Goal: Task Accomplishment & Management: Use online tool/utility

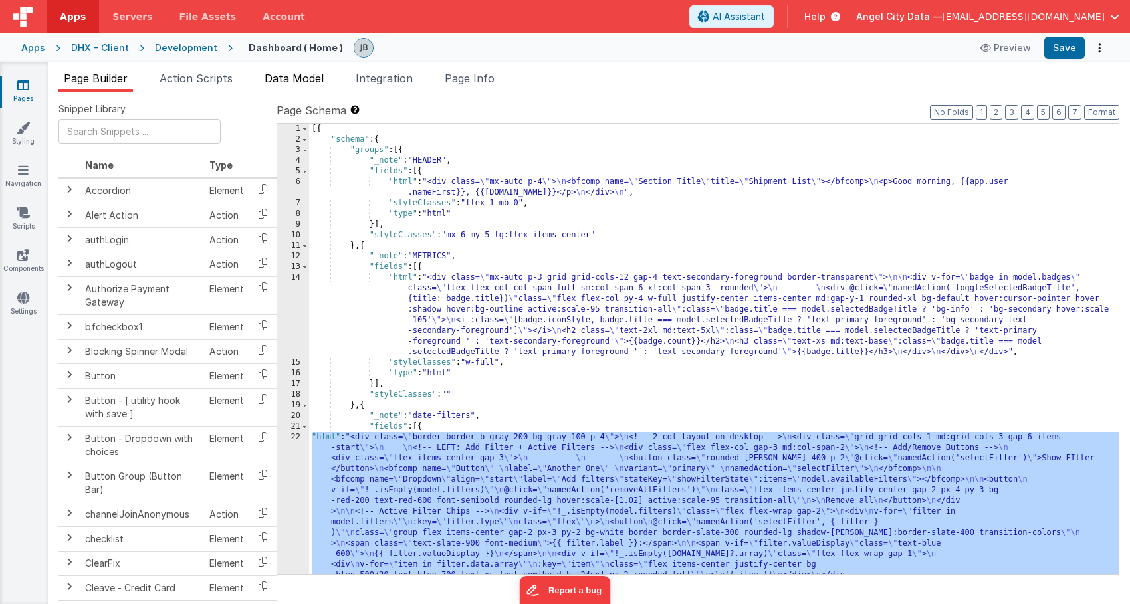
click at [275, 90] on li "Data Model" at bounding box center [294, 80] width 70 height 21
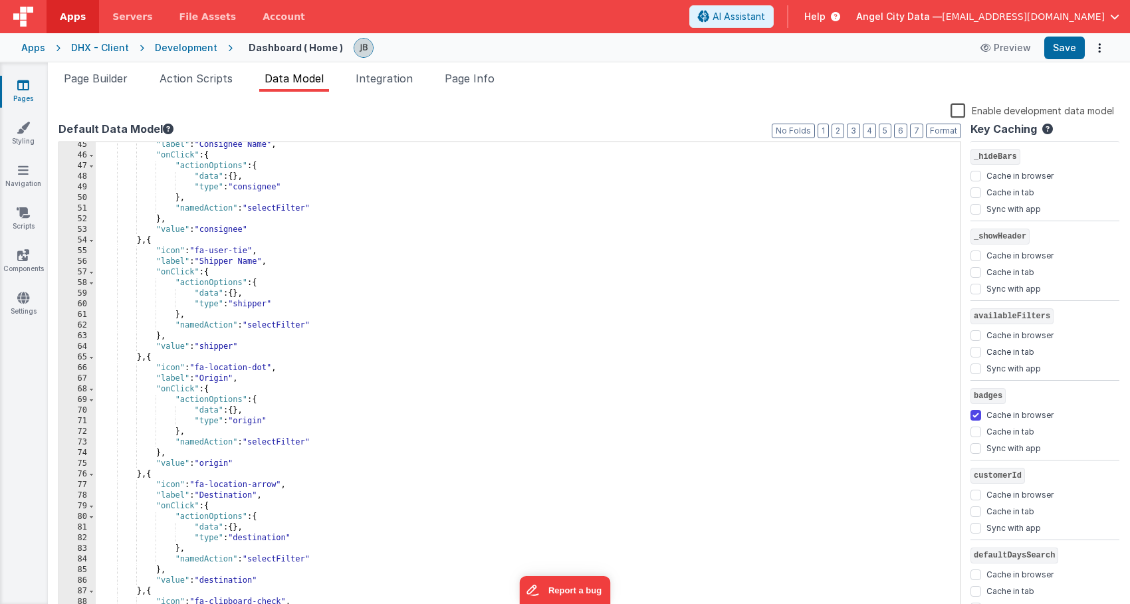
scroll to position [503, 0]
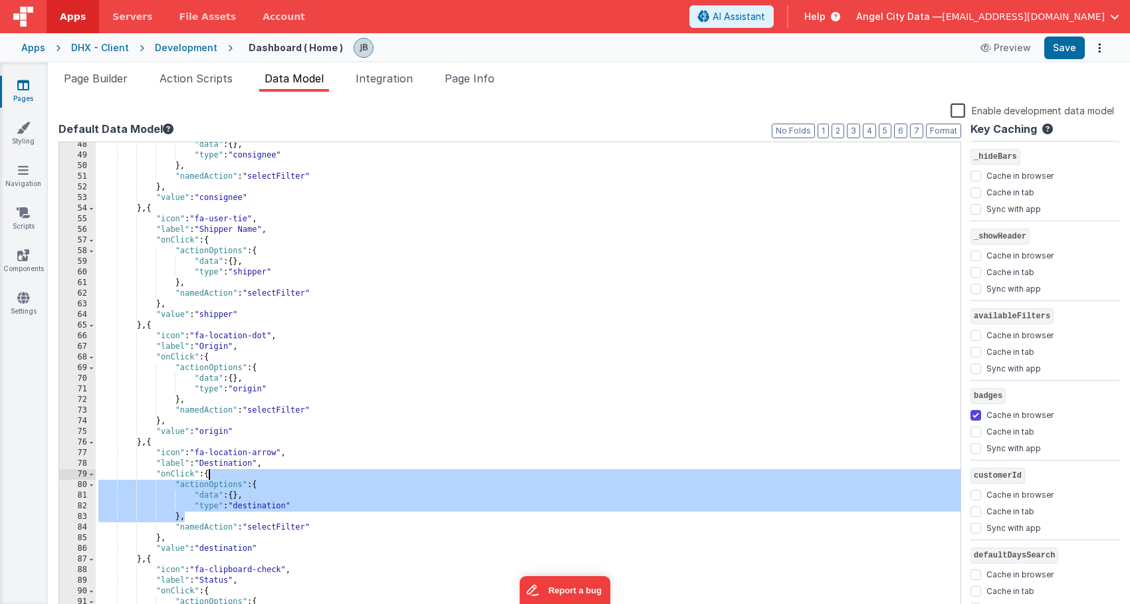
drag, startPoint x: 205, startPoint y: 518, endPoint x: 210, endPoint y: 479, distance: 38.9
click at [210, 479] on div ""data" : { } , "type" : "consignee" } , "namedAction" : "selectFilter" } , "val…" at bounding box center [528, 387] width 865 height 495
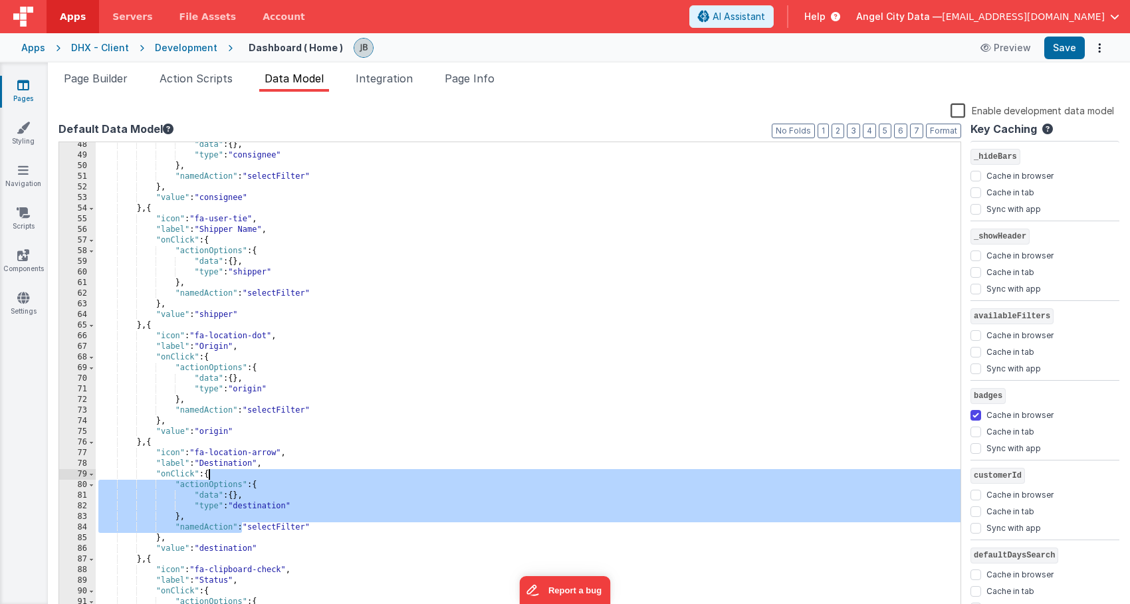
drag, startPoint x: 243, startPoint y: 529, endPoint x: 209, endPoint y: 475, distance: 63.6
click at [209, 475] on div ""data" : { } , "type" : "consignee" } , "namedAction" : "selectFilter" } , "val…" at bounding box center [528, 387] width 865 height 495
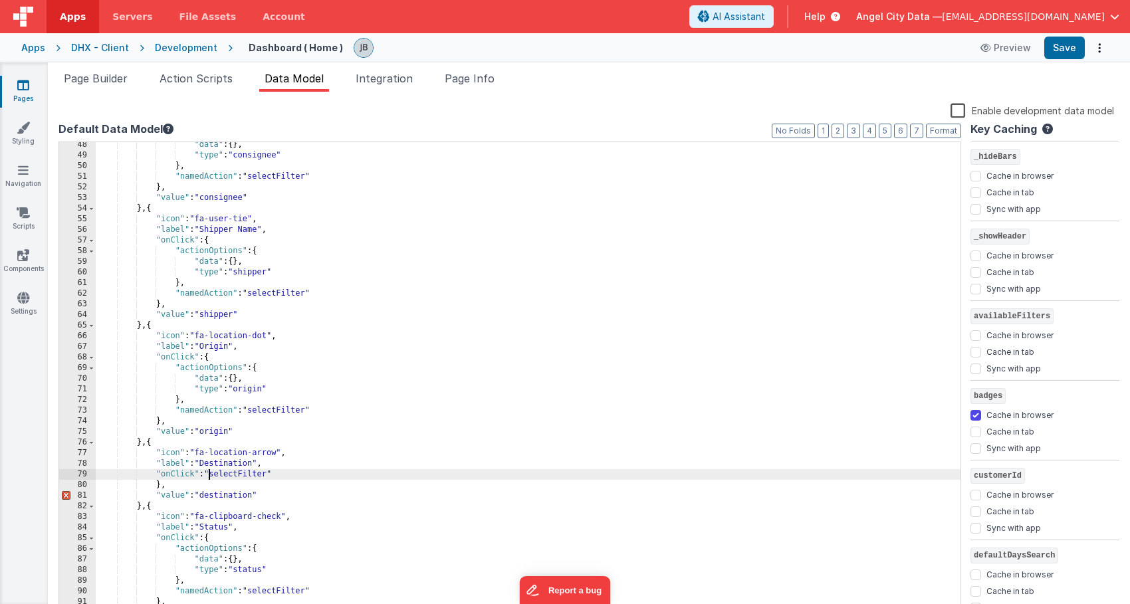
click at [180, 483] on div ""data" : { } , "type" : "consignee" } , "namedAction" : "selectFilter" } , "val…" at bounding box center [528, 387] width 865 height 495
click at [289, 479] on div ""data" : { } , "type" : "consignee" } , "namedAction" : "selectFilter" } , "val…" at bounding box center [528, 387] width 865 height 495
click at [1066, 49] on button "Save" at bounding box center [1065, 48] width 41 height 23
click at [195, 76] on span "Action Scripts" at bounding box center [196, 78] width 73 height 13
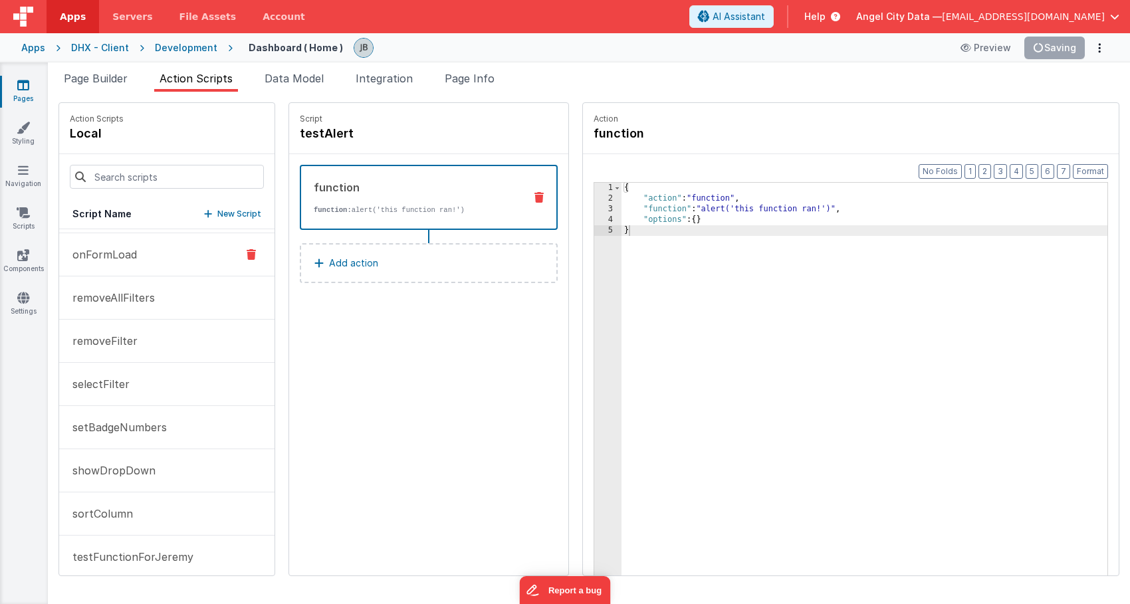
scroll to position [254, 0]
click at [115, 388] on p "selectFilter" at bounding box center [96, 386] width 65 height 16
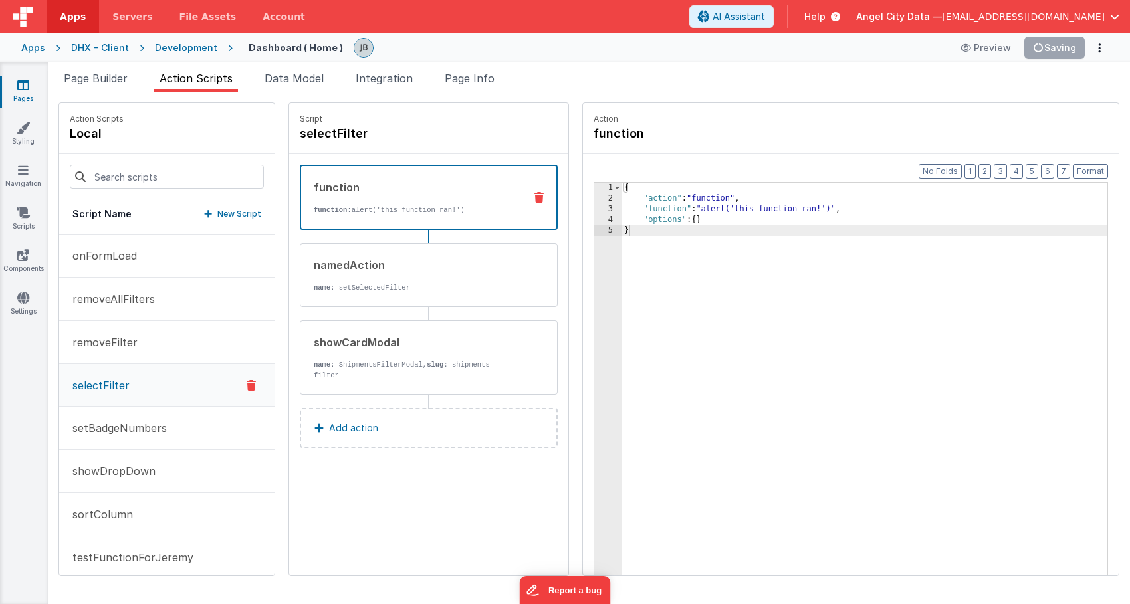
click at [535, 193] on icon at bounding box center [539, 197] width 9 height 11
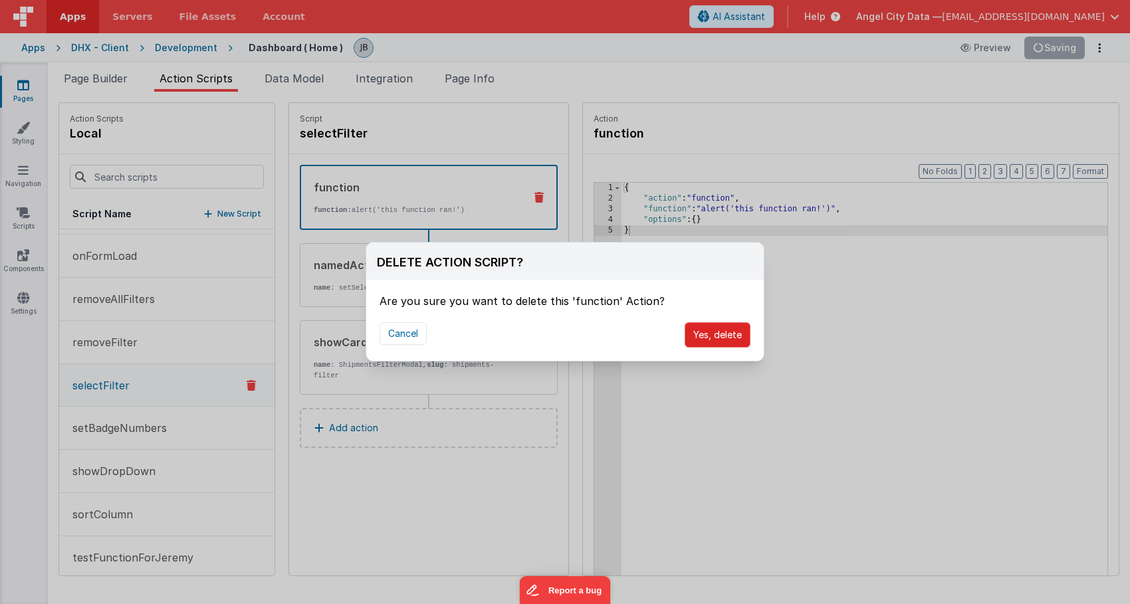
click at [705, 342] on button "Yes, delete" at bounding box center [718, 334] width 66 height 25
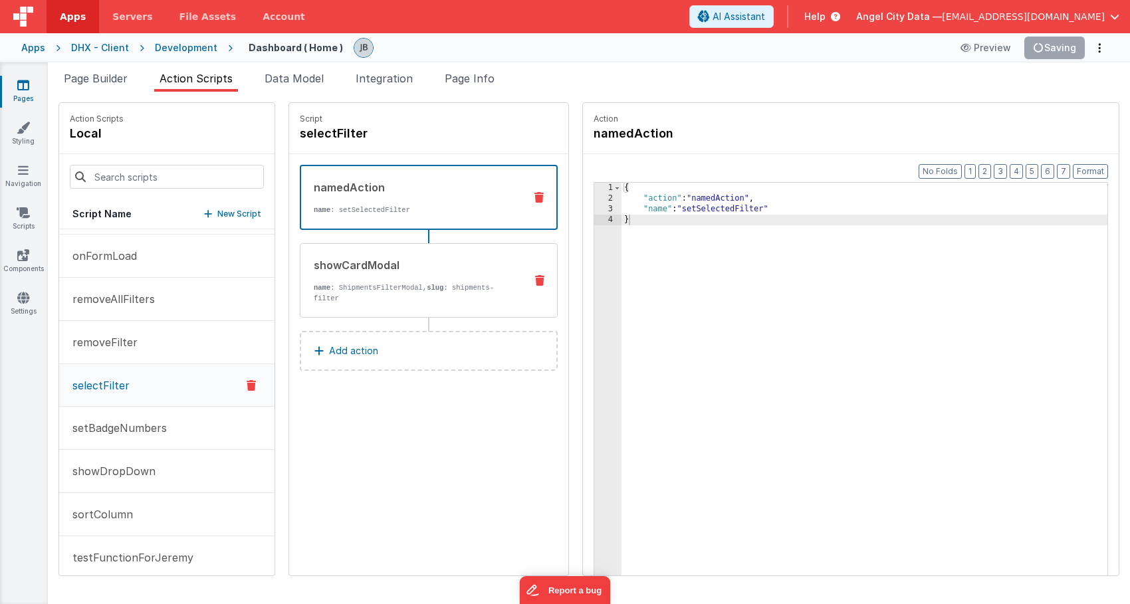
click at [369, 265] on div "showCardModal" at bounding box center [414, 265] width 201 height 16
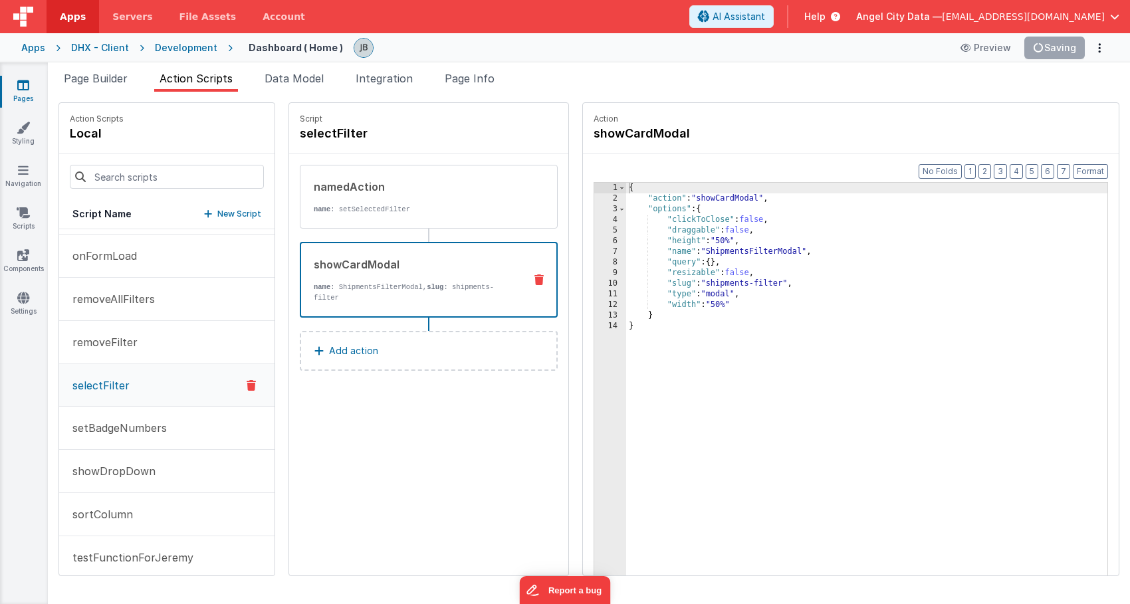
click at [951, 75] on ul "Page Builder Action Scripts Data Model Integration Page Info" at bounding box center [589, 80] width 1083 height 21
click at [382, 154] on div "Script selectFilter" at bounding box center [428, 128] width 279 height 51
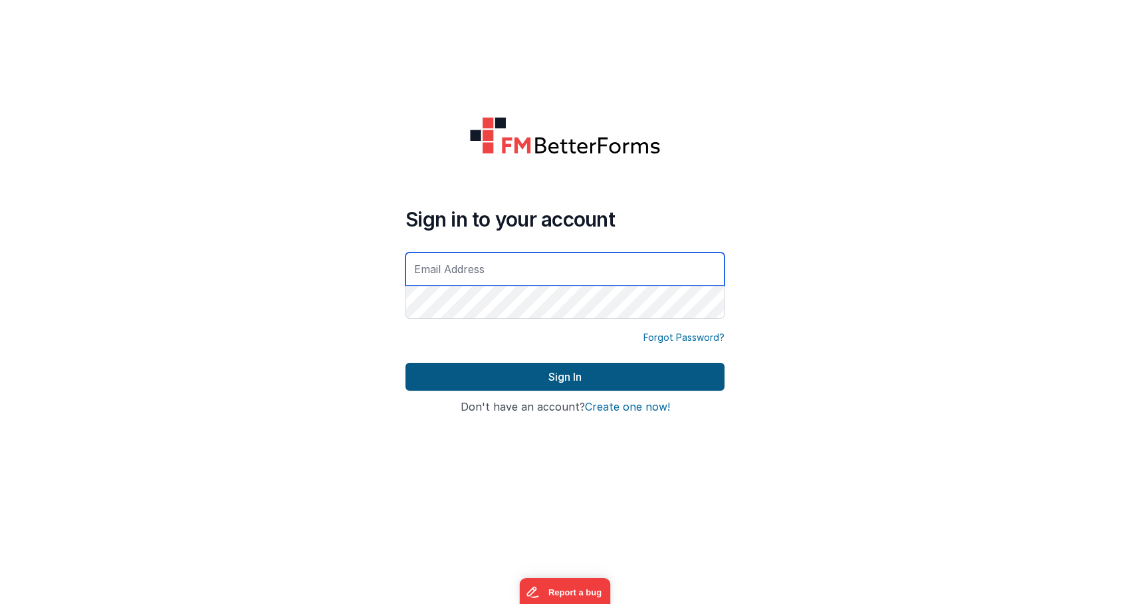
type input "jbrown@angelcitydata.com"
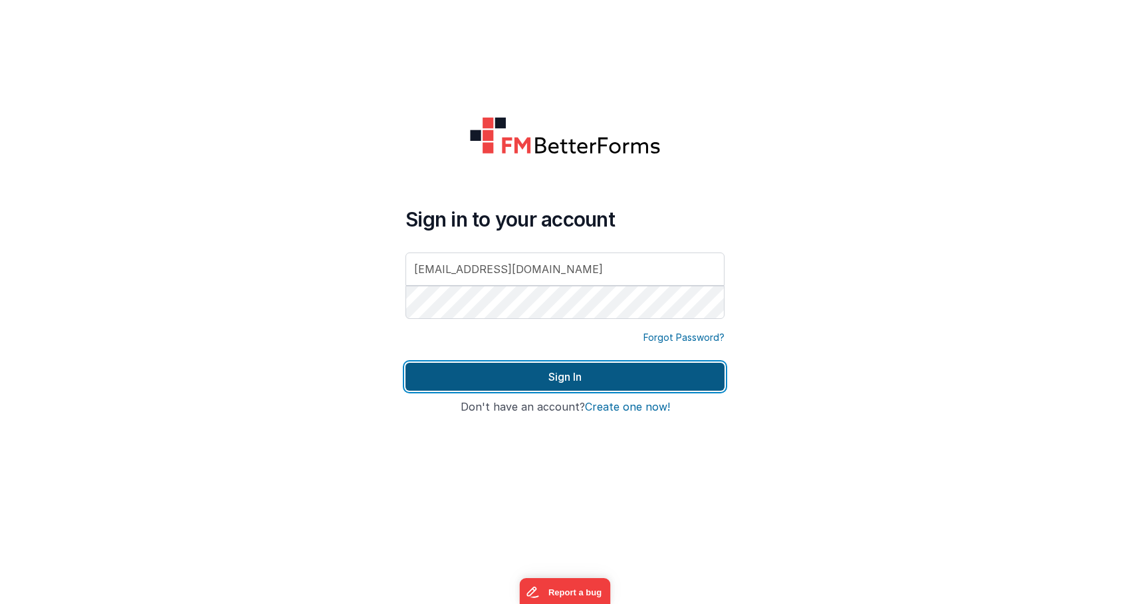
click at [465, 384] on button "Sign In" at bounding box center [565, 377] width 319 height 28
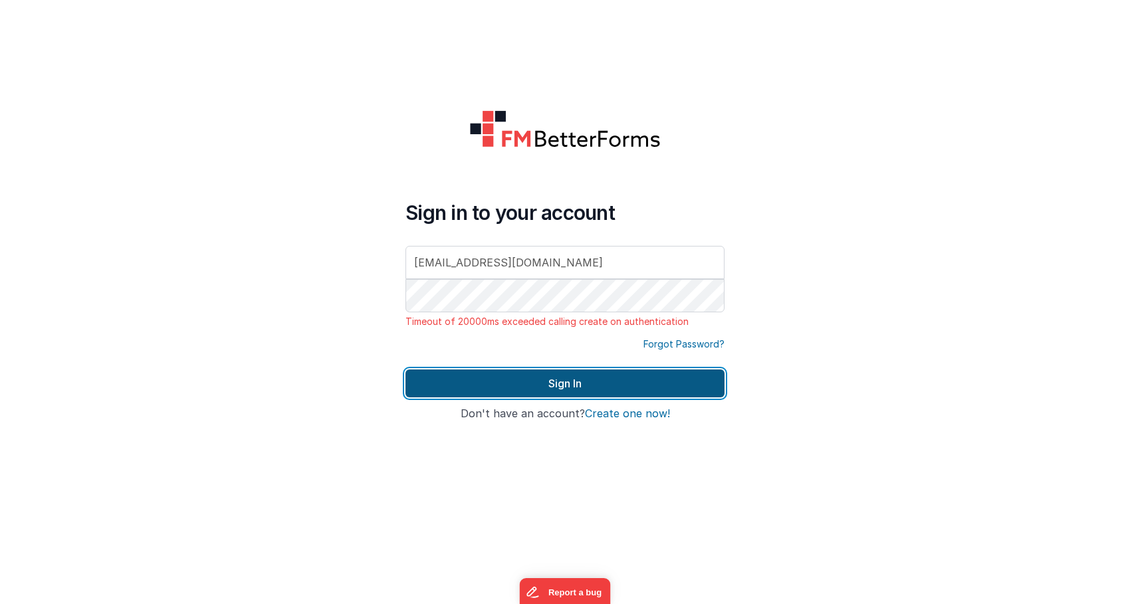
click at [539, 393] on button "Sign In" at bounding box center [565, 384] width 319 height 28
click at [537, 376] on button "Sign In" at bounding box center [565, 384] width 319 height 28
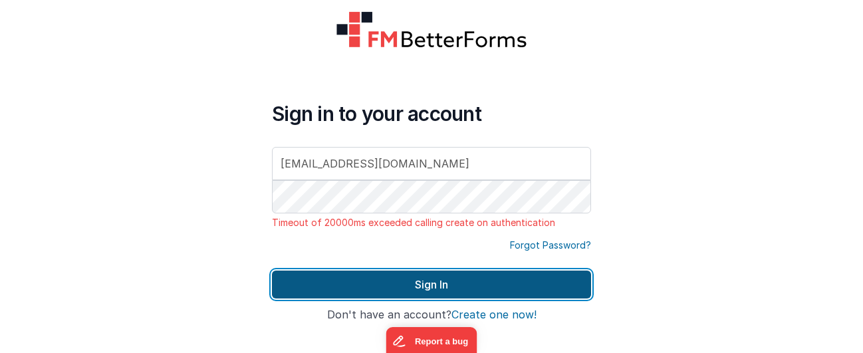
click at [396, 281] on button "Sign In" at bounding box center [431, 285] width 319 height 28
click at [352, 293] on button "Sign In" at bounding box center [431, 285] width 319 height 28
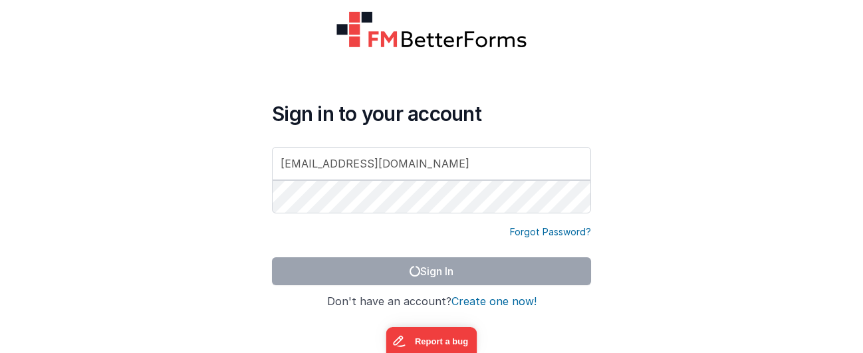
click at [207, 320] on form "Sign in to your account jbrown@angelcitydata.com Forgot Password? Sign In Sign …" at bounding box center [431, 176] width 863 height 353
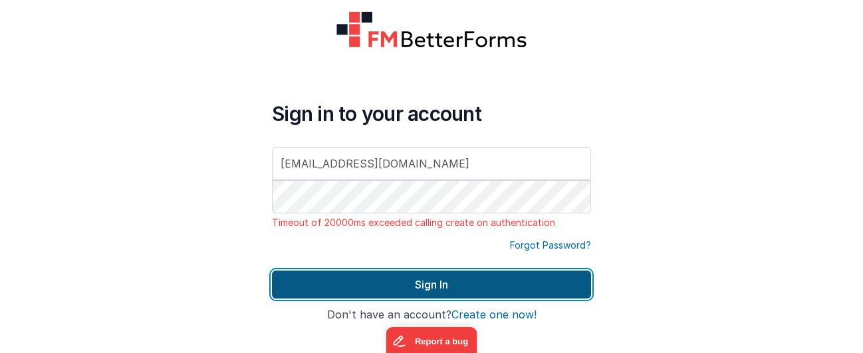
click at [382, 293] on button "Sign In" at bounding box center [431, 285] width 319 height 28
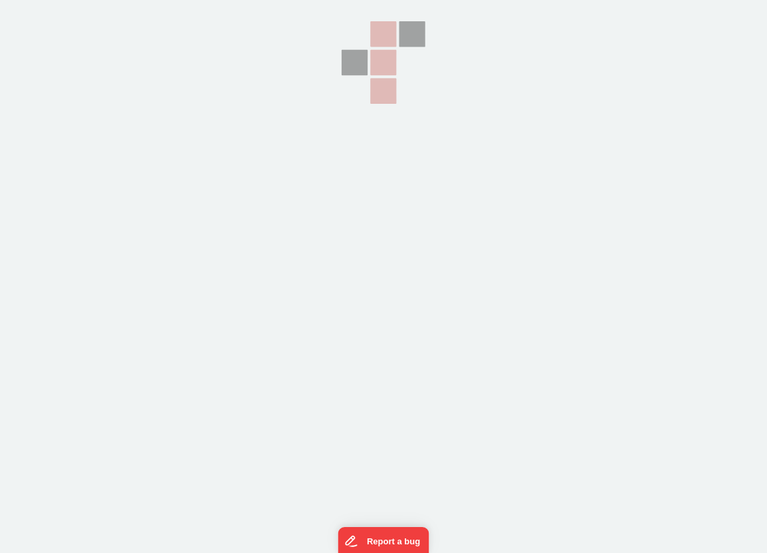
click at [309, 217] on section at bounding box center [383, 138] width 767 height 277
click at [367, 160] on div at bounding box center [383, 138] width 133 height 277
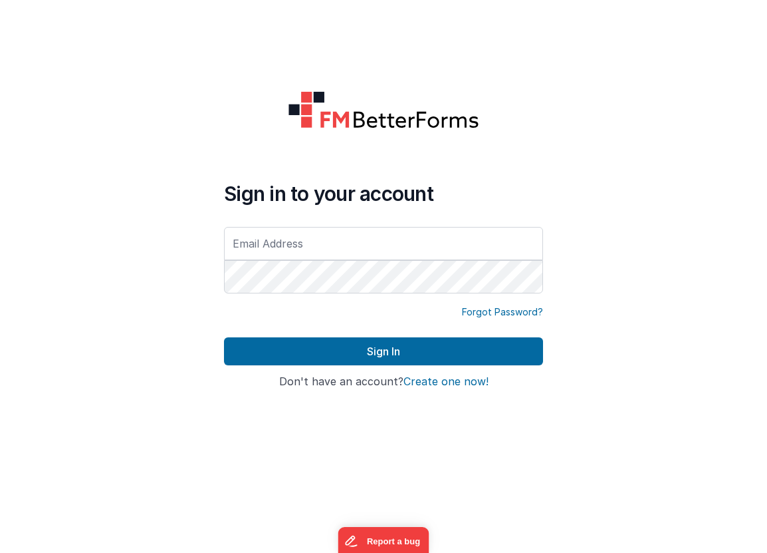
type input "[EMAIL_ADDRESS][DOMAIN_NAME]"
click at [273, 336] on div "Forgot Password?" at bounding box center [383, 321] width 319 height 32
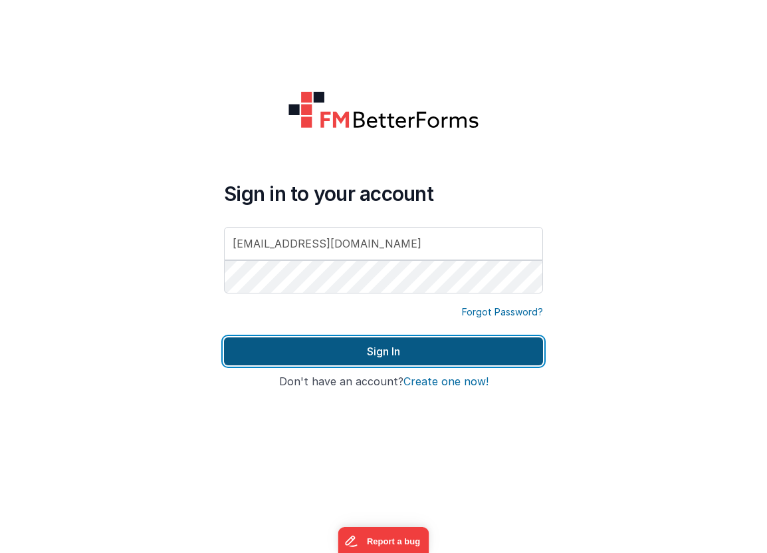
click at [273, 347] on button "Sign In" at bounding box center [383, 351] width 319 height 28
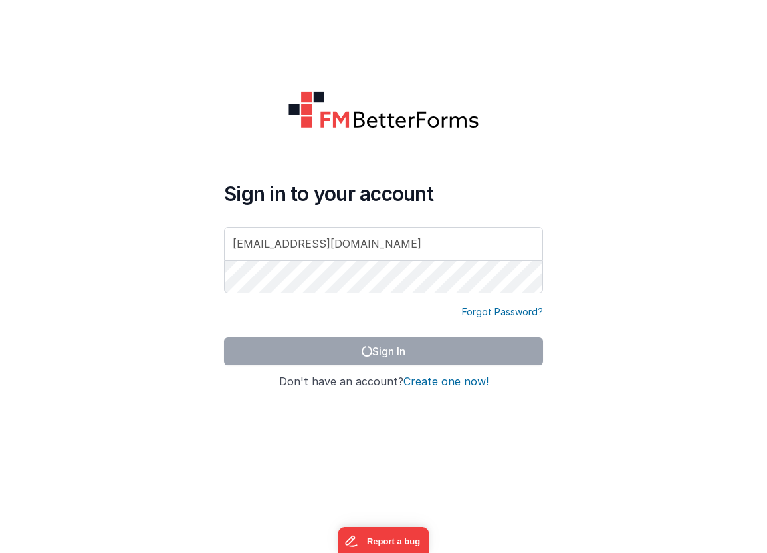
click at [223, 312] on div "Sign in to your account [EMAIL_ADDRESS][DOMAIN_NAME] Forgot Password? Sign In S…" at bounding box center [383, 276] width 340 height 393
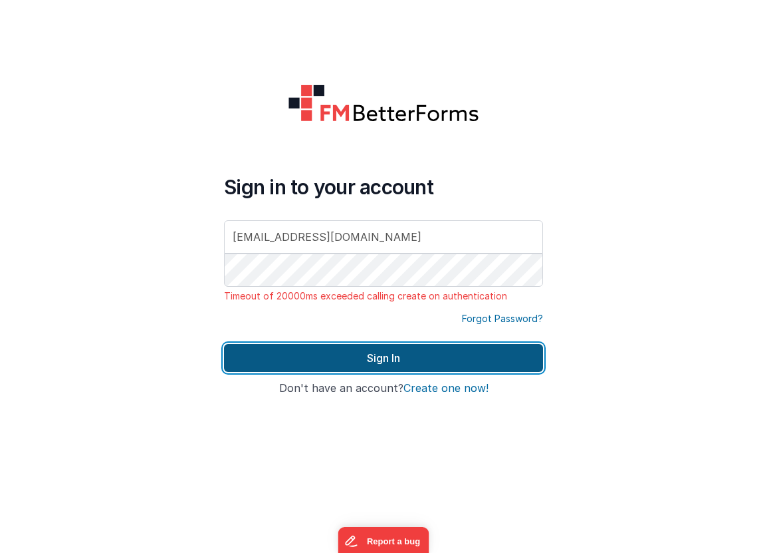
click at [325, 350] on button "Sign In" at bounding box center [383, 358] width 319 height 28
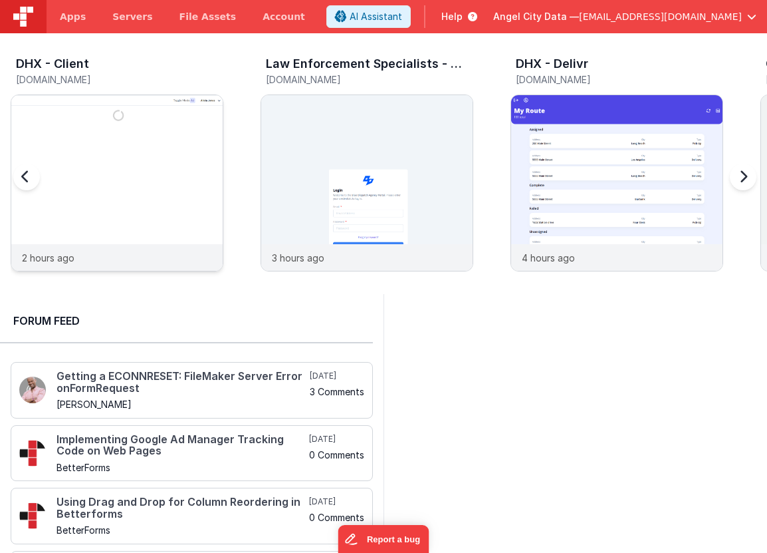
click at [174, 150] on div at bounding box center [116, 169] width 211 height 149
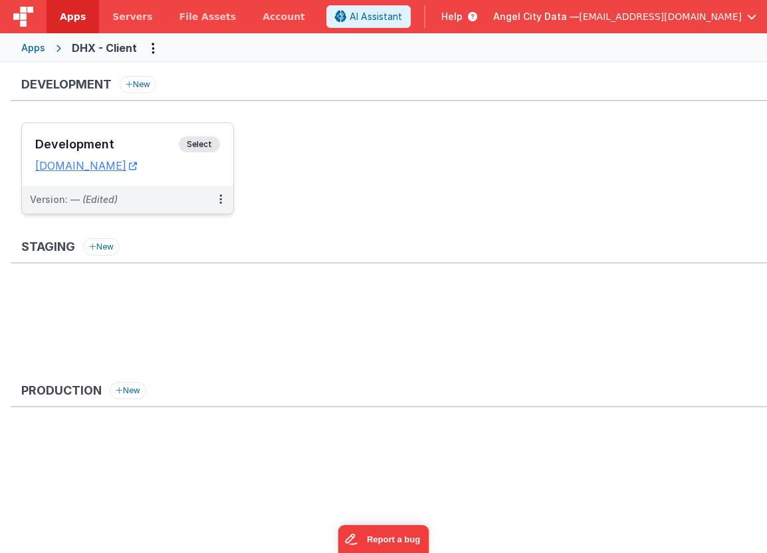
click at [142, 126] on div "Development Select URLs [DOMAIN_NAME]" at bounding box center [127, 154] width 211 height 63
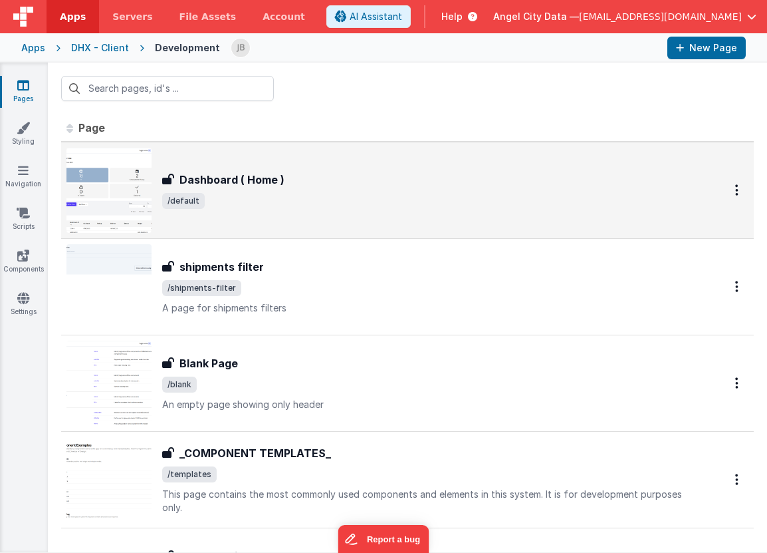
click at [198, 173] on h3 "Dashboard ( Home )" at bounding box center [232, 180] width 105 height 16
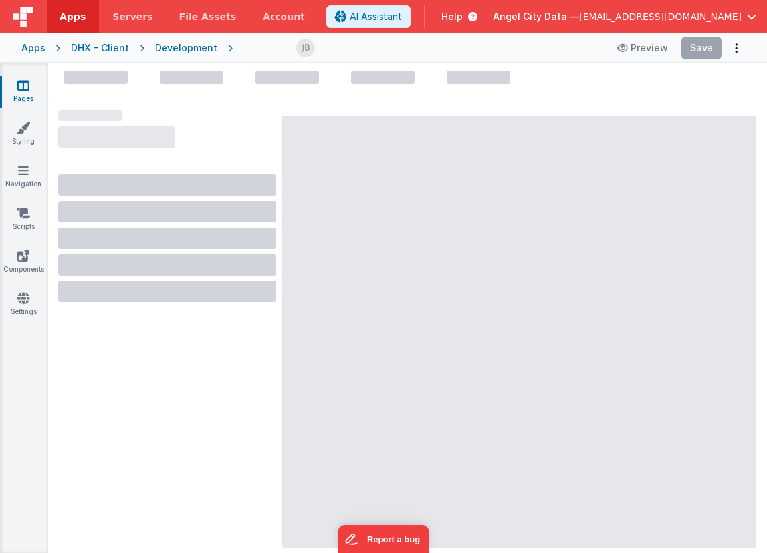
click at [198, 173] on div at bounding box center [168, 214] width 218 height 176
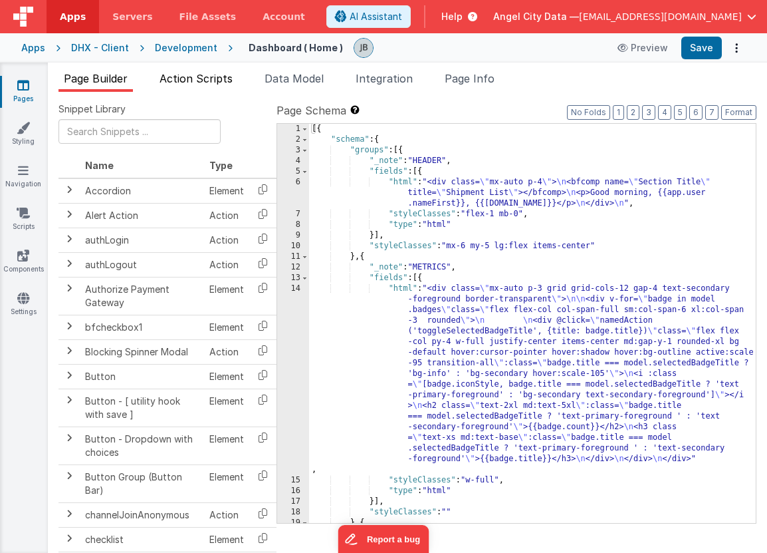
click at [214, 77] on span "Action Scripts" at bounding box center [196, 78] width 73 height 13
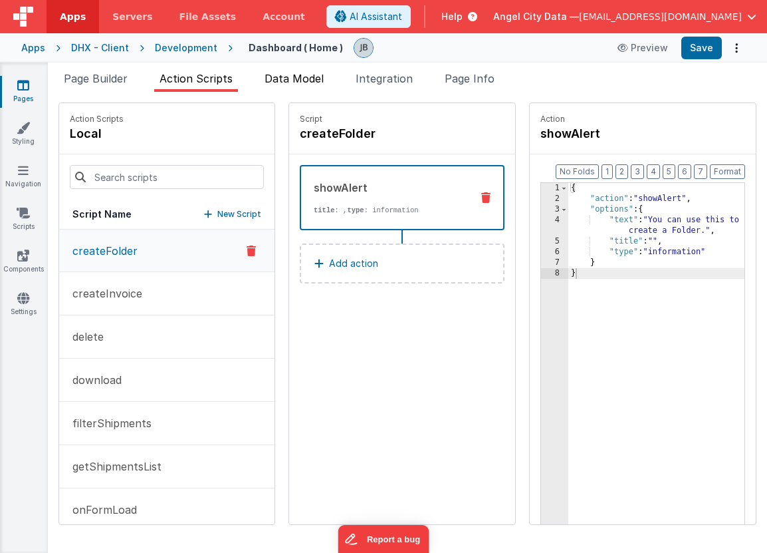
click at [300, 76] on span "Data Model" at bounding box center [294, 78] width 59 height 13
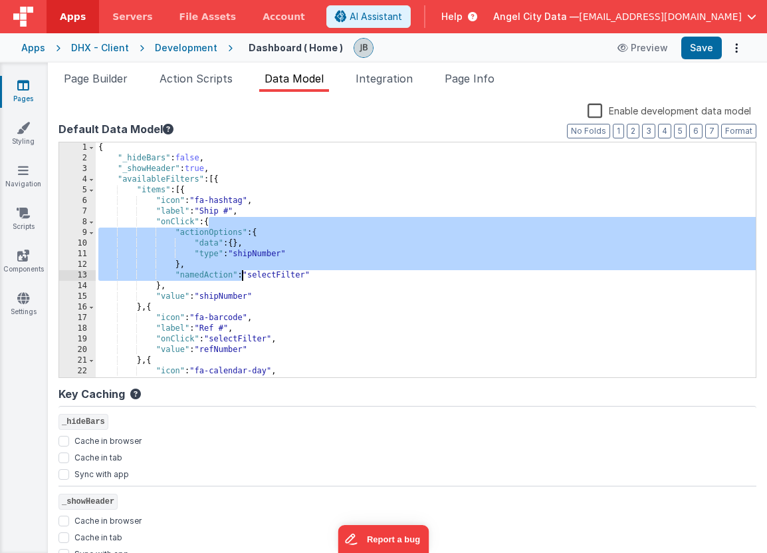
drag, startPoint x: 207, startPoint y: 222, endPoint x: 243, endPoint y: 278, distance: 66.4
click at [243, 278] on div "{ "_hideBars" : false , "_showHeader" : true , "availableFilters" : [{ "items" …" at bounding box center [426, 270] width 660 height 256
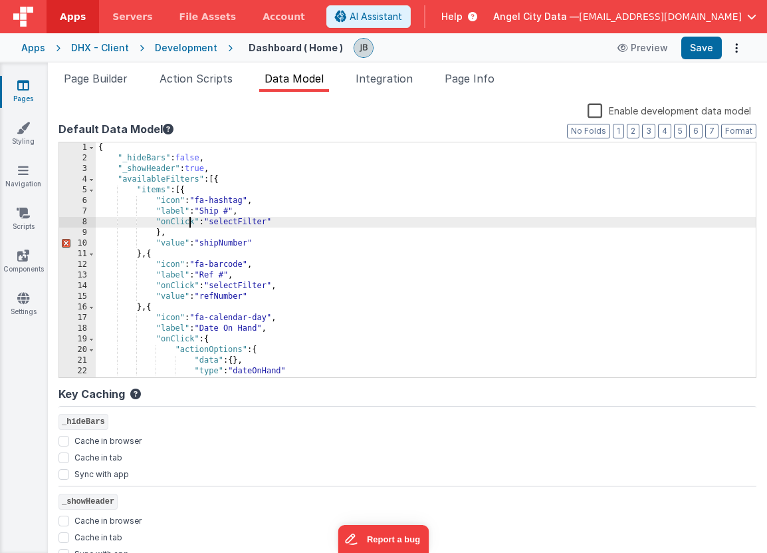
click at [189, 226] on div "{ "_hideBars" : false , "_showHeader" : true , "availableFilters" : [{ "items" …" at bounding box center [426, 270] width 660 height 256
click at [186, 233] on div "{ "_hideBars" : false , "_showHeader" : true , "availableFilters" : [{ "items" …" at bounding box center [426, 270] width 660 height 256
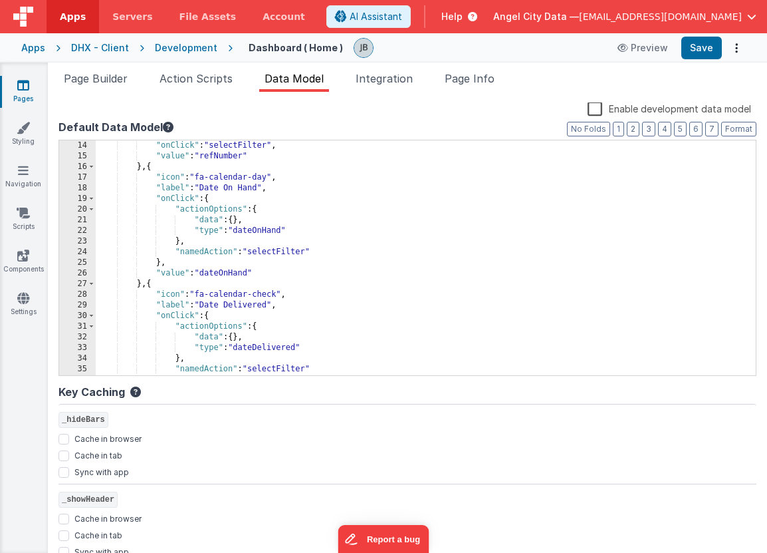
scroll to position [140, 0]
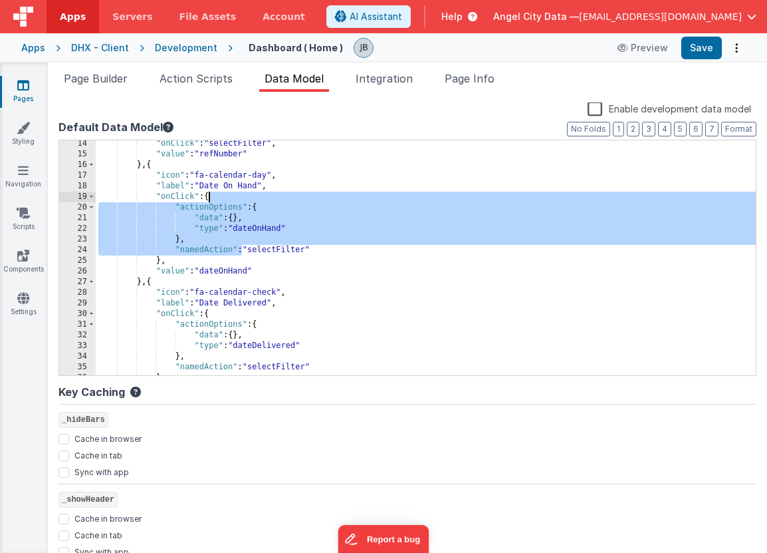
drag, startPoint x: 244, startPoint y: 251, endPoint x: 208, endPoint y: 199, distance: 63.6
click at [208, 199] on div ""onClick" : "selectFilter" , "value" : "refNumber" } , { "icon" : "fa-calendar-…" at bounding box center [426, 266] width 660 height 256
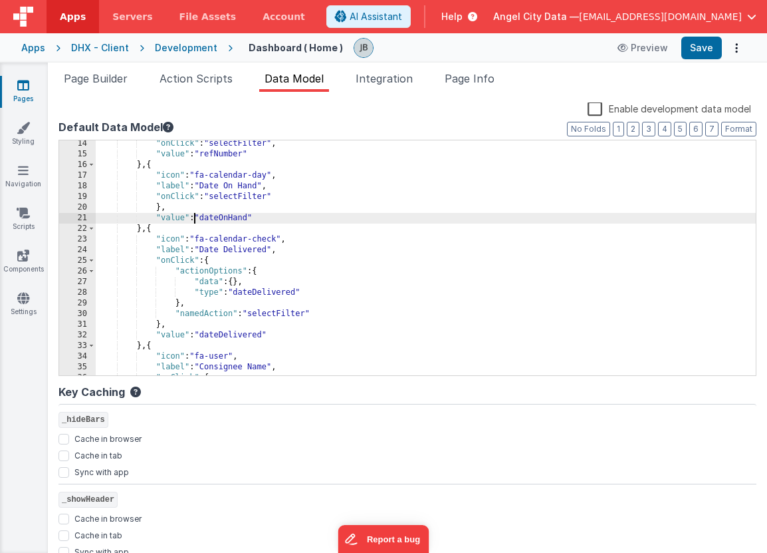
click at [190, 220] on div ""onClick" : "selectFilter" , "value" : "refNumber" } , { "icon" : "fa-calendar-…" at bounding box center [426, 266] width 660 height 256
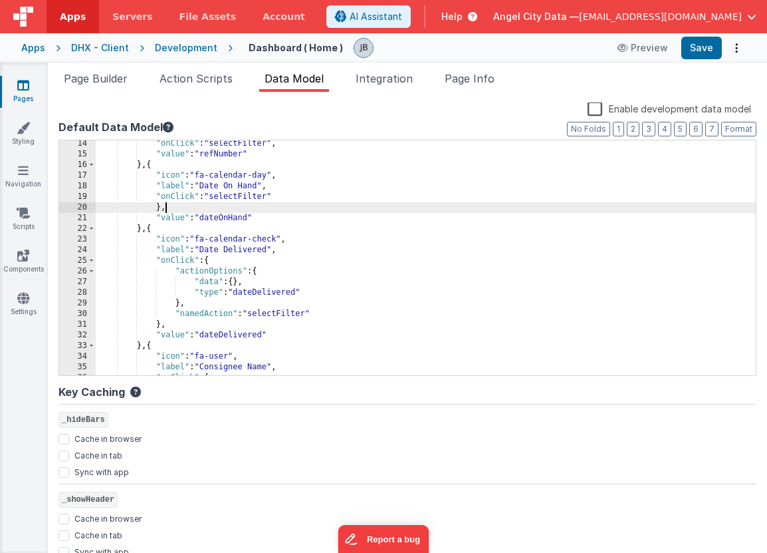
click at [174, 207] on div ""onClick" : "selectFilter" , "value" : "refNumber" } , { "icon" : "fa-calendar-…" at bounding box center [426, 266] width 660 height 256
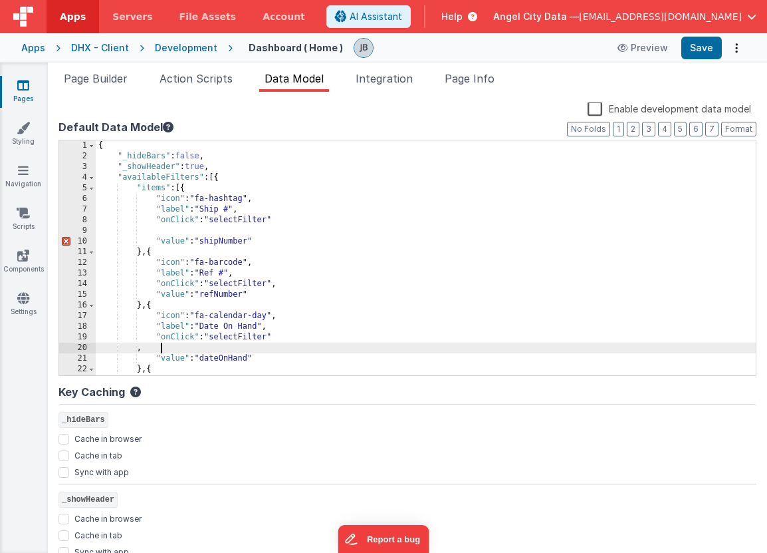
scroll to position [0, 0]
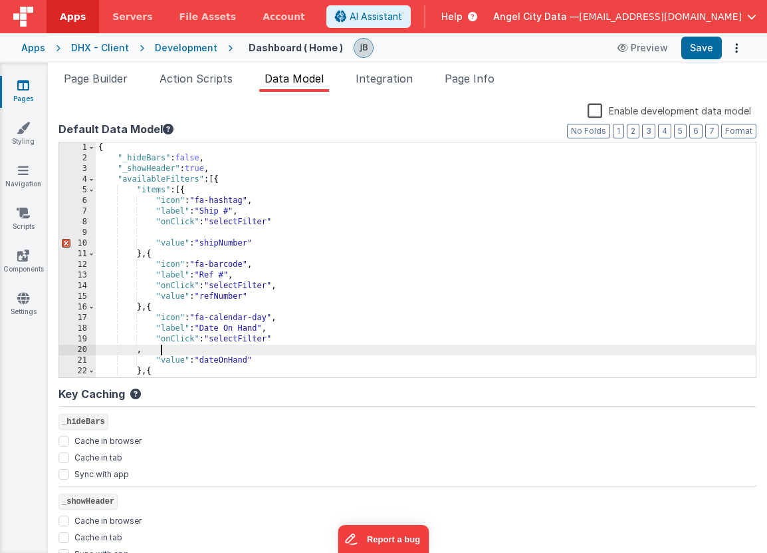
click at [292, 226] on div "{ "_hideBars" : false , "_showHeader" : true , "availableFilters" : [{ "items" …" at bounding box center [426, 270] width 660 height 256
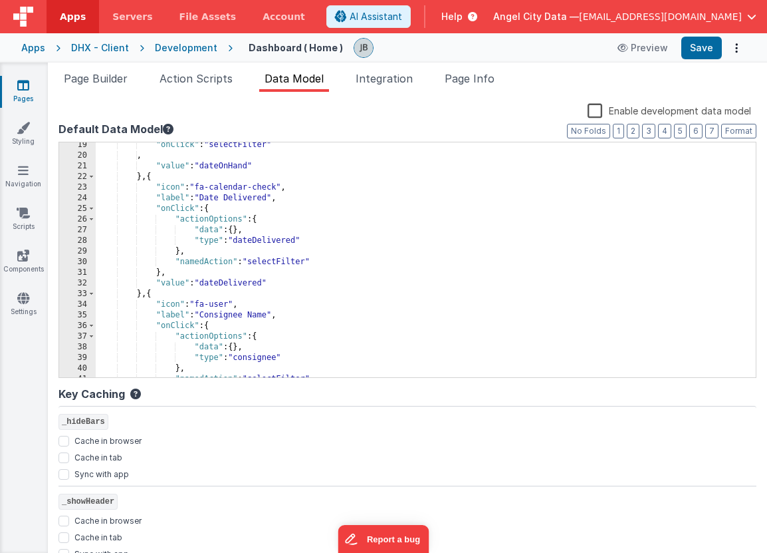
scroll to position [203, 0]
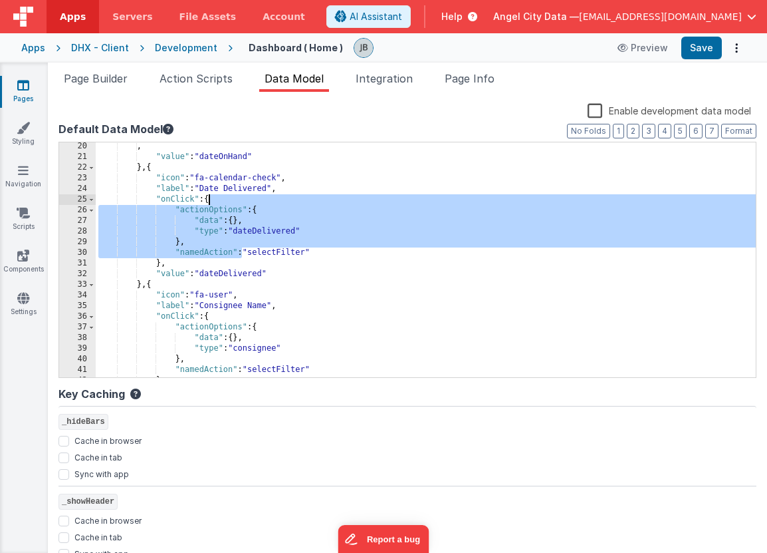
drag, startPoint x: 240, startPoint y: 249, endPoint x: 207, endPoint y: 200, distance: 59.4
click at [207, 200] on div ", "value" : "dateOnHand" } , { "icon" : "fa-calendar-check" , "label" : "Date D…" at bounding box center [426, 269] width 660 height 256
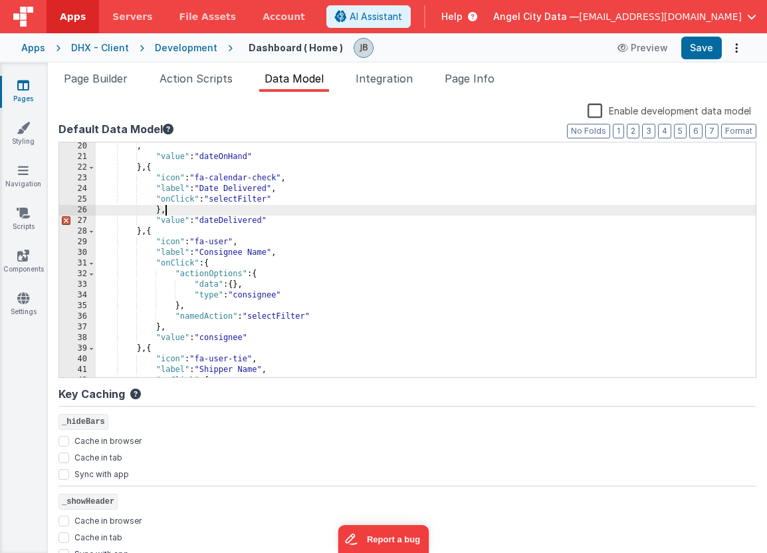
click at [178, 211] on div ", "value" : "dateOnHand" } , { "icon" : "fa-calendar-check" , "label" : "Date D…" at bounding box center [426, 269] width 660 height 256
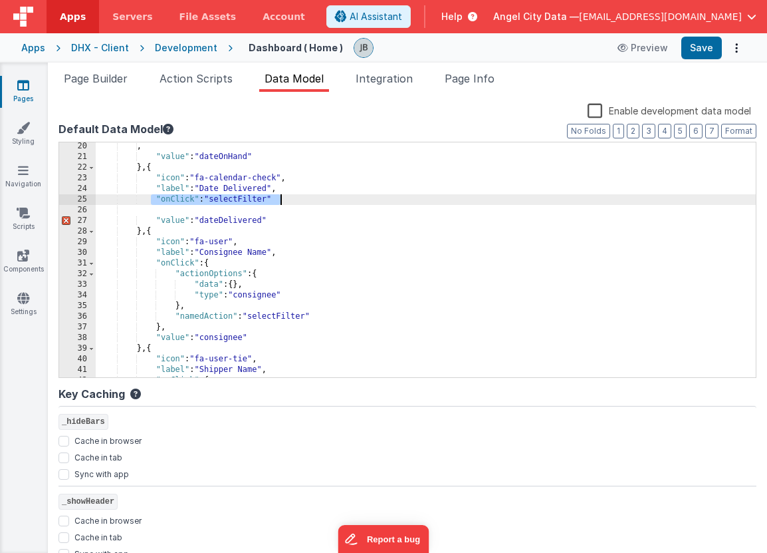
drag, startPoint x: 151, startPoint y: 202, endPoint x: 282, endPoint y: 203, distance: 131.0
click at [282, 203] on div ", "value" : "dateOnHand" } , { "icon" : "fa-calendar-check" , "label" : "Date D…" at bounding box center [426, 269] width 660 height 256
click at [283, 203] on div ", "value" : "dateOnHand" } , { "icon" : "fa-calendar-check" , "label" : "Date D…" at bounding box center [426, 269] width 660 height 256
drag, startPoint x: 283, startPoint y: 203, endPoint x: 154, endPoint y: 202, distance: 129.0
click at [154, 202] on div ", "value" : "dateOnHand" } , { "icon" : "fa-calendar-check" , "label" : "Date D…" at bounding box center [426, 269] width 660 height 256
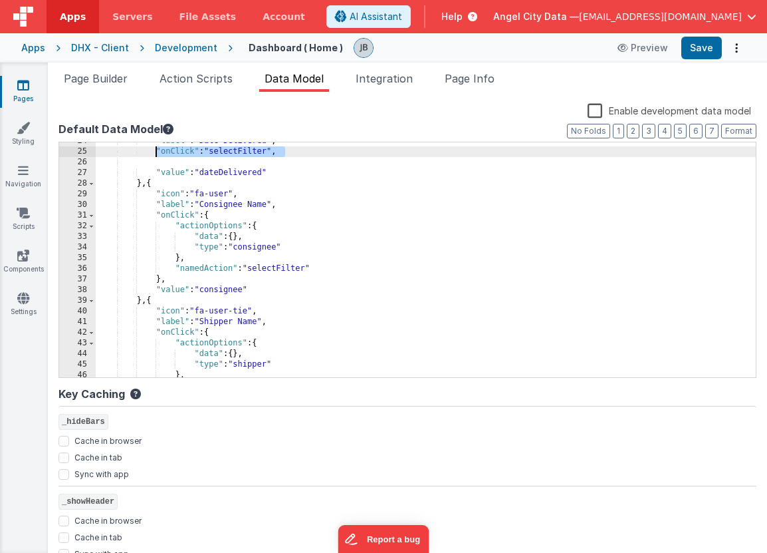
scroll to position [251, 0]
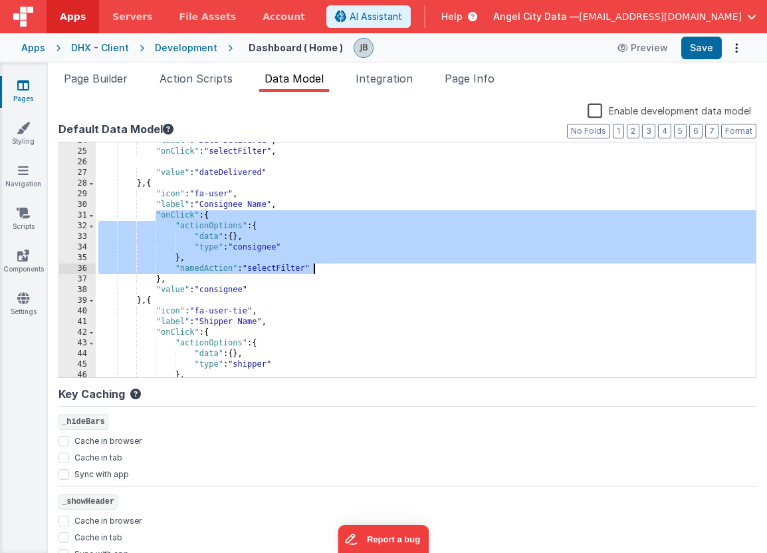
drag, startPoint x: 158, startPoint y: 217, endPoint x: 324, endPoint y: 269, distance: 174.6
click at [324, 269] on div ""label" : "Date Delivered" , "onClick" : "selectFilter" , "value" : "dateDelive…" at bounding box center [426, 264] width 660 height 256
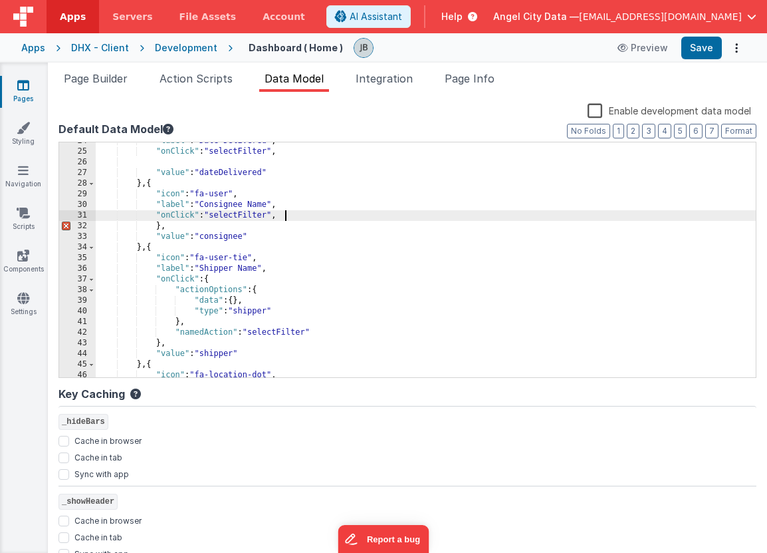
click at [184, 224] on div ""label" : "Date Delivered" , "onClick" : "selectFilter" , "value" : "dateDelive…" at bounding box center [426, 264] width 660 height 256
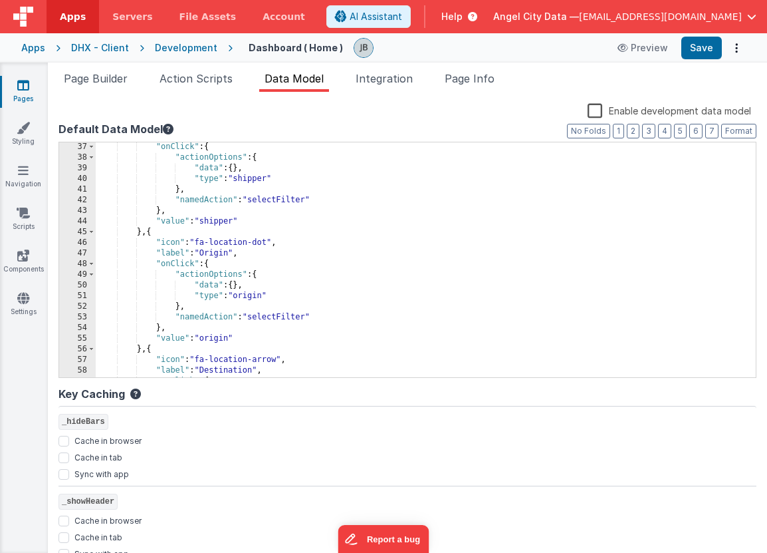
scroll to position [398, 0]
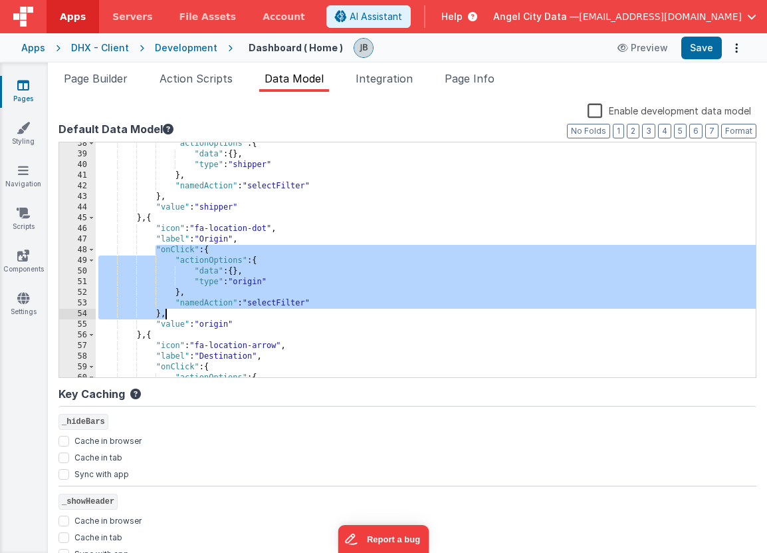
drag, startPoint x: 157, startPoint y: 251, endPoint x: 243, endPoint y: 315, distance: 106.9
click at [243, 315] on div ""actionOptions" : { "data" : { } , "type" : "shipper" } , "namedAction" : "sele…" at bounding box center [426, 266] width 660 height 256
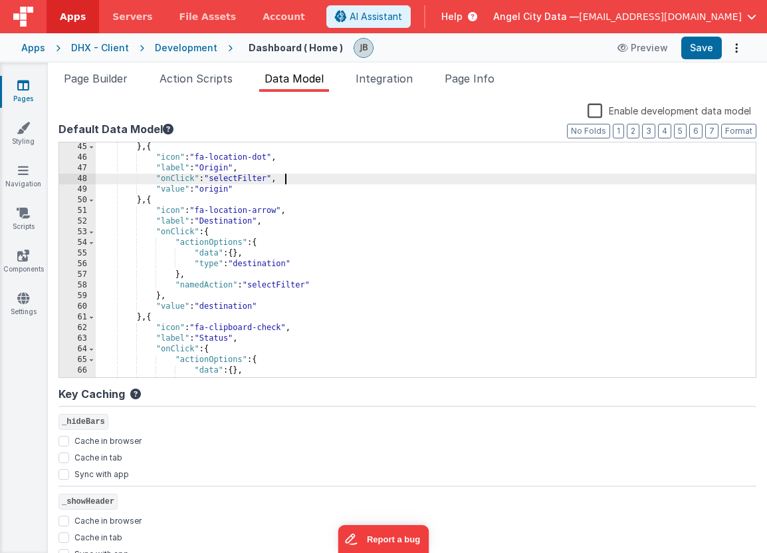
scroll to position [473, 0]
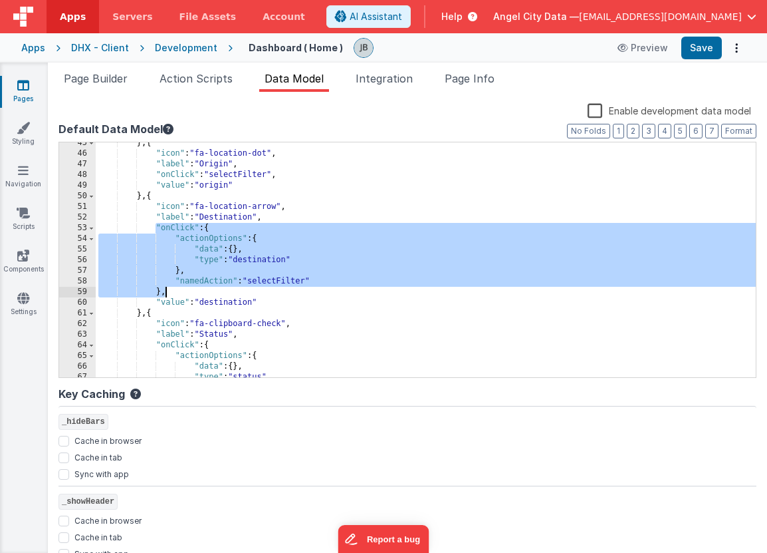
drag, startPoint x: 154, startPoint y: 228, endPoint x: 315, endPoint y: 293, distance: 172.7
click at [315, 293] on div "} , { "icon" : "fa-location-dot" , "label" : "Origin" , "onClick" : "selectFilt…" at bounding box center [426, 266] width 660 height 256
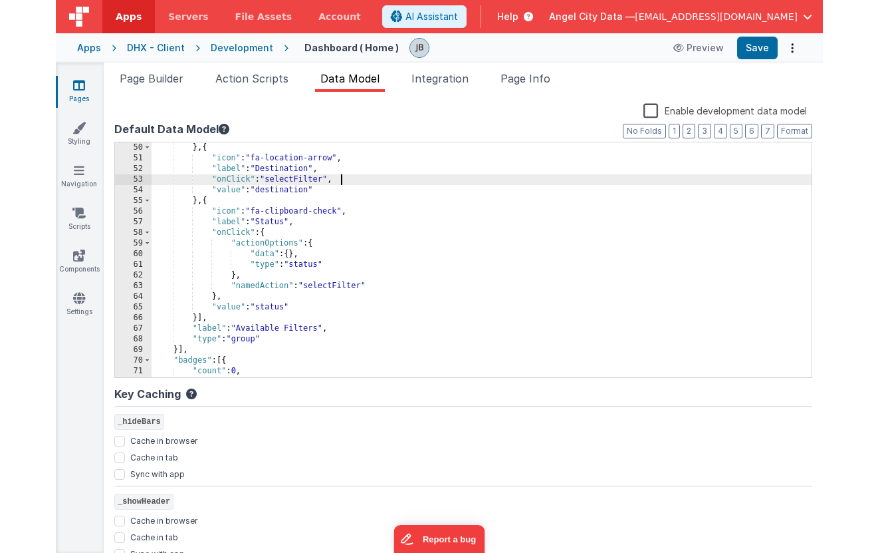
scroll to position [555, 0]
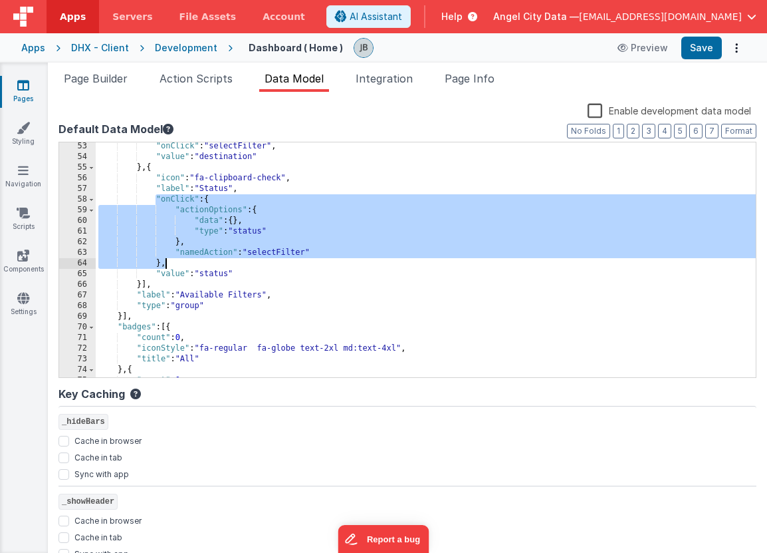
drag, startPoint x: 156, startPoint y: 199, endPoint x: 247, endPoint y: 263, distance: 111.6
click at [247, 263] on div ""onClick" : "selectFilter" , "value" : "destination" } , { "icon" : "fa-clipboa…" at bounding box center [426, 269] width 660 height 256
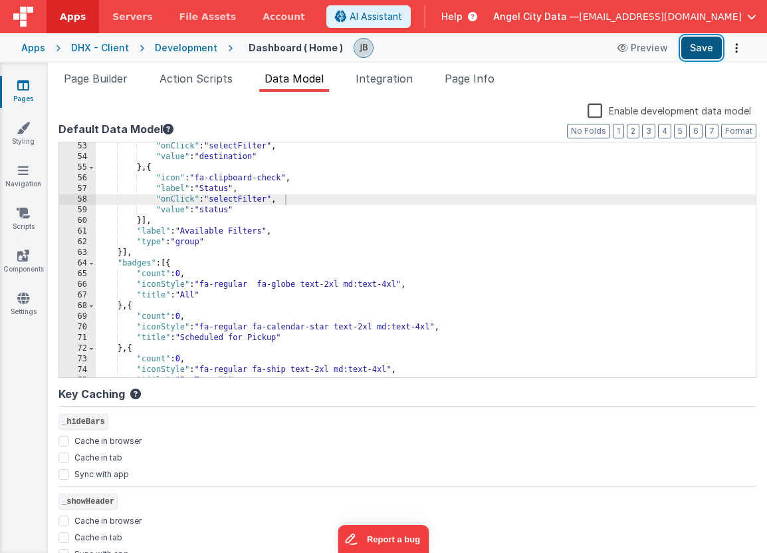
click at [697, 45] on button "Save" at bounding box center [702, 48] width 41 height 23
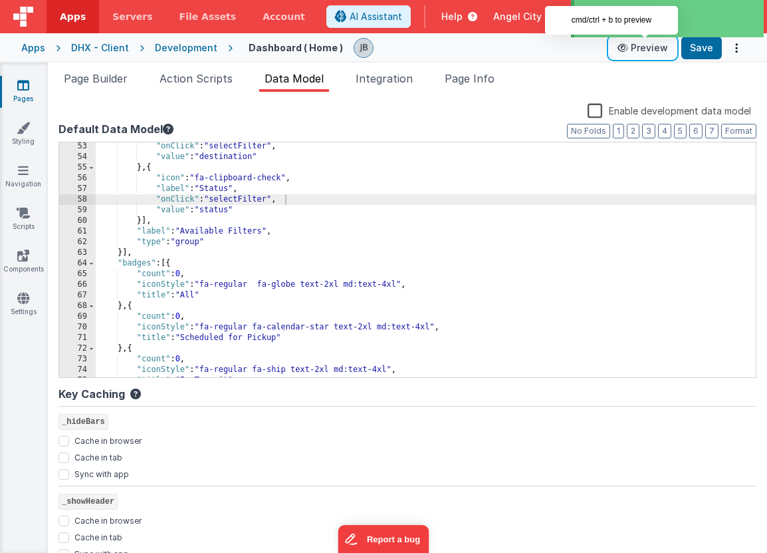
click at [636, 53] on button "Preview" at bounding box center [643, 47] width 66 height 21
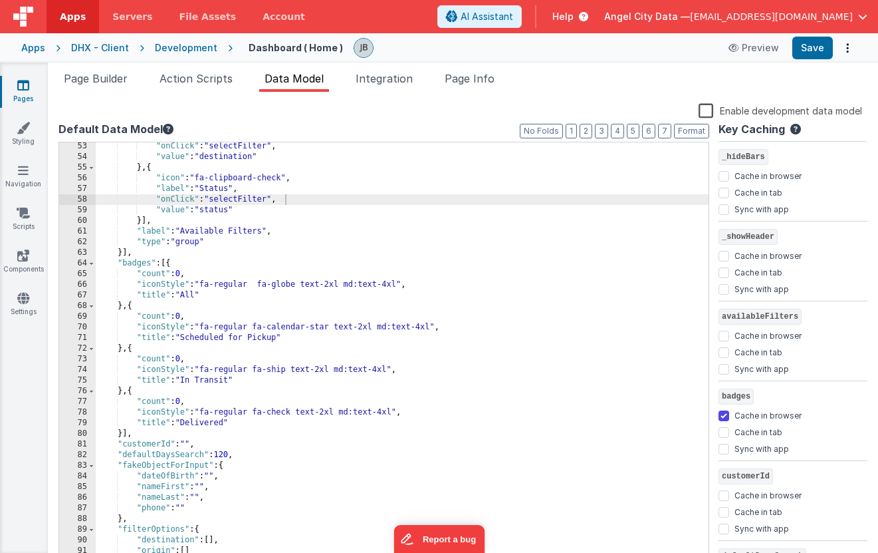
click at [463, 116] on div "Enable development data model" at bounding box center [461, 111] width 804 height 19
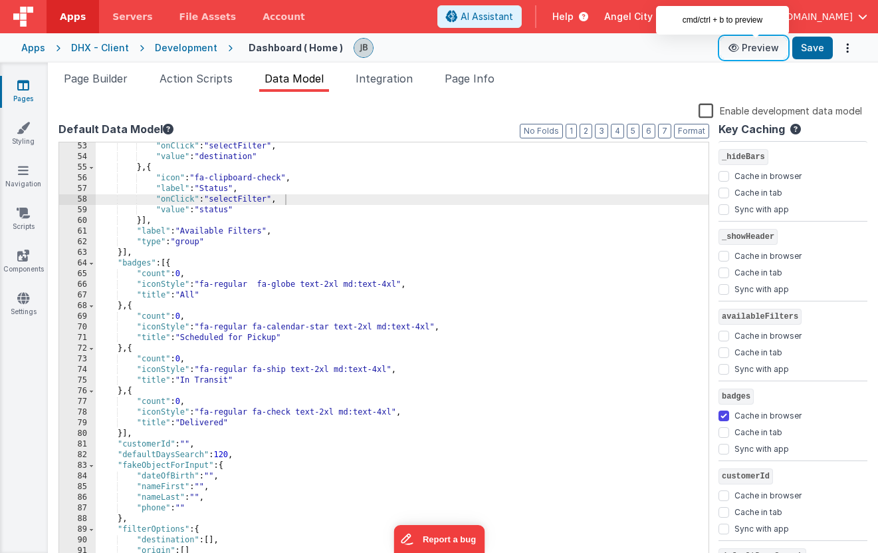
click at [755, 45] on button "Preview" at bounding box center [754, 47] width 66 height 21
click at [45, 43] on div "Apps DHX - Client Development Dashboard ( Home ) Preview Save" at bounding box center [439, 47] width 878 height 29
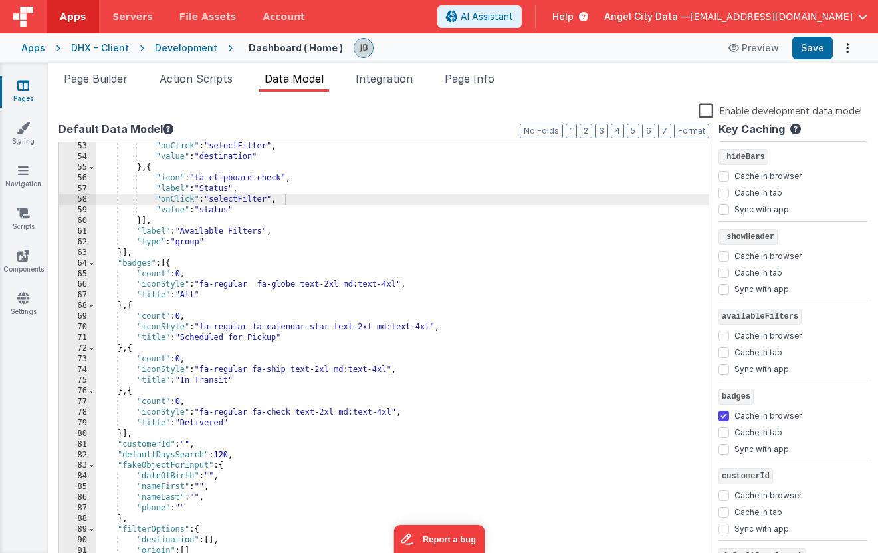
click at [39, 47] on div "Apps" at bounding box center [33, 47] width 24 height 13
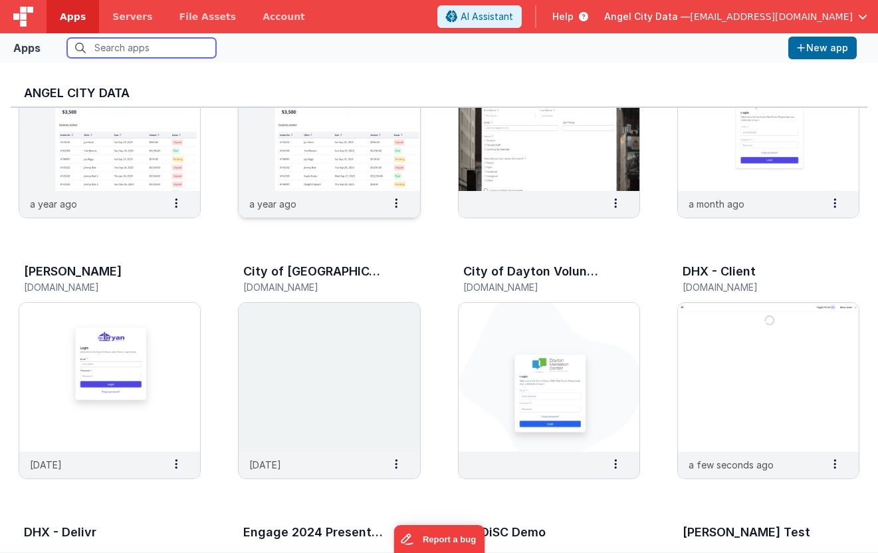
scroll to position [186, 0]
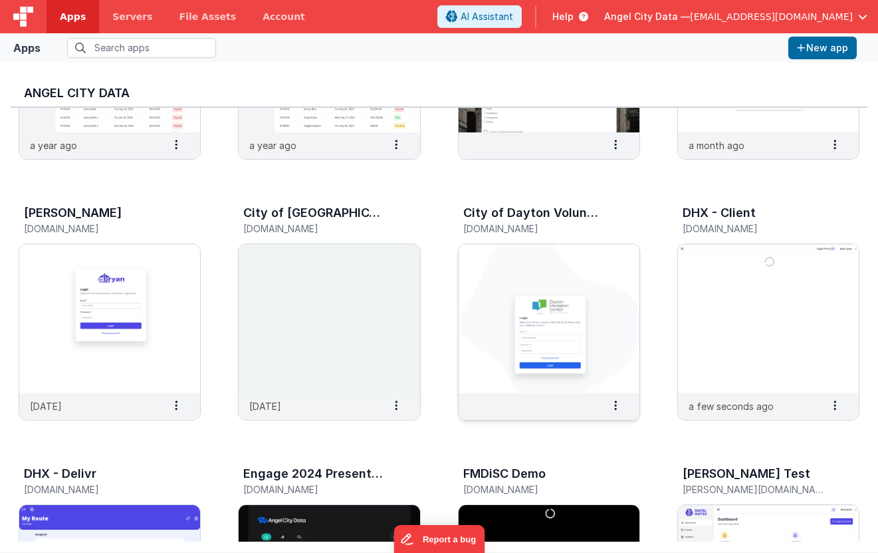
click at [481, 324] on img at bounding box center [549, 318] width 181 height 149
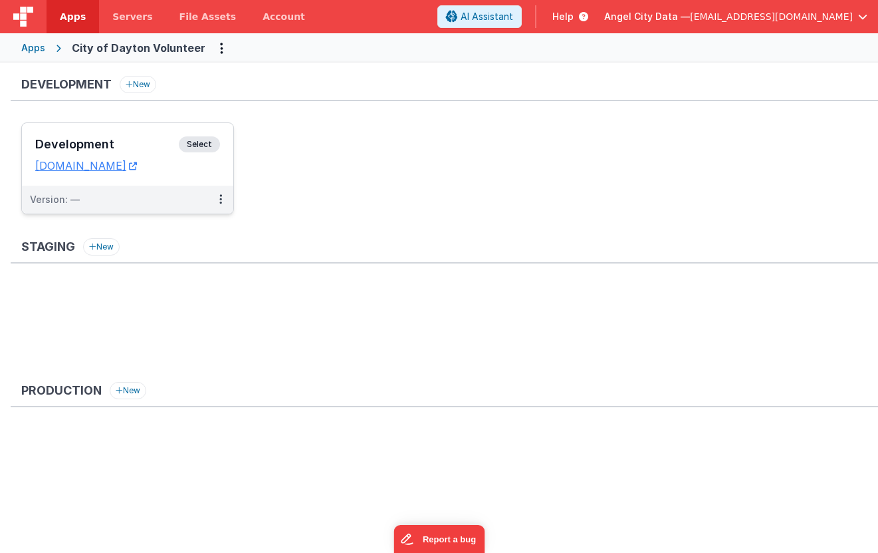
click at [140, 140] on h3 "Development" at bounding box center [107, 144] width 144 height 13
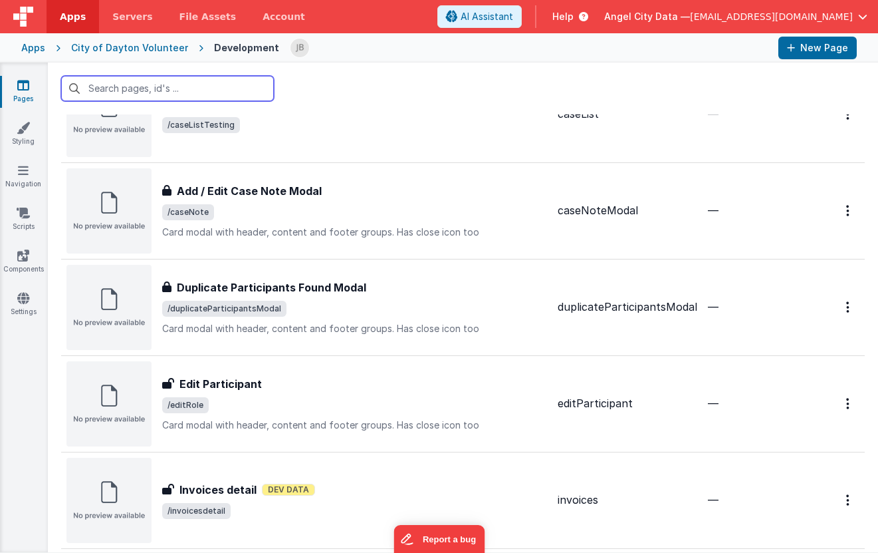
scroll to position [488, 0]
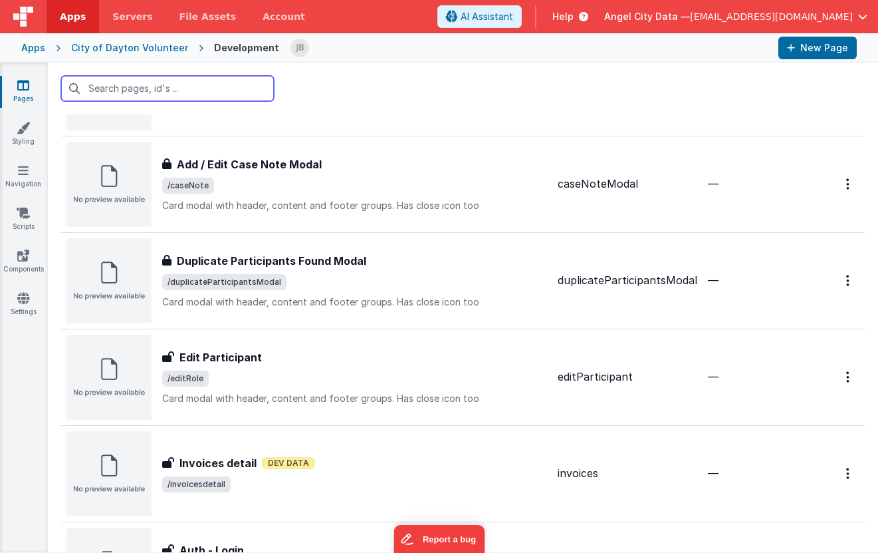
click at [180, 96] on input "text" at bounding box center [167, 88] width 213 height 25
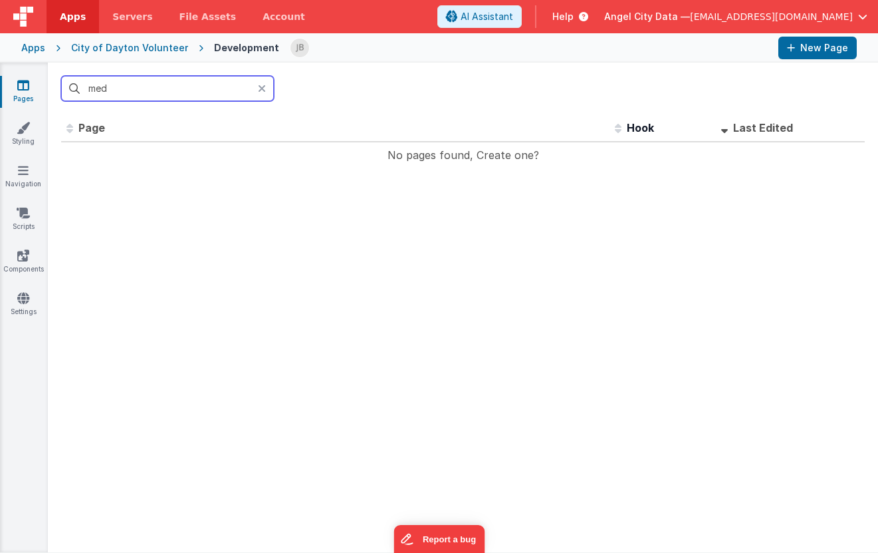
scroll to position [0, 0]
type input "media"
click at [135, 51] on div "City of Dayton Volunteer" at bounding box center [129, 47] width 117 height 13
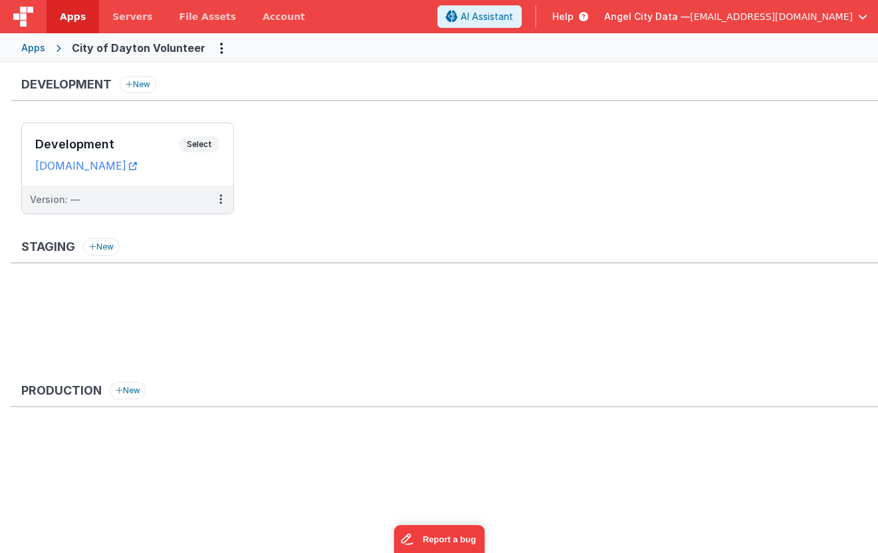
click at [43, 59] on div "Apps City of Dayton Volunteer" at bounding box center [439, 47] width 878 height 29
click at [35, 47] on div "Apps" at bounding box center [33, 47] width 24 height 13
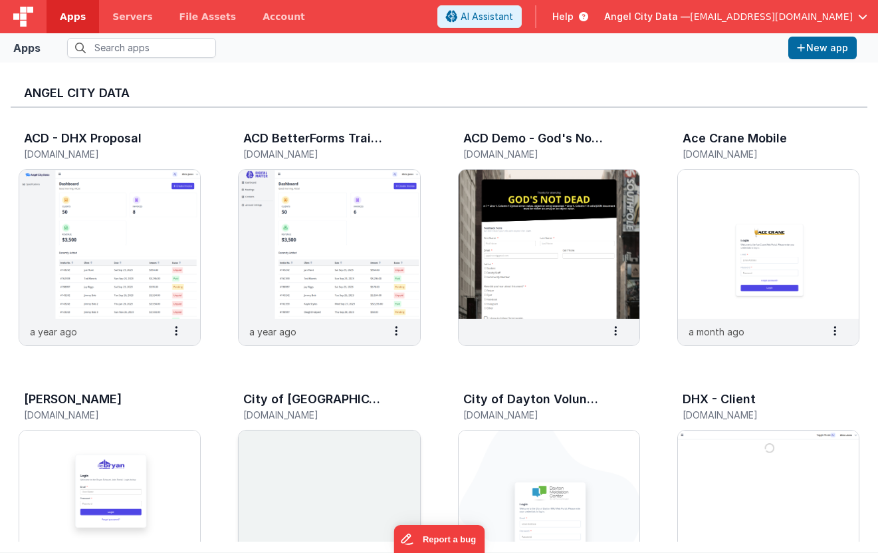
click at [314, 461] on img at bounding box center [329, 504] width 181 height 149
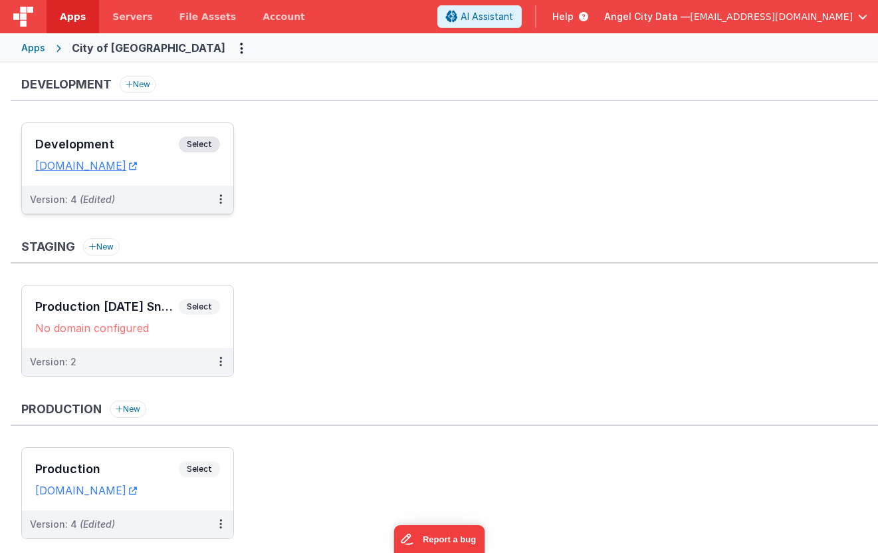
click at [139, 140] on h3 "Development" at bounding box center [107, 144] width 144 height 13
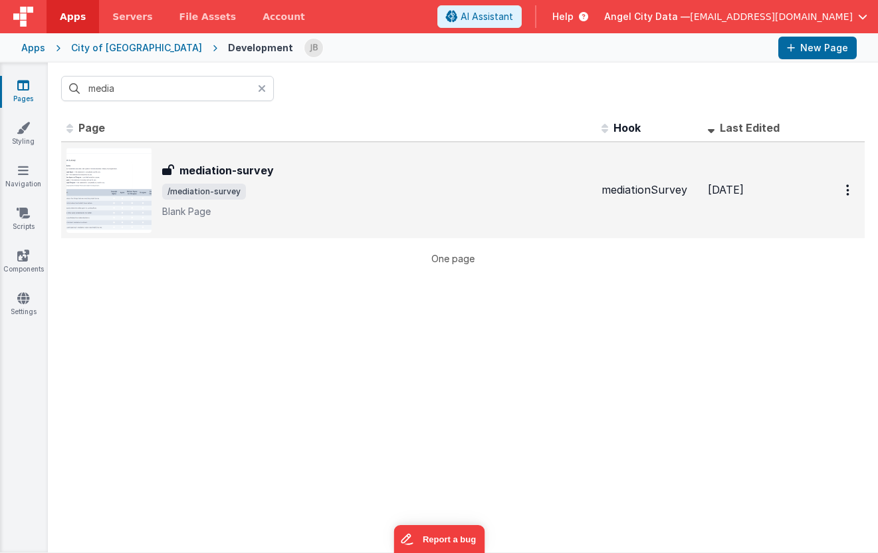
click at [204, 170] on h3 "mediation-survey" at bounding box center [227, 170] width 94 height 16
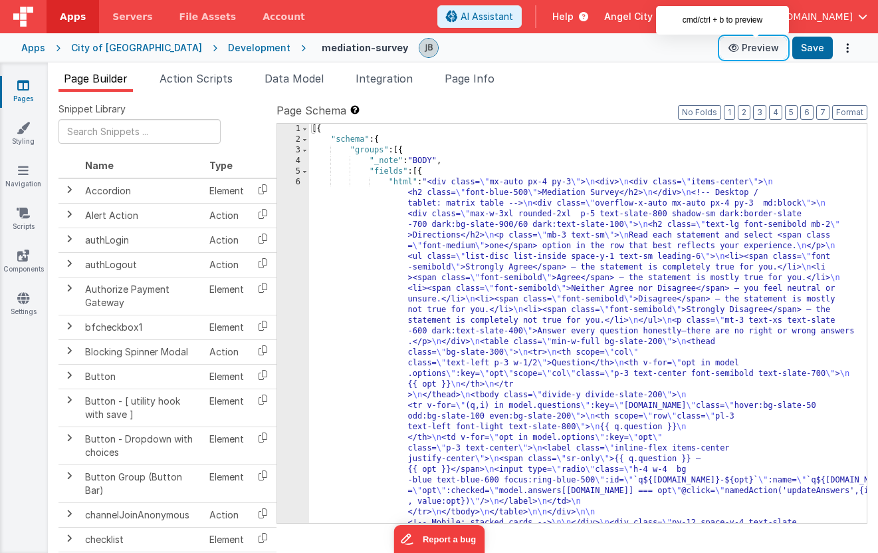
click at [749, 51] on button "Preview" at bounding box center [754, 47] width 66 height 21
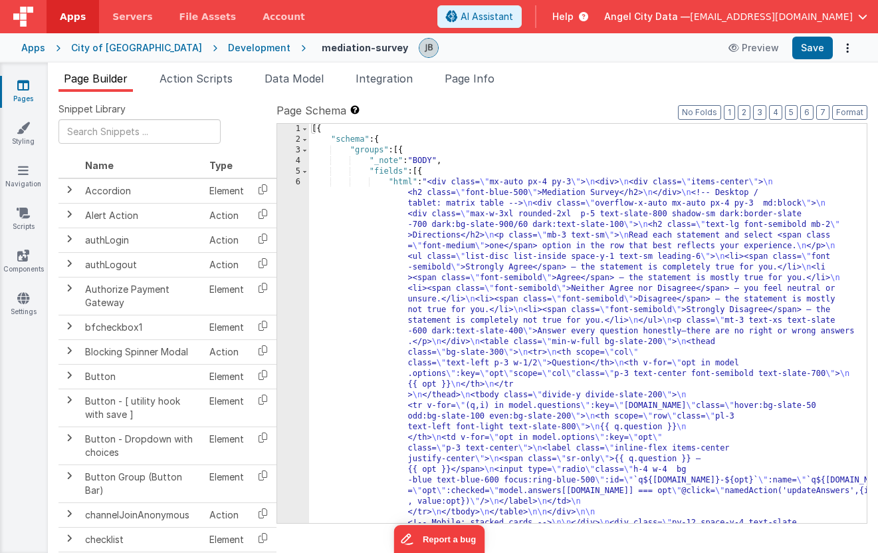
click at [31, 46] on div "Apps" at bounding box center [33, 47] width 24 height 13
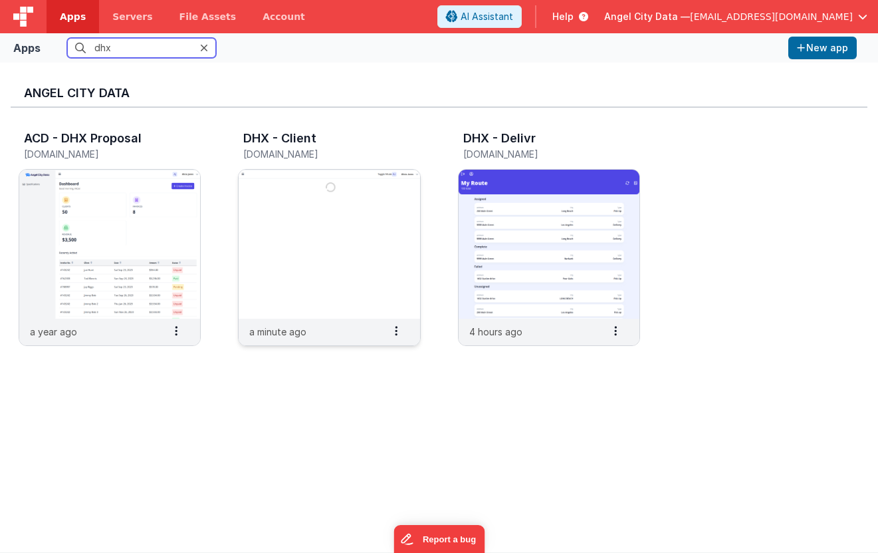
type input "dhx"
click at [297, 254] on img at bounding box center [329, 244] width 181 height 149
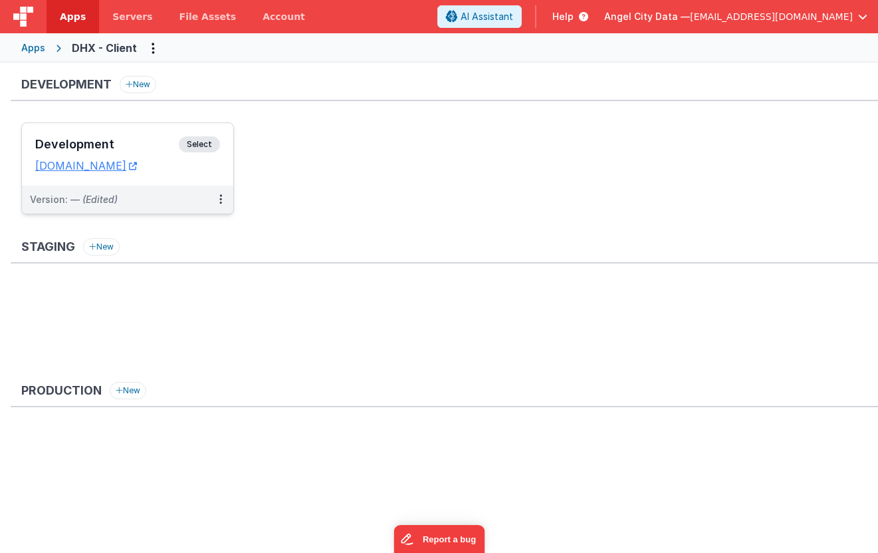
click at [148, 136] on div "Development Select" at bounding box center [127, 147] width 185 height 23
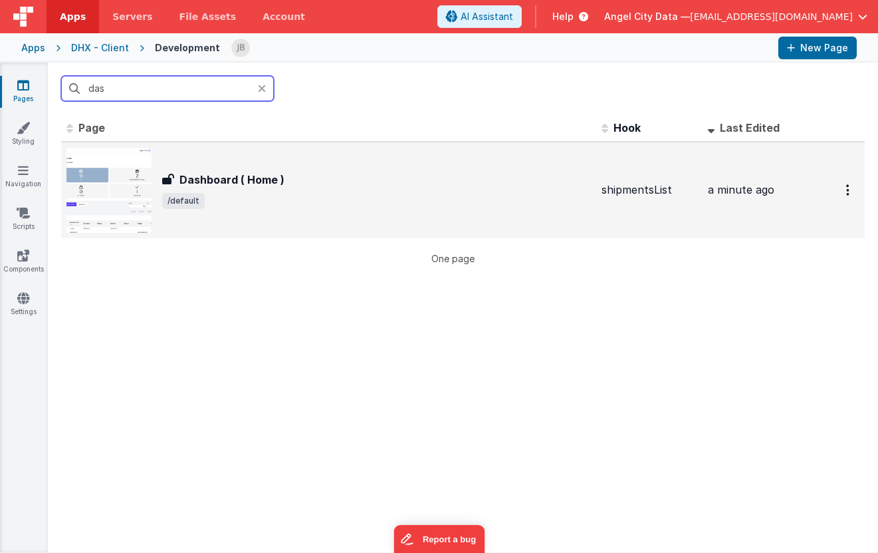
type input "das"
click at [209, 178] on h3 "Dashboard ( Home )" at bounding box center [232, 180] width 105 height 16
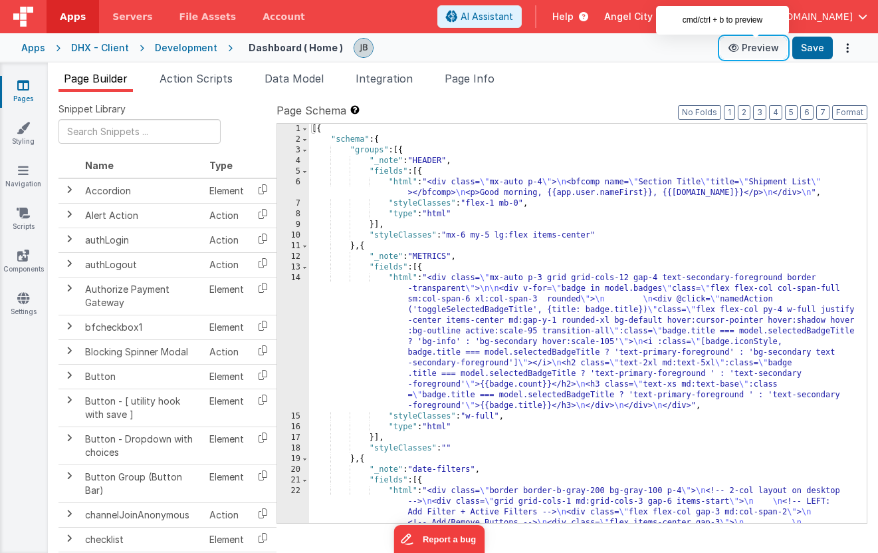
click at [756, 53] on button "Preview" at bounding box center [754, 47] width 66 height 21
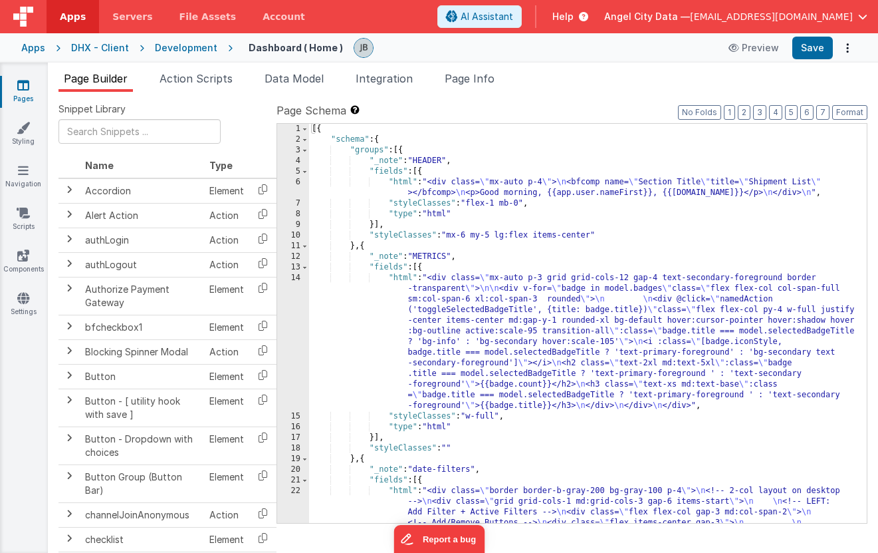
click at [25, 89] on icon at bounding box center [23, 84] width 12 height 13
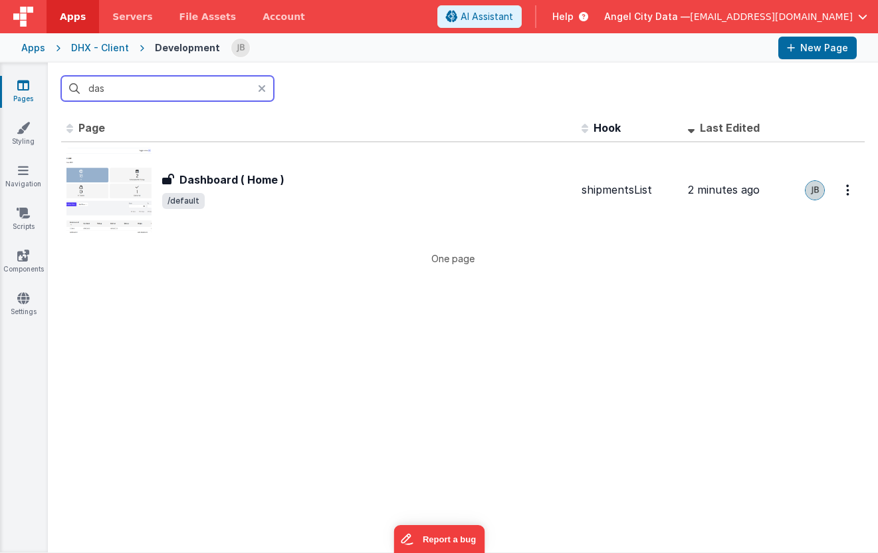
click at [143, 92] on input "das" at bounding box center [167, 88] width 213 height 25
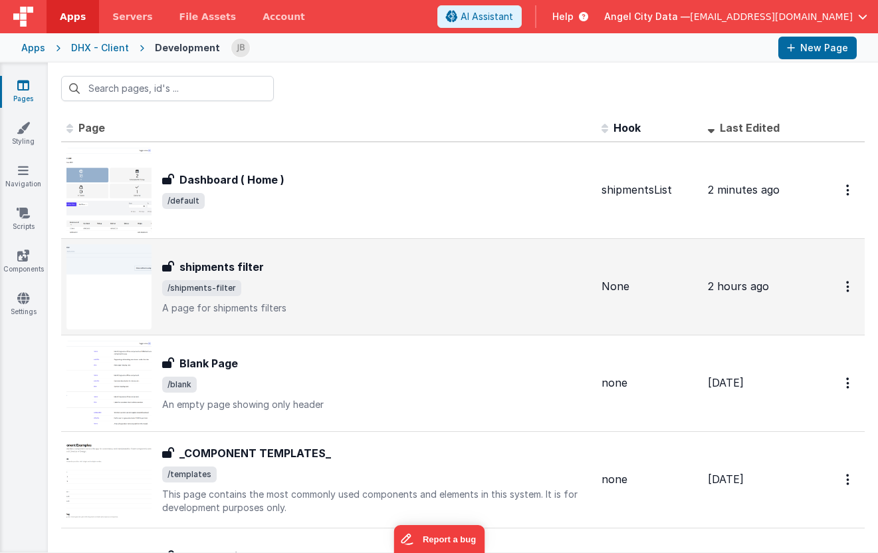
click at [209, 253] on div "shipments filter shipments filter /shipments-filter A page for shipments filters" at bounding box center [328, 286] width 525 height 85
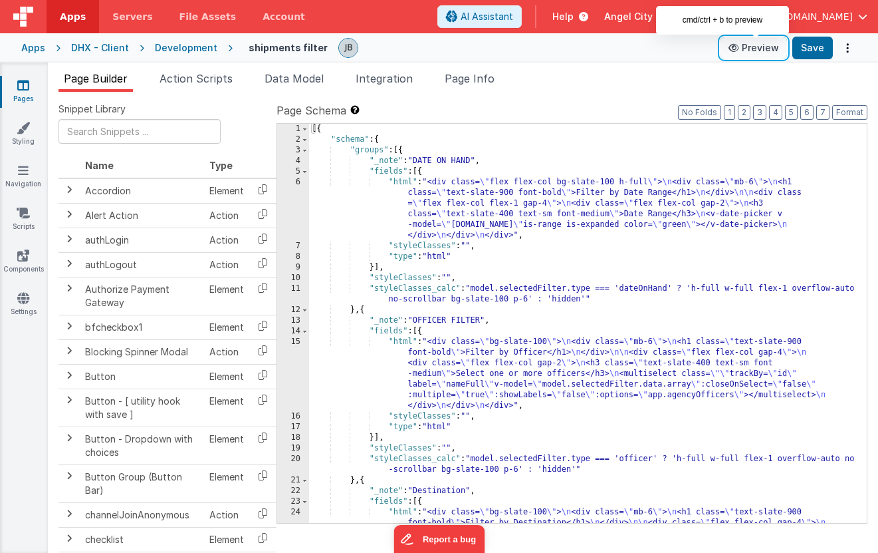
click at [753, 43] on button "Preview" at bounding box center [754, 47] width 66 height 21
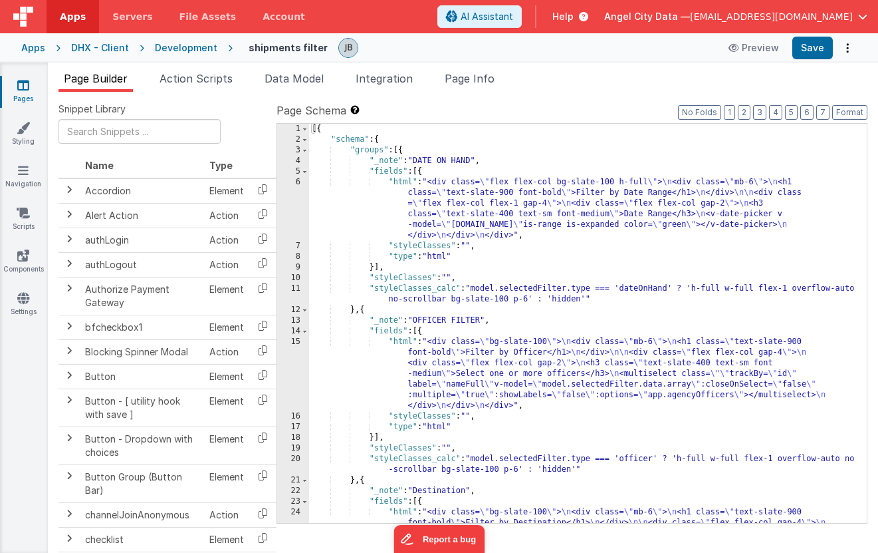
click at [38, 46] on div "Apps" at bounding box center [33, 47] width 24 height 13
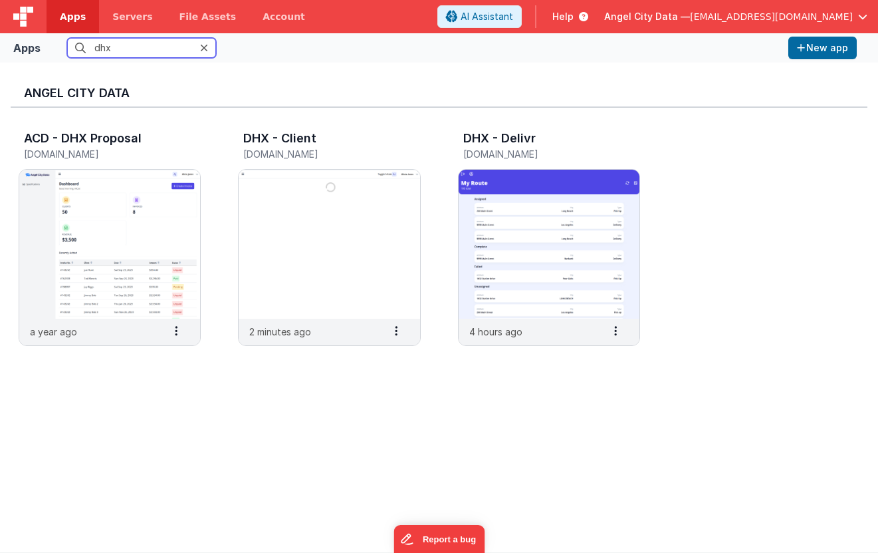
click at [130, 55] on input "dhx" at bounding box center [141, 48] width 149 height 20
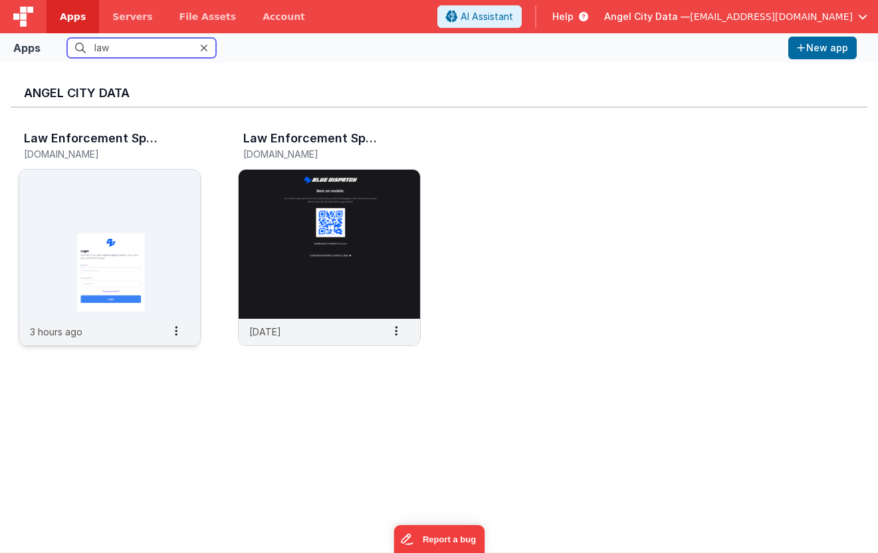
type input "law"
click at [141, 202] on img at bounding box center [109, 244] width 181 height 149
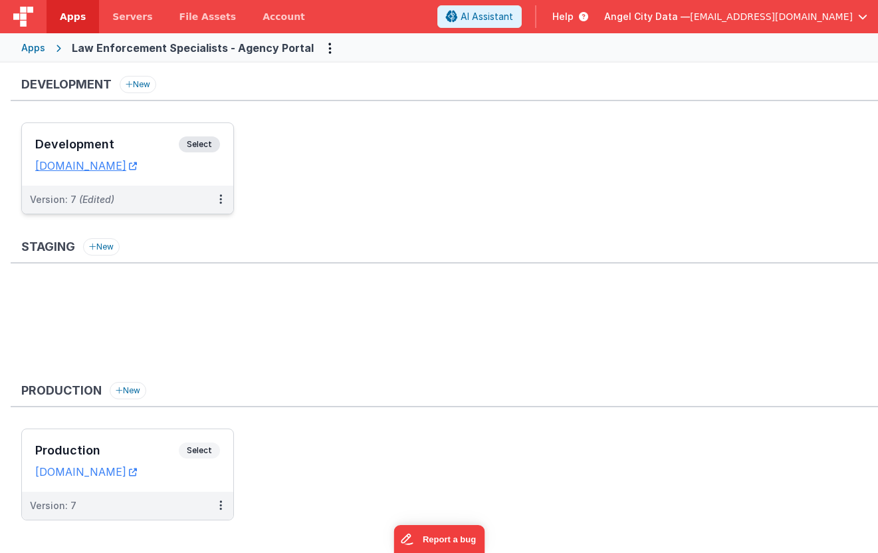
click at [160, 137] on div "Development Select" at bounding box center [127, 147] width 185 height 23
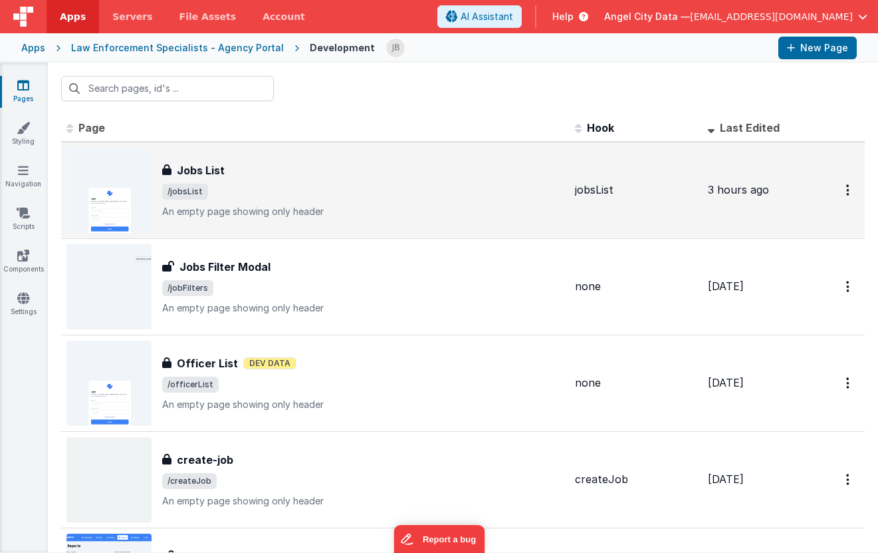
click at [248, 164] on div "Jobs List" at bounding box center [363, 170] width 402 height 16
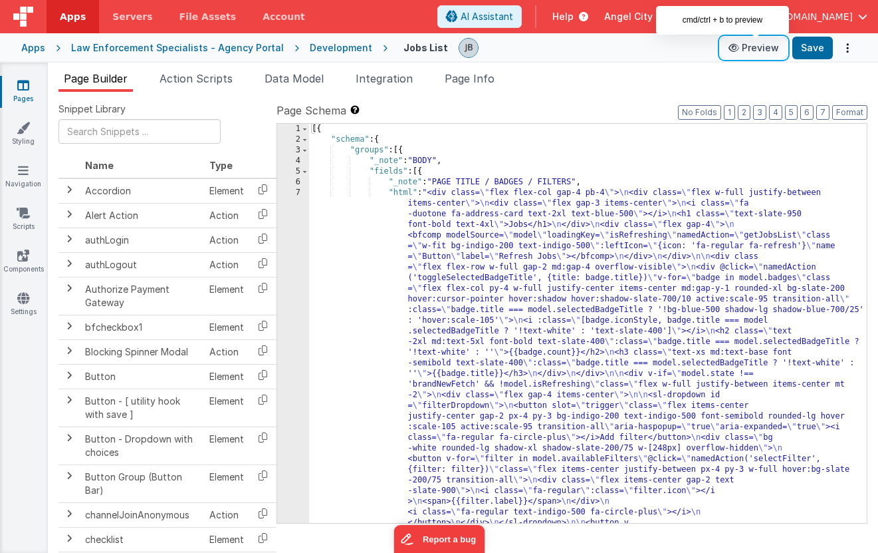
click at [760, 55] on button "Preview" at bounding box center [754, 47] width 66 height 21
click at [34, 43] on div "Apps" at bounding box center [33, 47] width 24 height 13
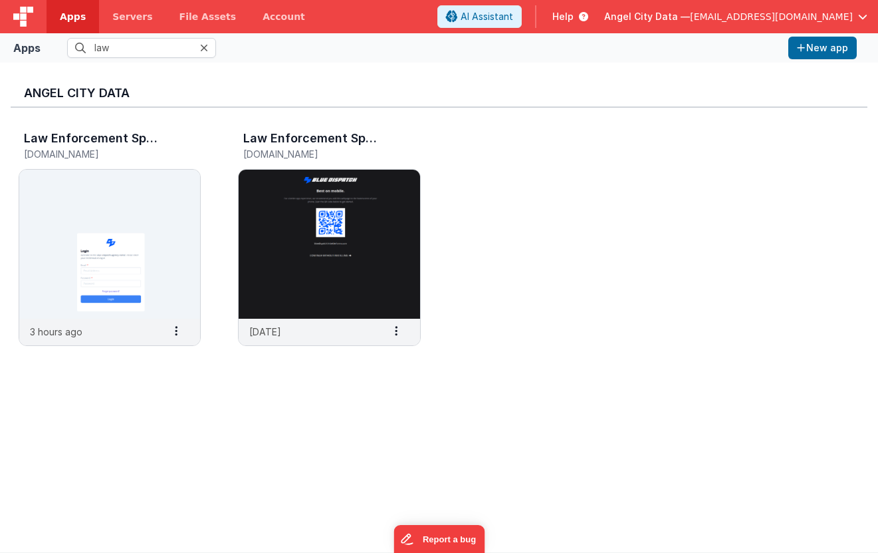
click at [122, 59] on div "Apps law New app" at bounding box center [439, 47] width 878 height 29
click at [121, 48] on input "law" at bounding box center [141, 48] width 149 height 20
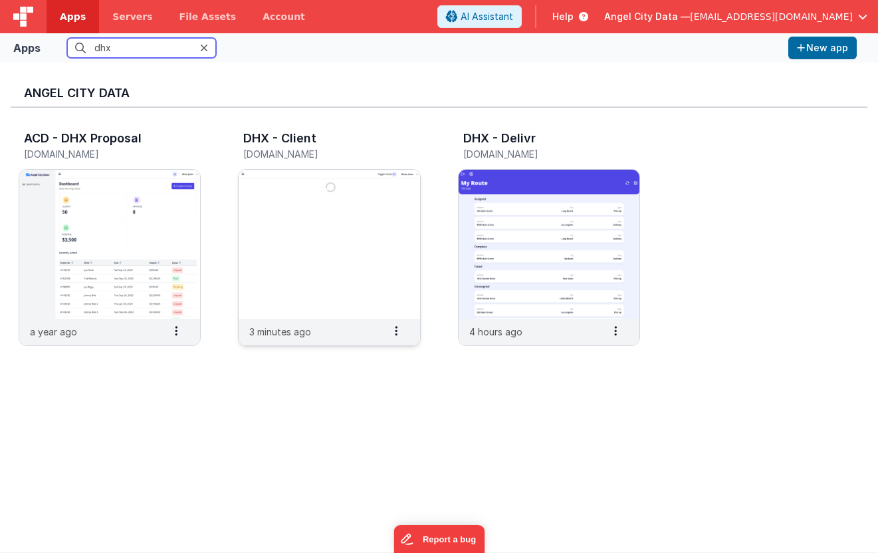
type input "dhx"
click at [266, 193] on img at bounding box center [329, 244] width 181 height 149
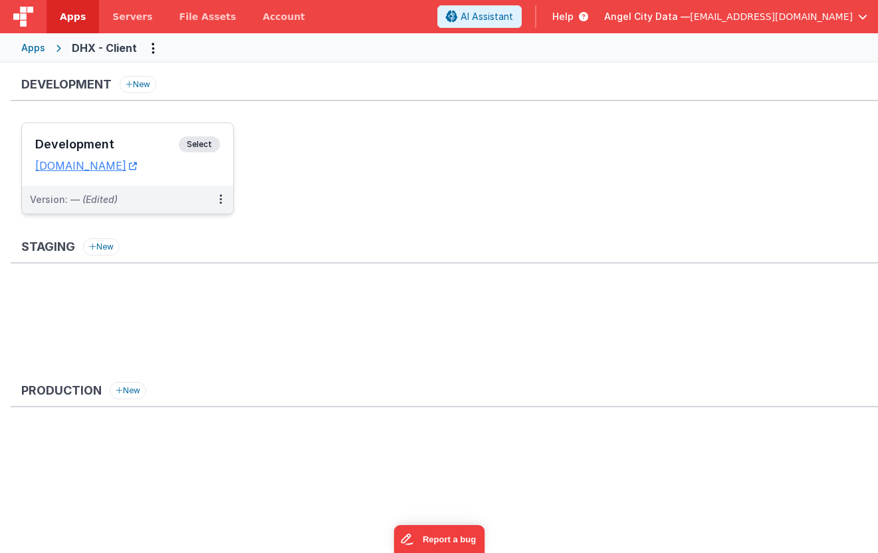
click at [134, 136] on div "Development Select" at bounding box center [127, 147] width 185 height 23
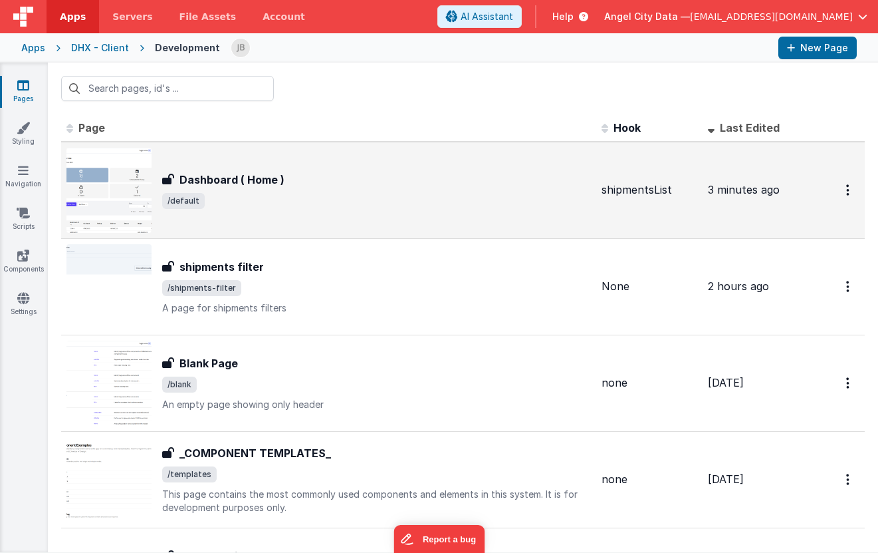
click at [203, 170] on div "Dashboard ( Home ) Dashboard ( Home ) /default" at bounding box center [328, 190] width 525 height 85
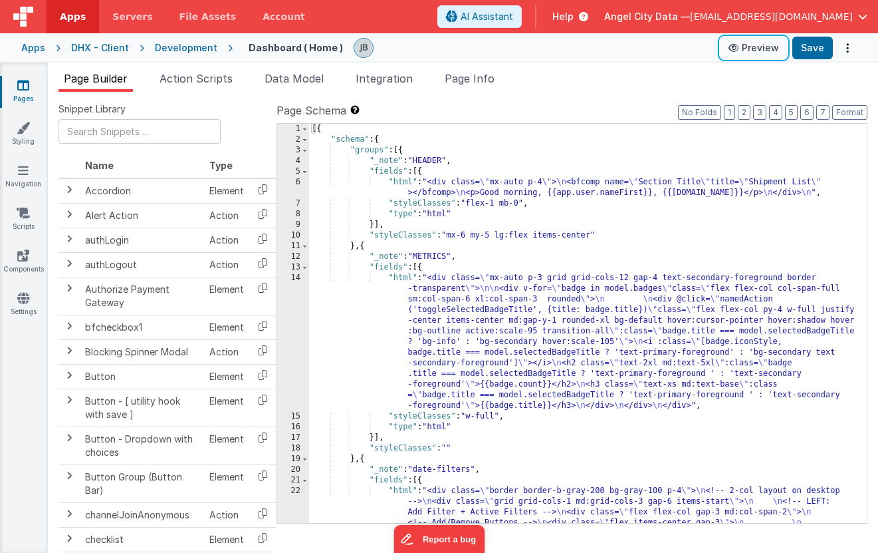
click at [759, 58] on button "Preview" at bounding box center [754, 47] width 66 height 21
click at [291, 304] on div "14" at bounding box center [293, 342] width 32 height 138
click at [293, 314] on div "14" at bounding box center [293, 342] width 32 height 138
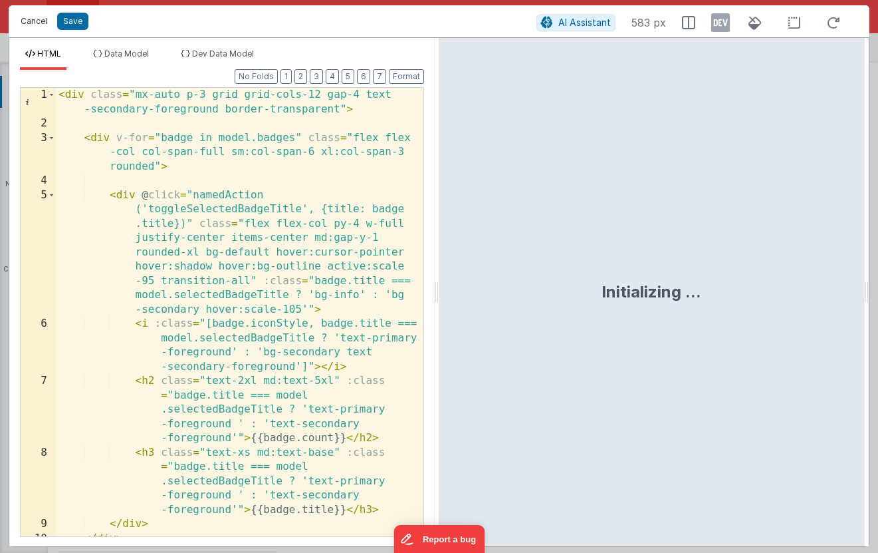
click at [39, 21] on button "Cancel" at bounding box center [34, 21] width 40 height 19
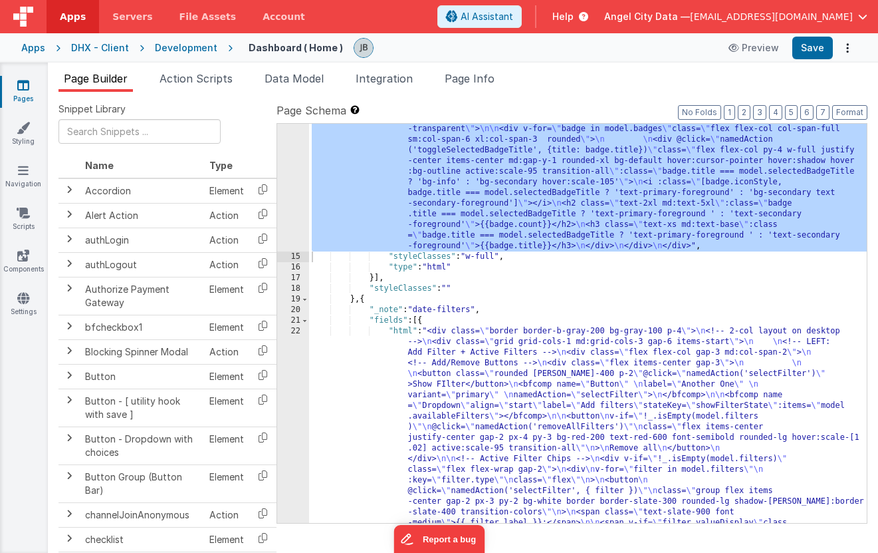
scroll to position [218, 0]
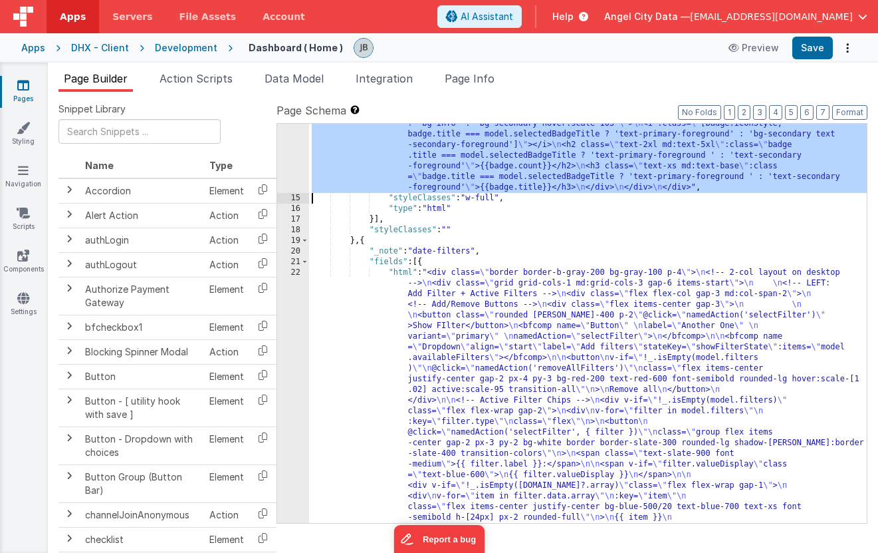
click at [293, 346] on div "22" at bounding box center [293, 501] width 32 height 468
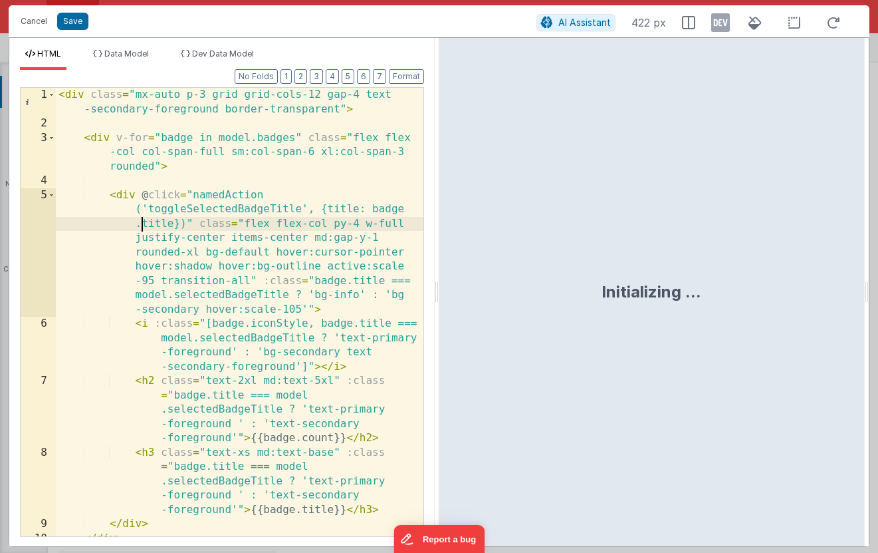
scroll to position [0, 0]
click at [144, 223] on div "< div class = "mx-auto p-3 grid grid-cols-12 gap-4 text -secondary-foreground b…" at bounding box center [240, 333] width 368 height 491
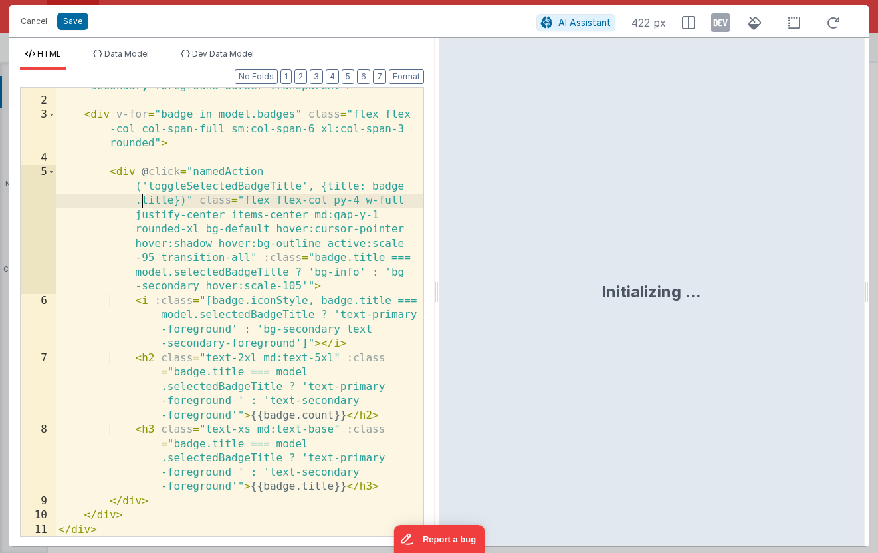
scroll to position [23, 0]
click at [41, 23] on button "Cancel" at bounding box center [34, 21] width 40 height 19
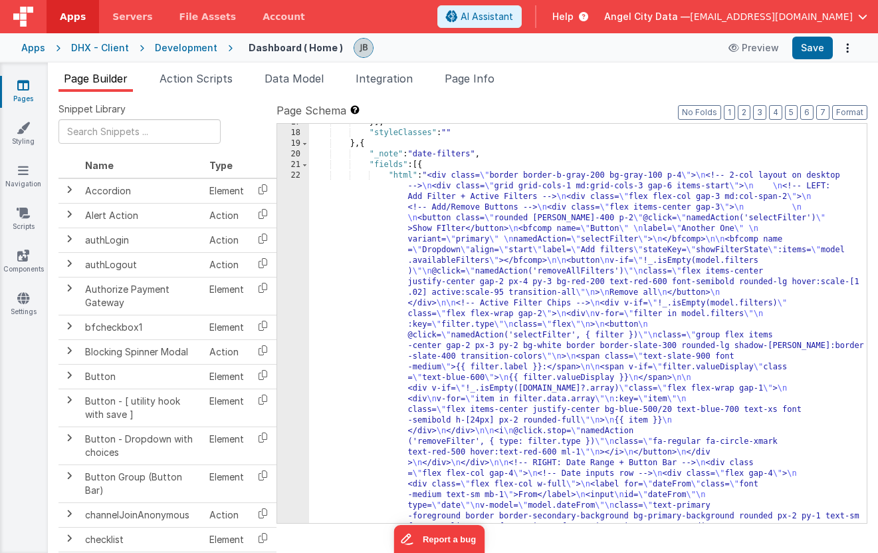
scroll to position [369, 0]
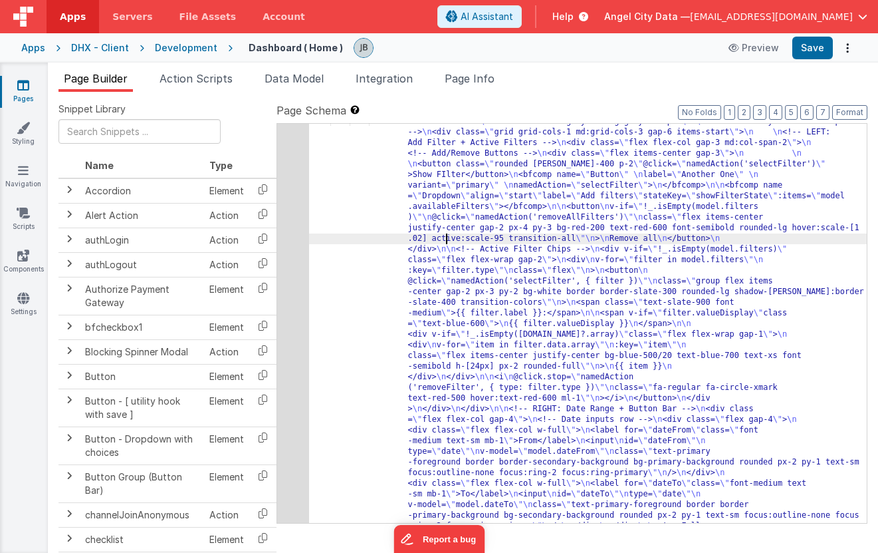
click at [295, 230] on div "22" at bounding box center [293, 350] width 32 height 468
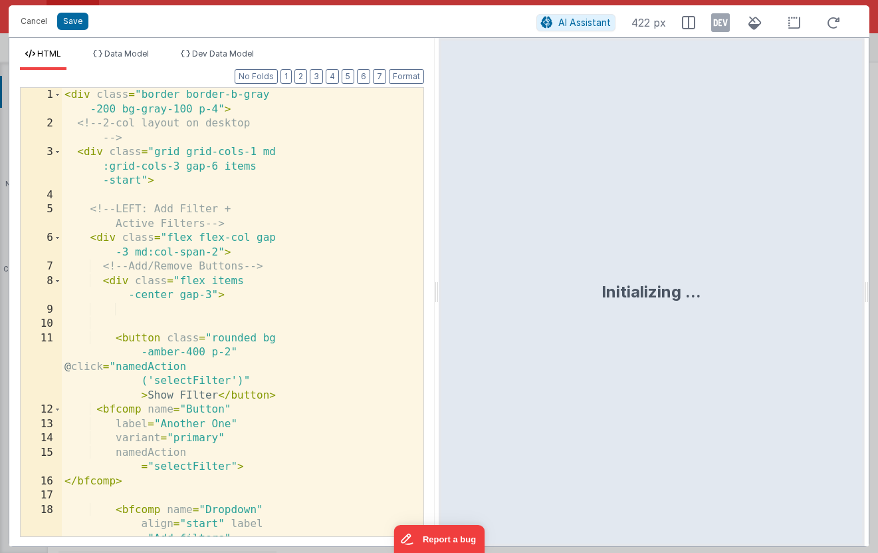
scroll to position [442, 0]
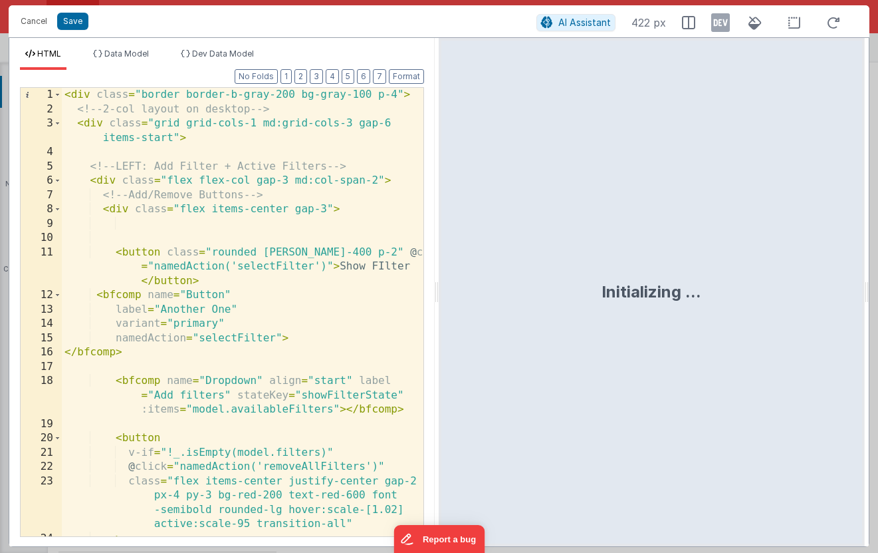
click at [239, 221] on div "< div class = "border border-b-gray-200 bg-gray-100 p-4" > <!-- 2-col layout on…" at bounding box center [243, 326] width 362 height 477
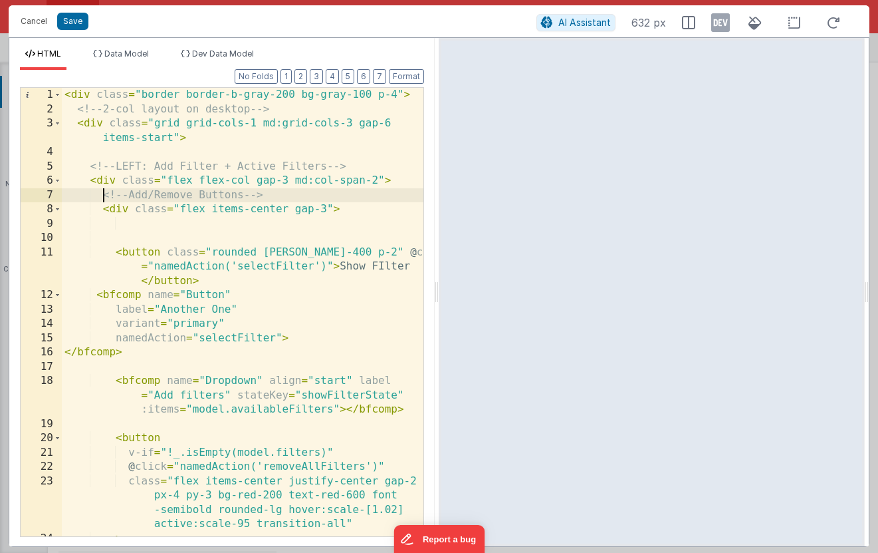
click at [102, 200] on div "< div class = "border border-b-gray-200 bg-gray-100 p-4" > <!-- 2-col layout on…" at bounding box center [243, 326] width 362 height 477
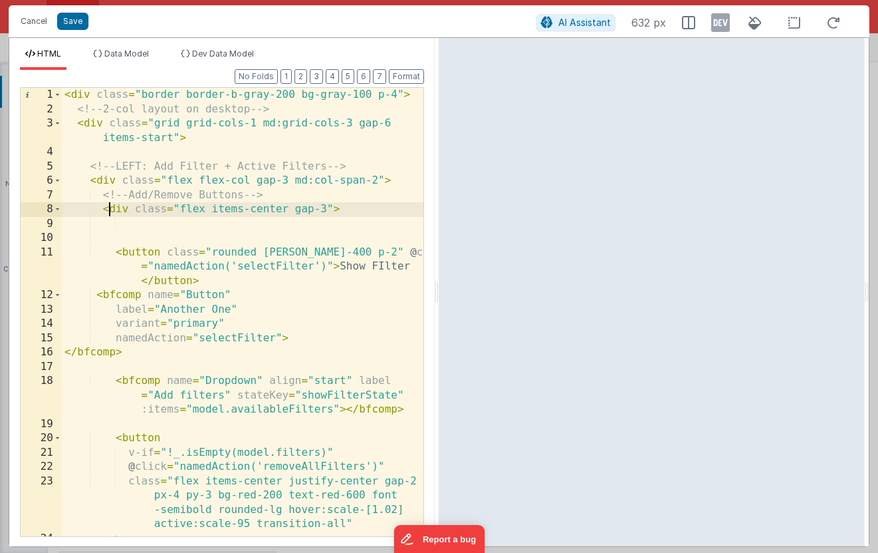
click at [110, 207] on div "< div class = "border border-b-gray-200 bg-gray-100 p-4" > <!-- 2-col layout on…" at bounding box center [243, 326] width 362 height 477
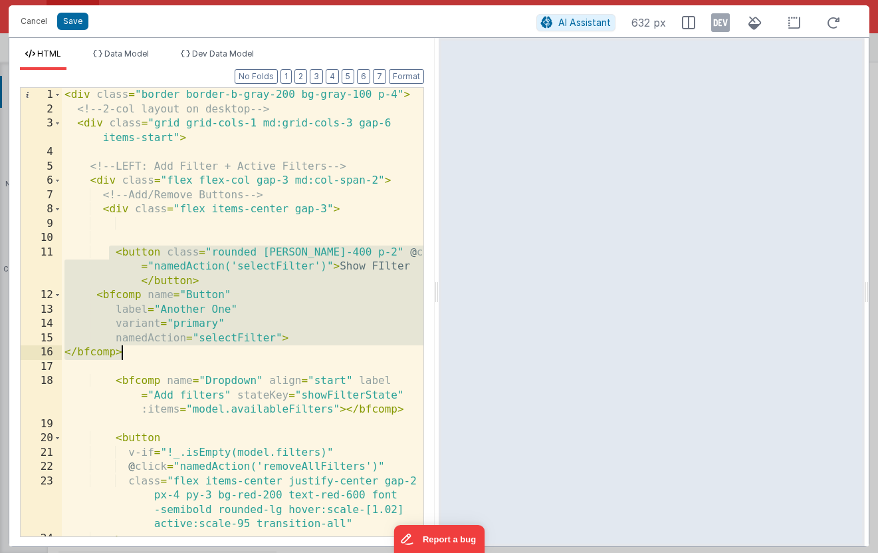
drag, startPoint x: 111, startPoint y: 249, endPoint x: 267, endPoint y: 351, distance: 186.8
click at [267, 351] on div "< div class = "border border-b-gray-200 bg-gray-100 p-4" > <!-- 2-col layout on…" at bounding box center [243, 326] width 362 height 477
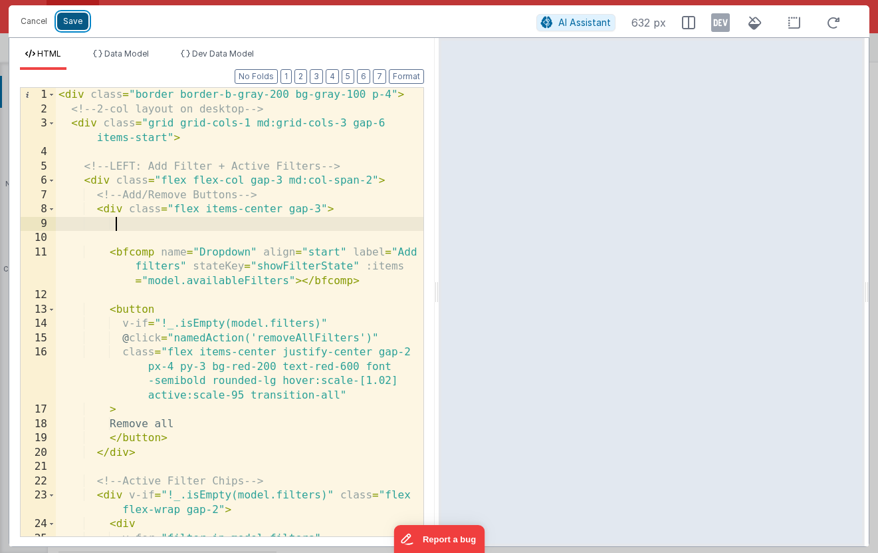
click at [80, 22] on button "Save" at bounding box center [72, 21] width 31 height 17
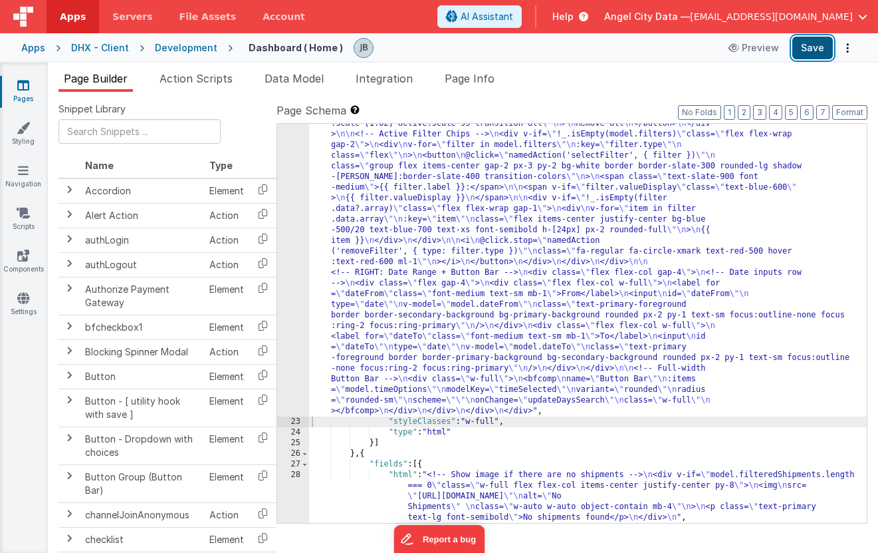
click at [767, 45] on button "Save" at bounding box center [813, 48] width 41 height 23
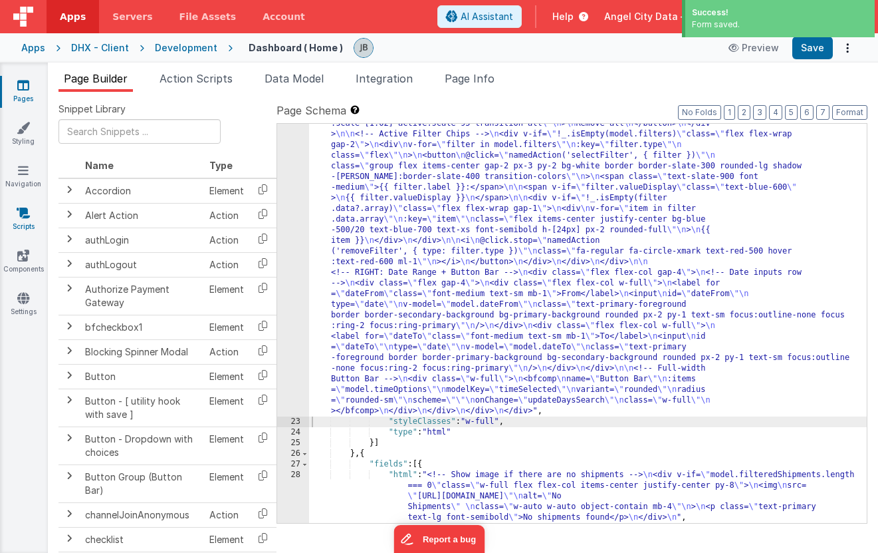
click at [18, 222] on link "Scripts" at bounding box center [23, 219] width 48 height 27
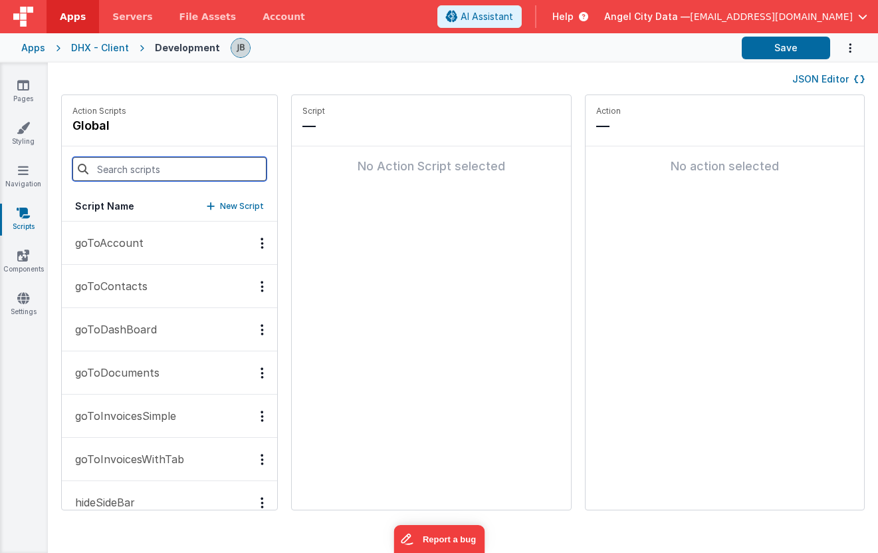
click at [96, 173] on input at bounding box center [169, 169] width 194 height 24
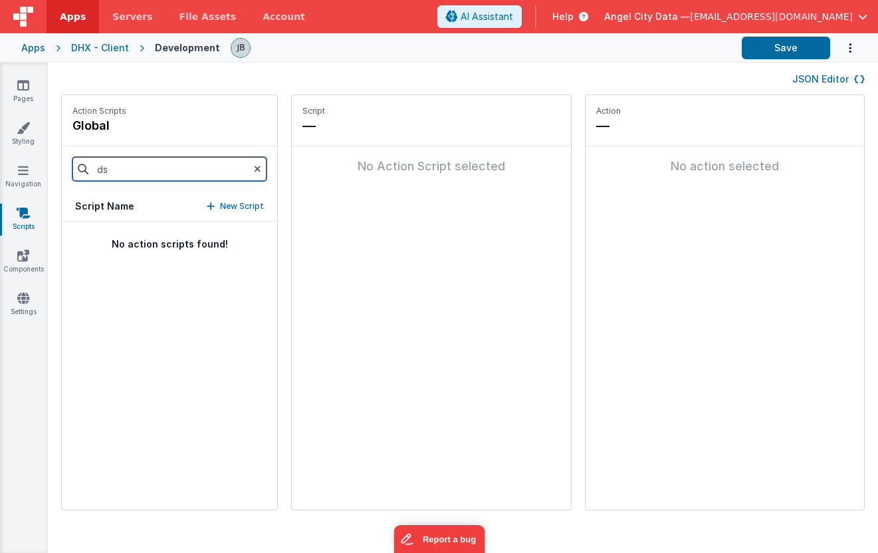
type input "d"
type input "setSelectedFilter"
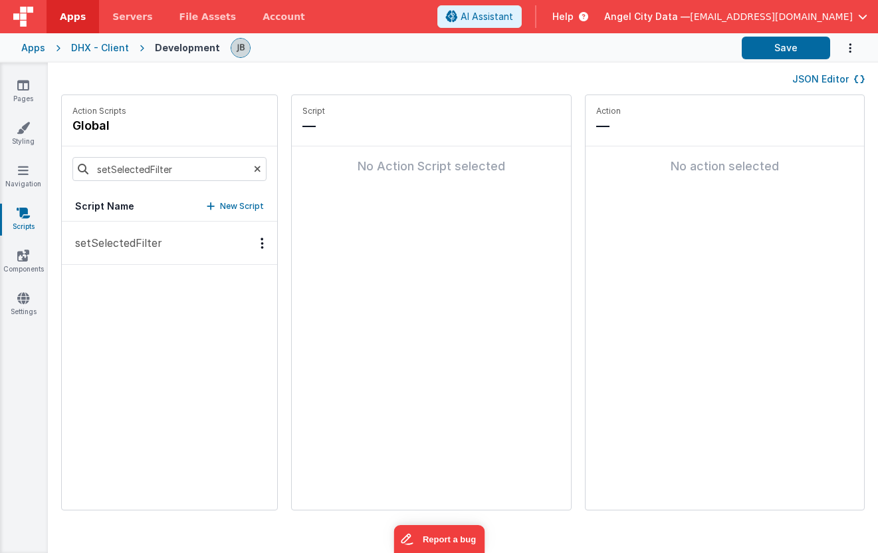
click at [136, 237] on p "setSelectedFilter" at bounding box center [114, 243] width 95 height 16
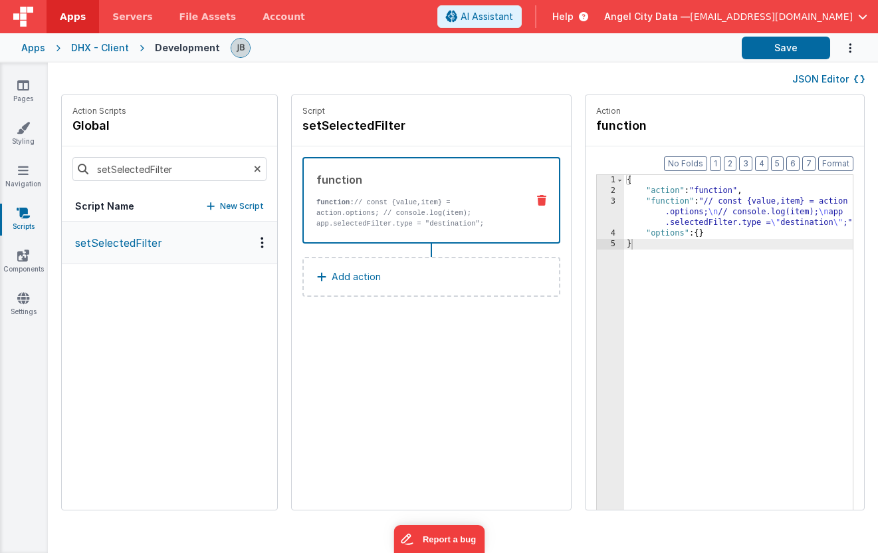
click at [597, 211] on div "3" at bounding box center [610, 212] width 27 height 32
click at [597, 210] on div "3" at bounding box center [610, 212] width 27 height 32
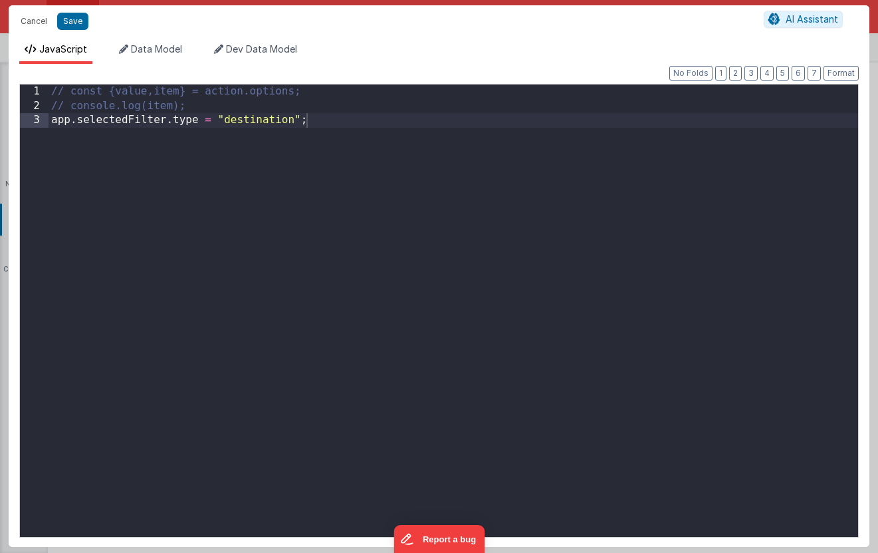
click at [230, 105] on div "// const {value,item} = action.options; // console.log(item); app . selectedFil…" at bounding box center [454, 324] width 810 height 481
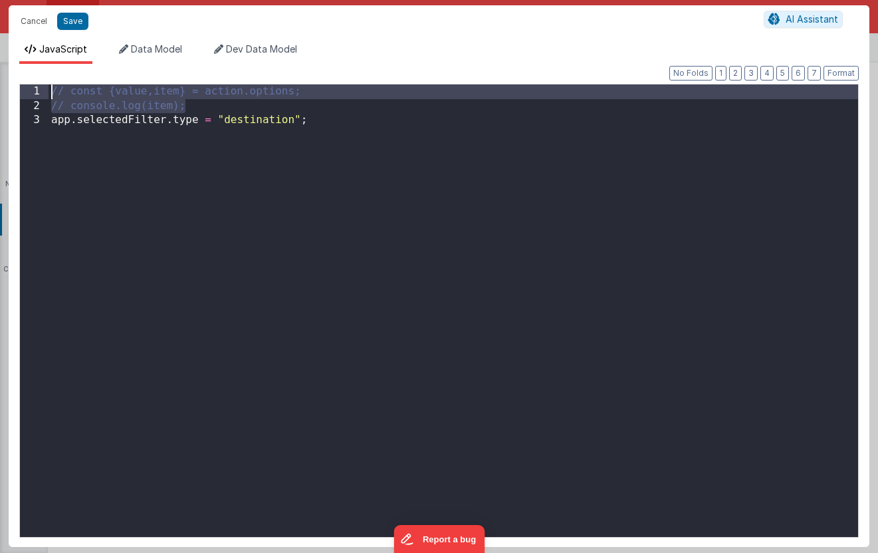
drag, startPoint x: 225, startPoint y: 106, endPoint x: 49, endPoint y: 59, distance: 183.1
click at [49, 59] on div "JavaScript Data Model Dev Data Model Format 7 6 5 4 3 2 1 No Folds 1 2 3 // con…" at bounding box center [439, 295] width 861 height 504
click at [281, 120] on div "const { value , item } = action . options ; console . log ( item ) ; app . sele…" at bounding box center [454, 324] width 810 height 481
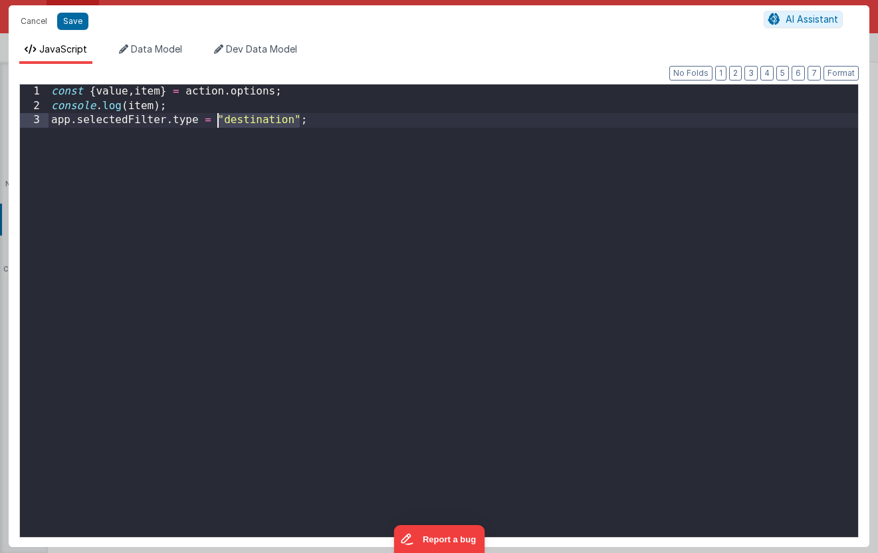
drag, startPoint x: 299, startPoint y: 122, endPoint x: 217, endPoint y: 117, distance: 81.3
click at [217, 117] on div "const { value , item } = action . options ; console . log ( item ) ; app . sele…" at bounding box center [454, 324] width 810 height 481
click at [84, 21] on button "Save" at bounding box center [72, 21] width 31 height 17
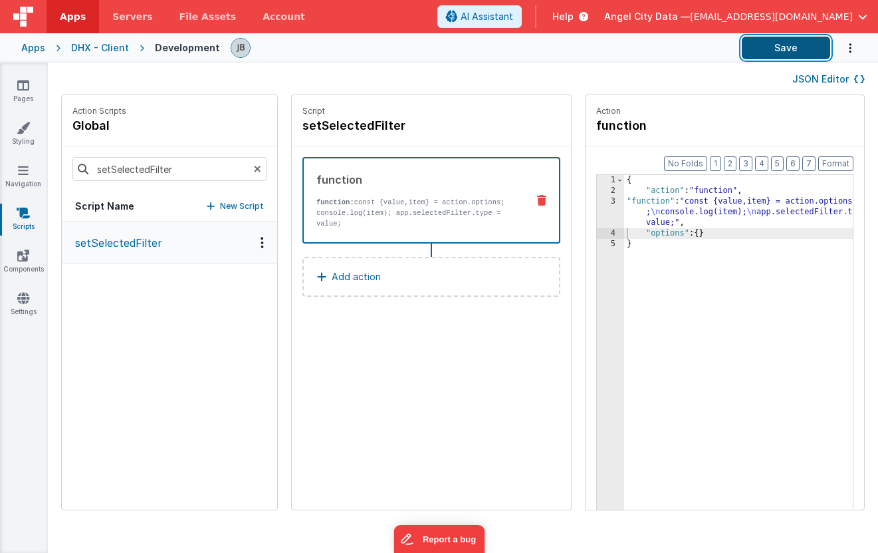
click at [767, 57] on button "Save" at bounding box center [786, 48] width 88 height 23
click at [84, 53] on div "DHX - Client" at bounding box center [100, 47] width 58 height 13
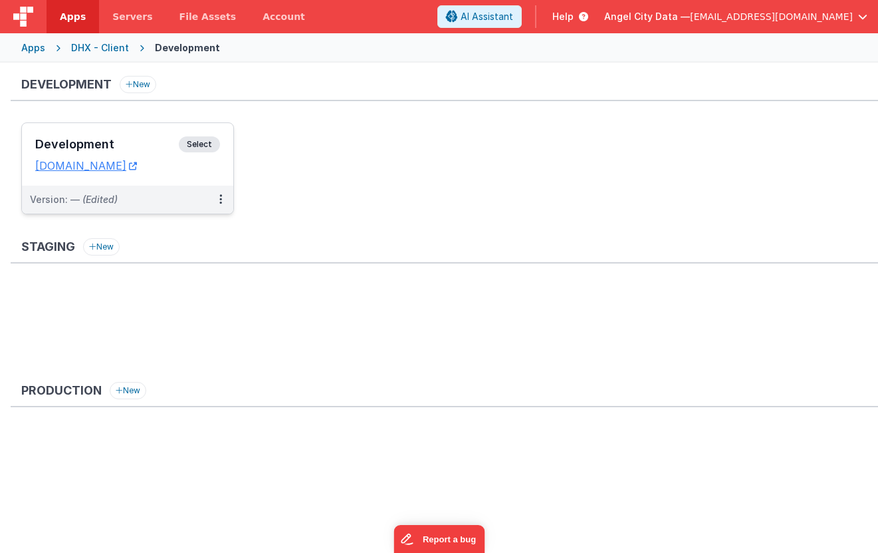
click at [163, 140] on h3 "Development" at bounding box center [107, 144] width 144 height 13
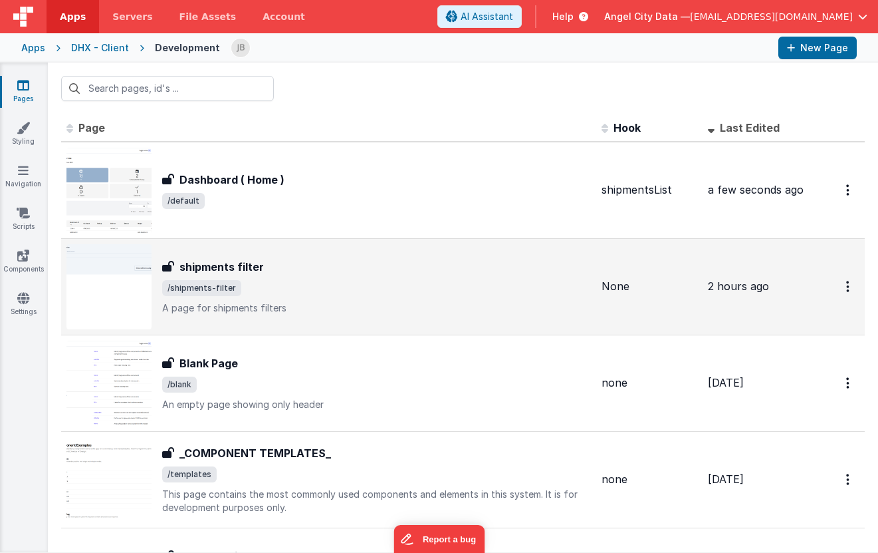
click at [205, 266] on h3 "shipments filter" at bounding box center [222, 267] width 84 height 16
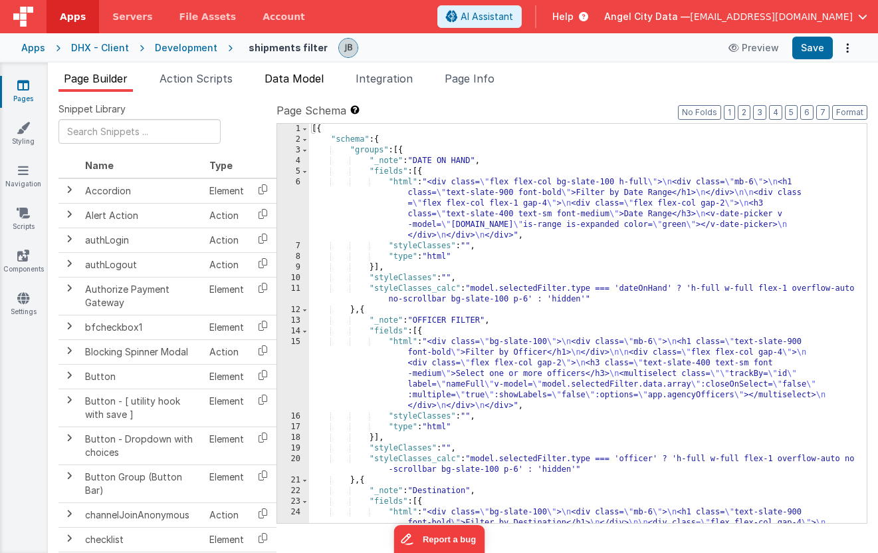
click at [285, 83] on span "Data Model" at bounding box center [294, 78] width 59 height 13
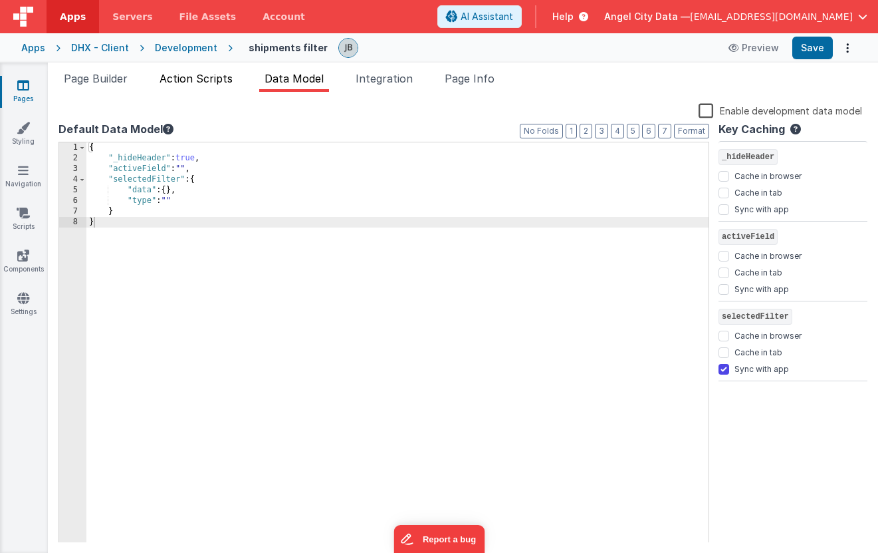
click at [210, 82] on span "Action Scripts" at bounding box center [196, 78] width 73 height 13
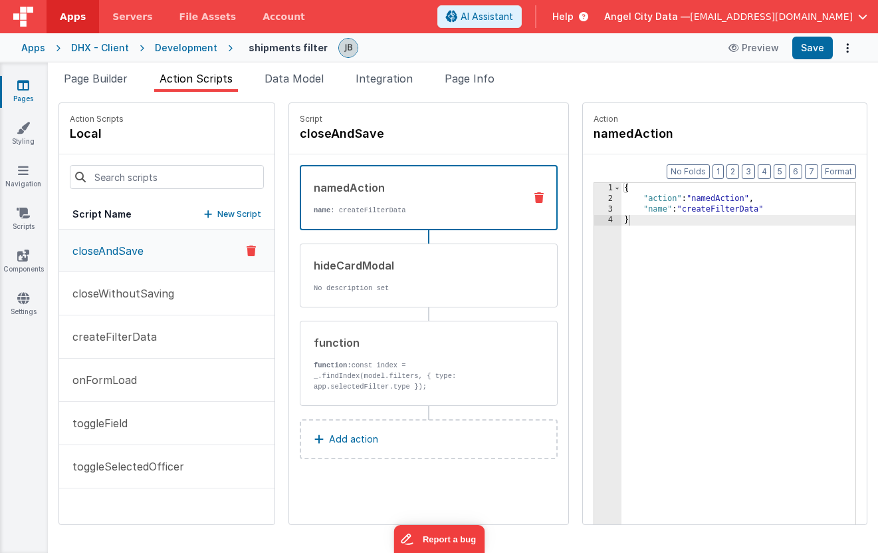
click at [314, 208] on p "name : createFilterData" at bounding box center [414, 210] width 200 height 11
click at [302, 273] on div "hideCardModal No description set" at bounding box center [408, 275] width 214 height 36
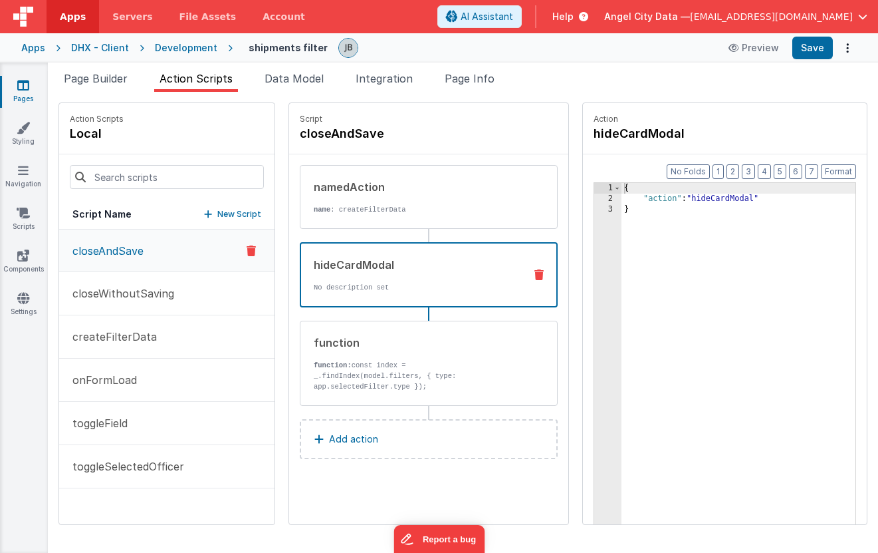
click at [354, 443] on button "Add action" at bounding box center [429, 439] width 258 height 40
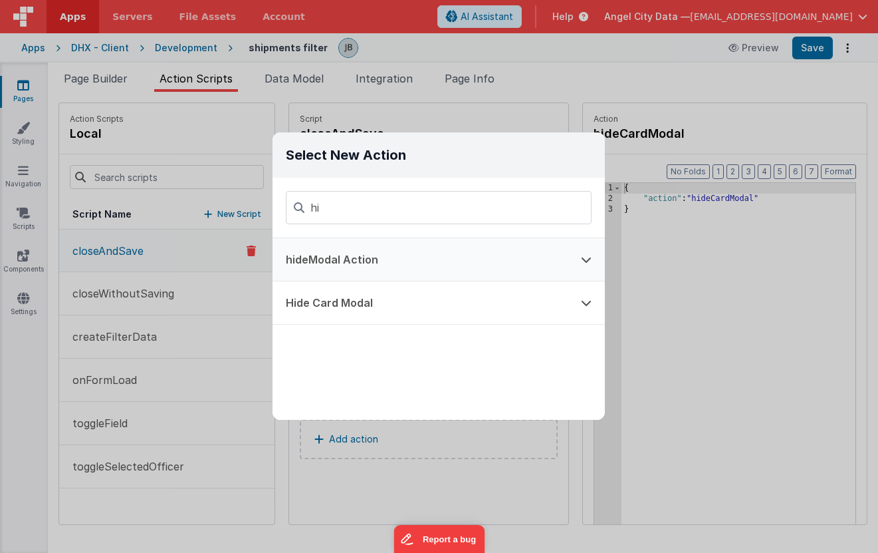
type input "hi"
click at [359, 262] on button "hideModal Action" at bounding box center [420, 259] width 295 height 43
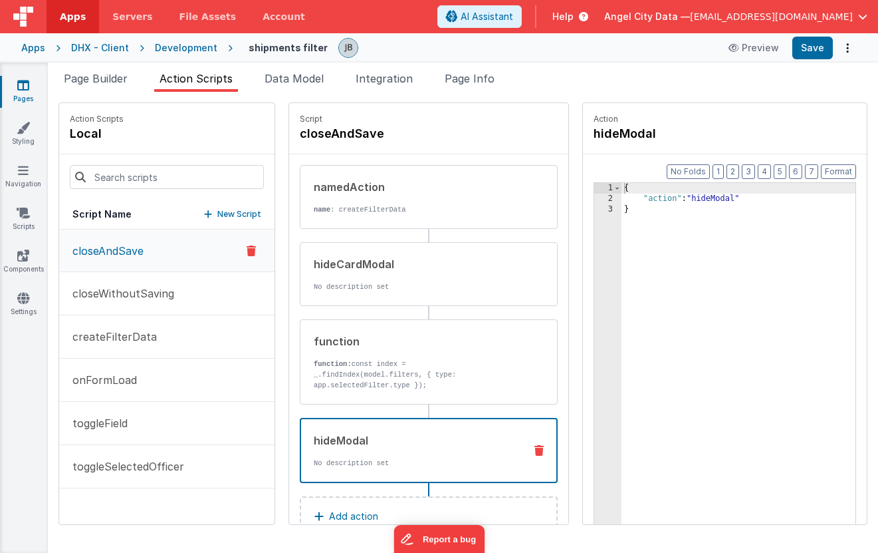
click at [535, 452] on icon at bounding box center [539, 450] width 9 height 11
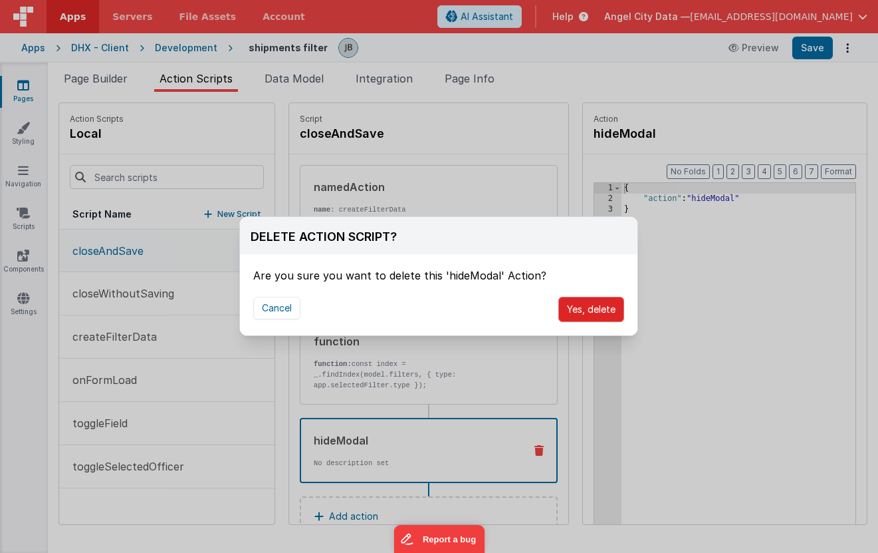
click at [580, 311] on button "Yes, delete" at bounding box center [592, 309] width 66 height 25
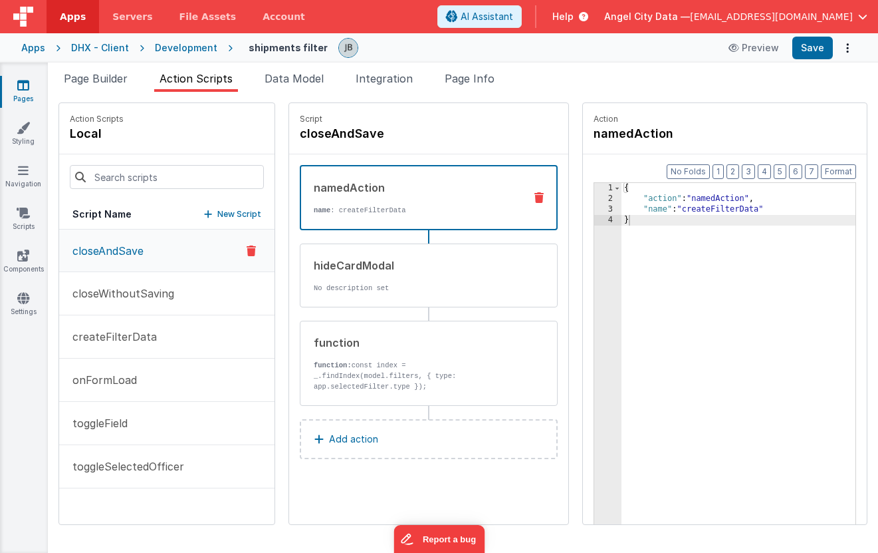
click at [356, 208] on p "name : createFilterData" at bounding box center [414, 210] width 200 height 11
click at [284, 85] on li "Data Model" at bounding box center [294, 80] width 70 height 21
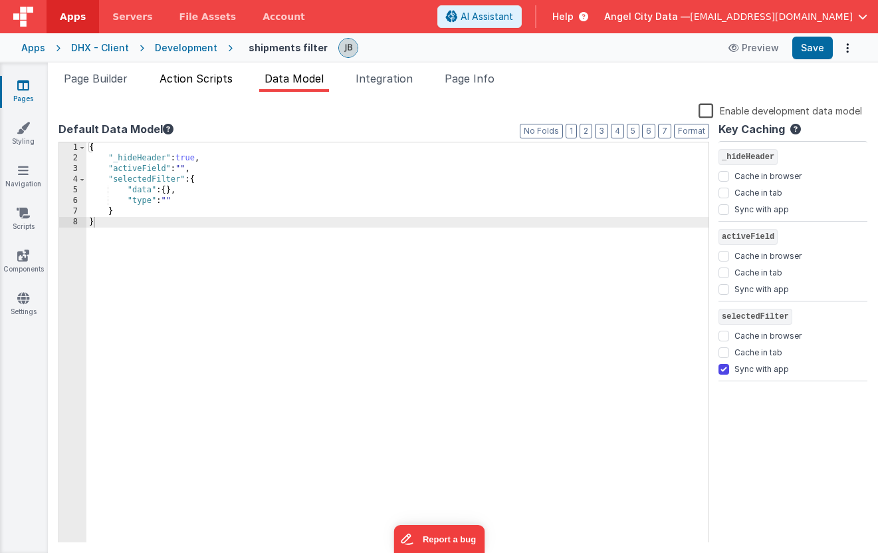
click at [230, 78] on span "Action Scripts" at bounding box center [196, 78] width 73 height 13
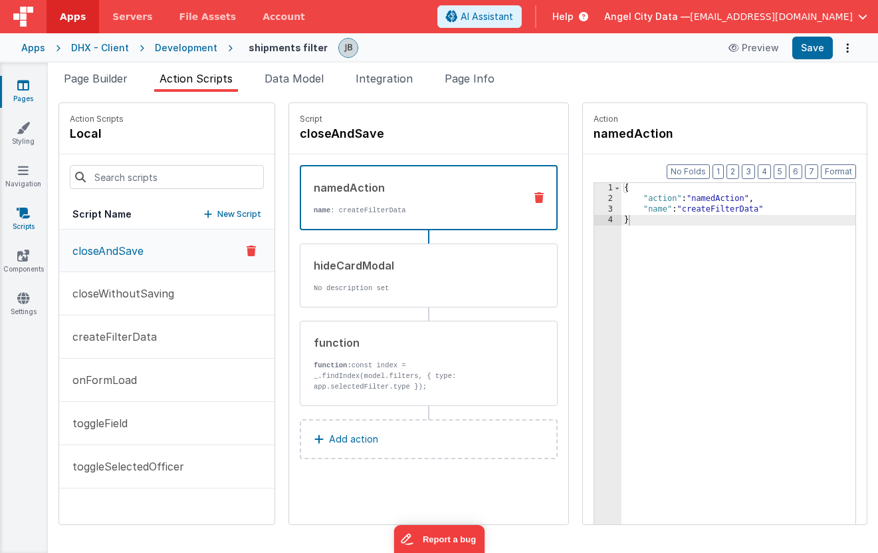
click at [24, 225] on link "Scripts" at bounding box center [23, 219] width 48 height 27
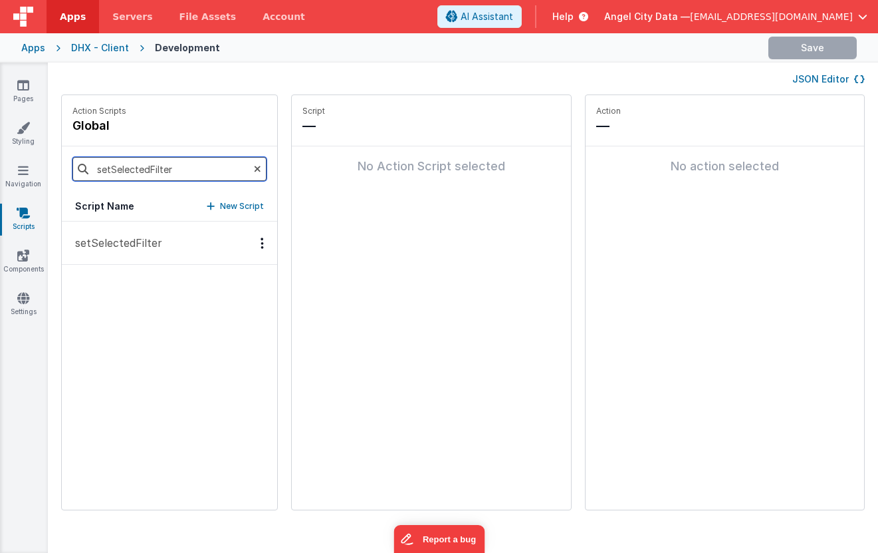
click at [155, 165] on input "setSelectedFilter" at bounding box center [169, 169] width 194 height 24
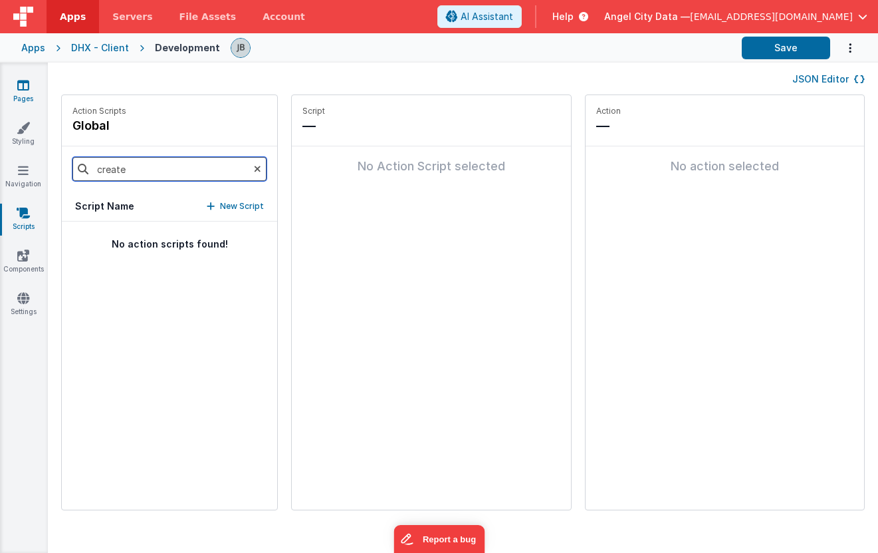
type input "create"
click at [29, 90] on icon at bounding box center [23, 84] width 12 height 13
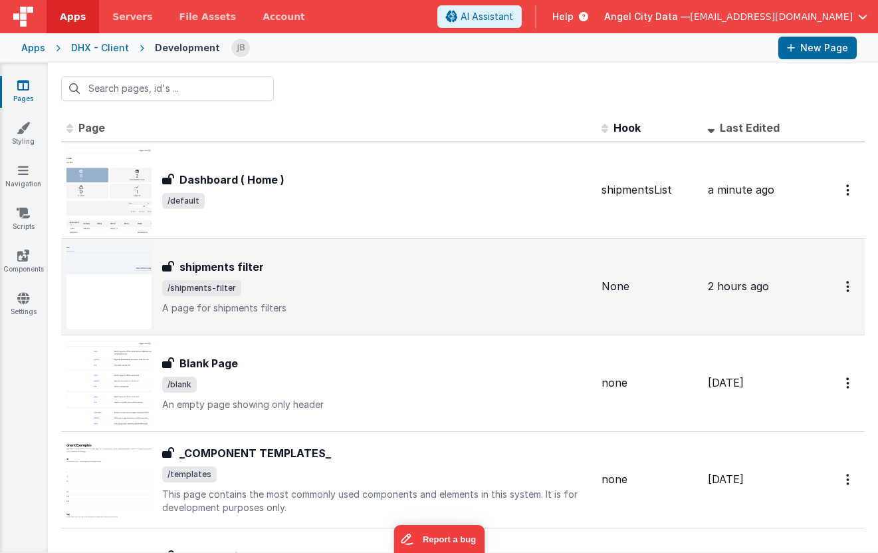
click at [225, 264] on h3 "shipments filter" at bounding box center [222, 267] width 84 height 16
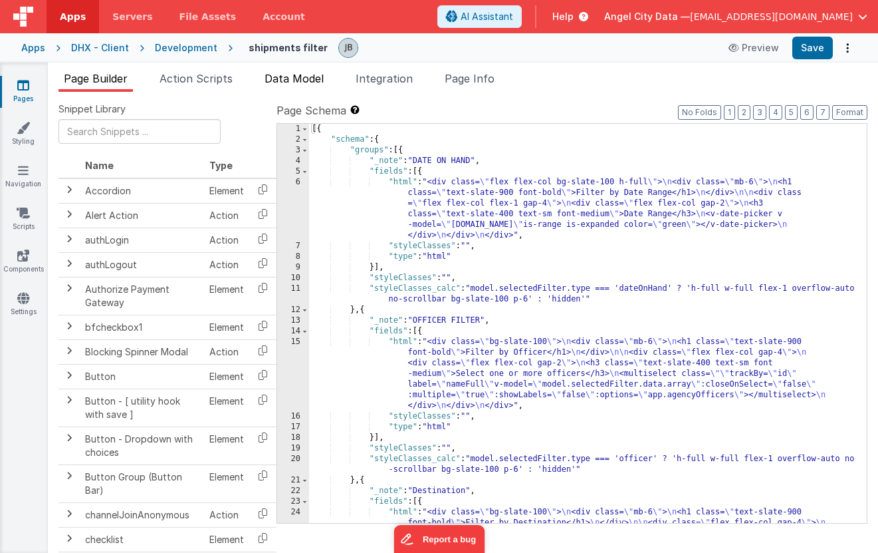
click at [276, 73] on span "Data Model" at bounding box center [294, 78] width 59 height 13
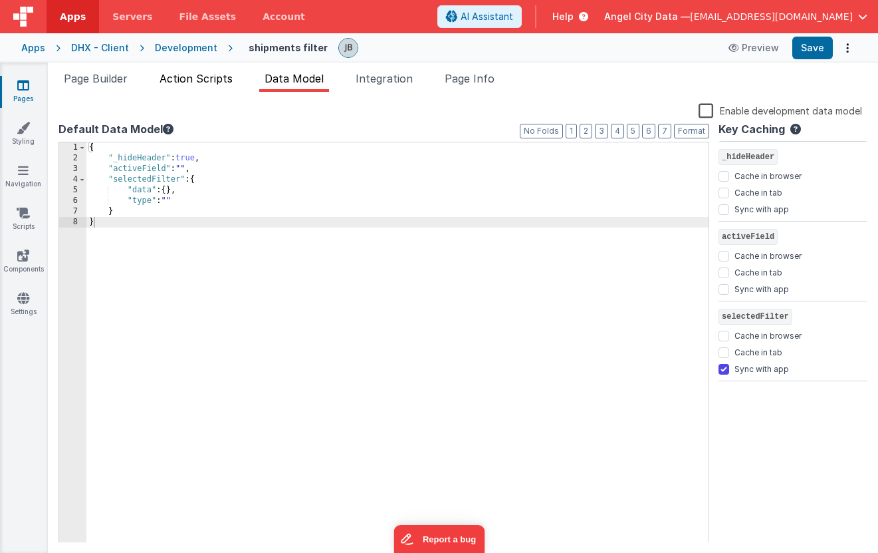
click at [203, 74] on span "Action Scripts" at bounding box center [196, 78] width 73 height 13
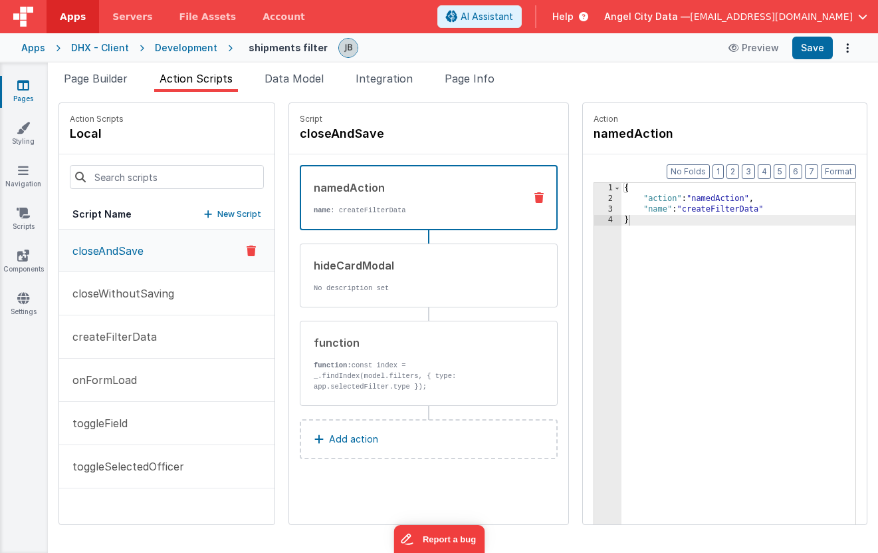
click at [348, 207] on p "name : createFilterData" at bounding box center [414, 210] width 200 height 11
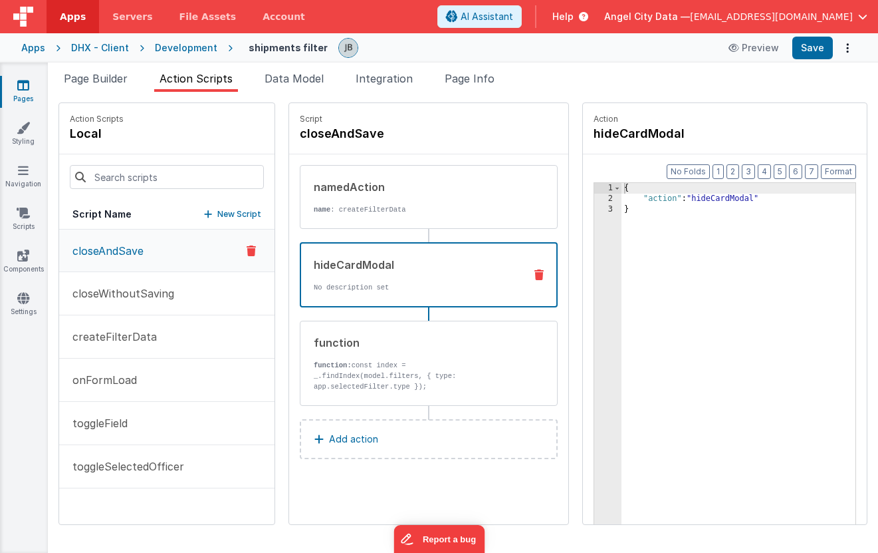
click at [375, 287] on p "No description set" at bounding box center [414, 287] width 200 height 11
click at [332, 207] on p "name : createFilterData" at bounding box center [414, 209] width 201 height 11
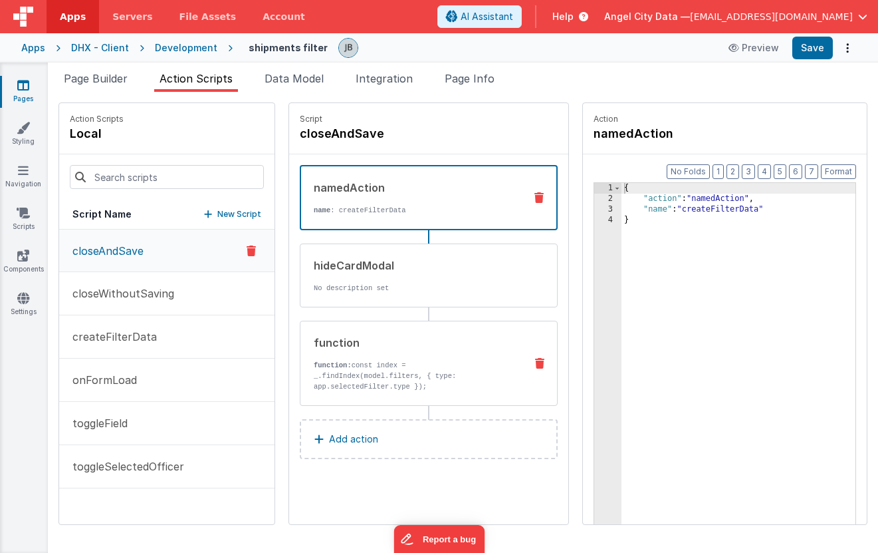
click at [358, 374] on p "function: const index = _.findIndex(model.filters, { type: app.selectedFilter.t…" at bounding box center [414, 376] width 201 height 32
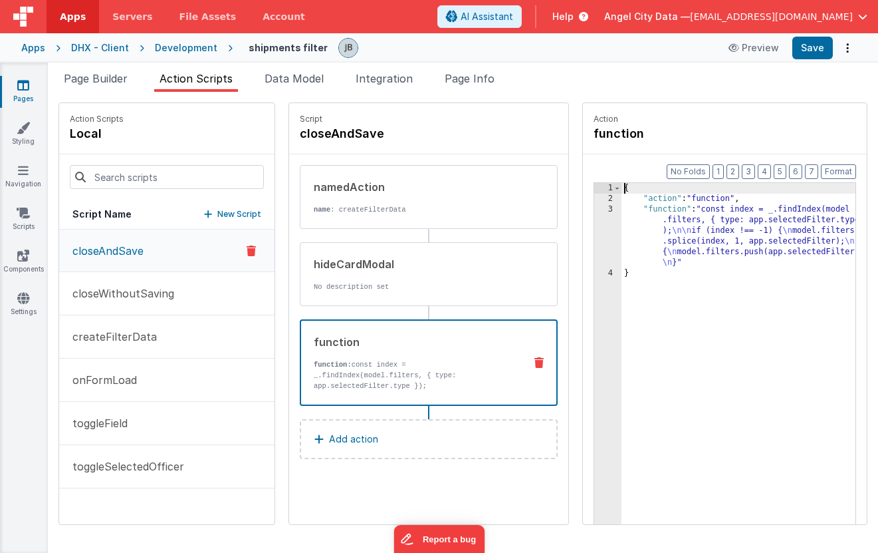
click at [594, 230] on div "3" at bounding box center [607, 236] width 27 height 64
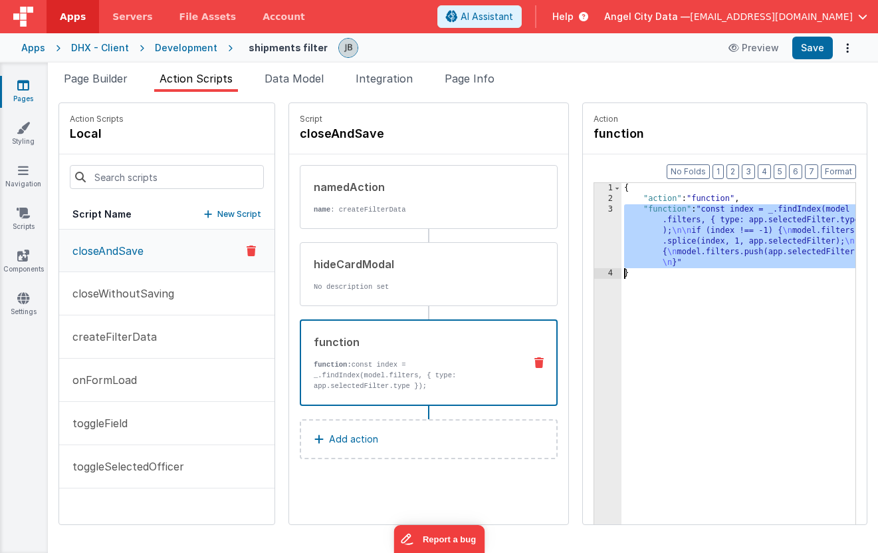
click at [594, 227] on div "3" at bounding box center [607, 236] width 27 height 64
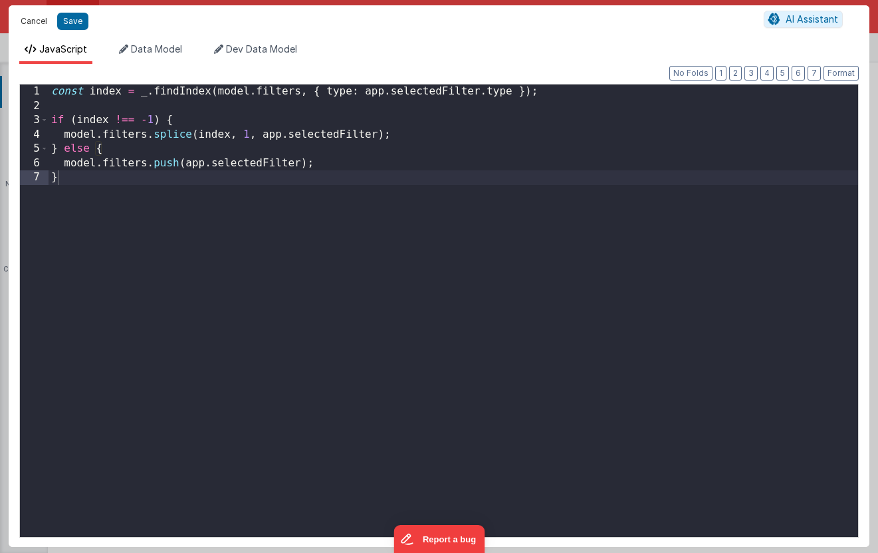
click at [34, 20] on button "Cancel" at bounding box center [34, 21] width 40 height 19
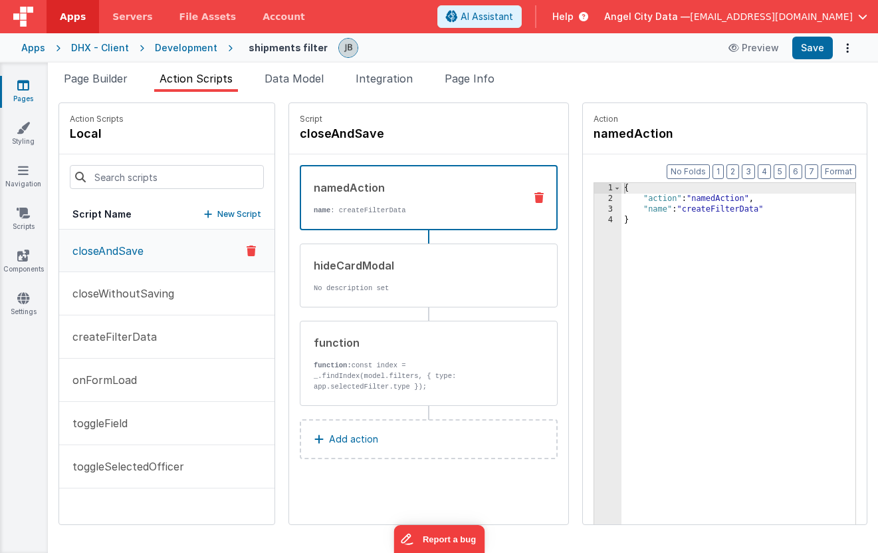
click at [326, 212] on p "name : createFilterData" at bounding box center [414, 210] width 200 height 11
click at [335, 209] on p "No description set" at bounding box center [414, 210] width 200 height 11
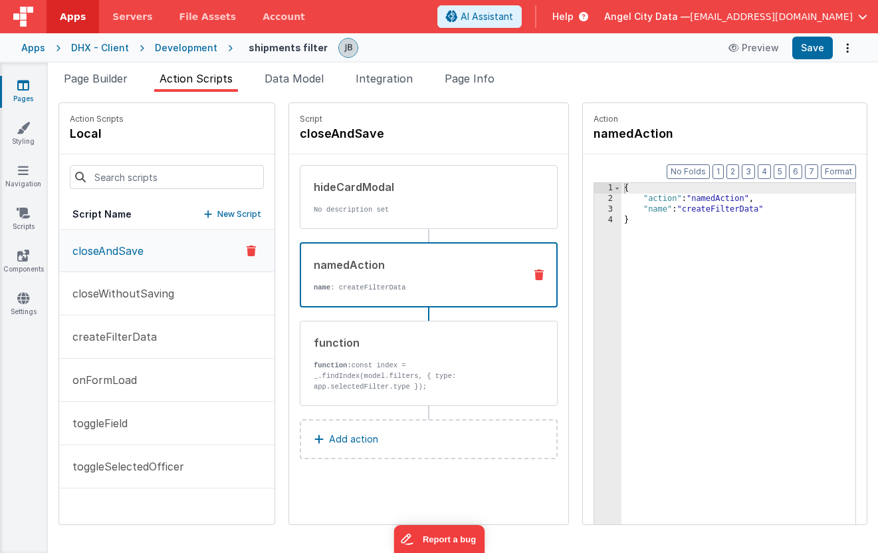
click at [338, 283] on p "name : createFilterData" at bounding box center [414, 287] width 200 height 11
click at [767, 64] on div "Page Builder Action Scripts Data Model Integration Page Info Snippet Library Na…" at bounding box center [463, 308] width 831 height 490
click at [767, 59] on button "Save" at bounding box center [813, 48] width 41 height 23
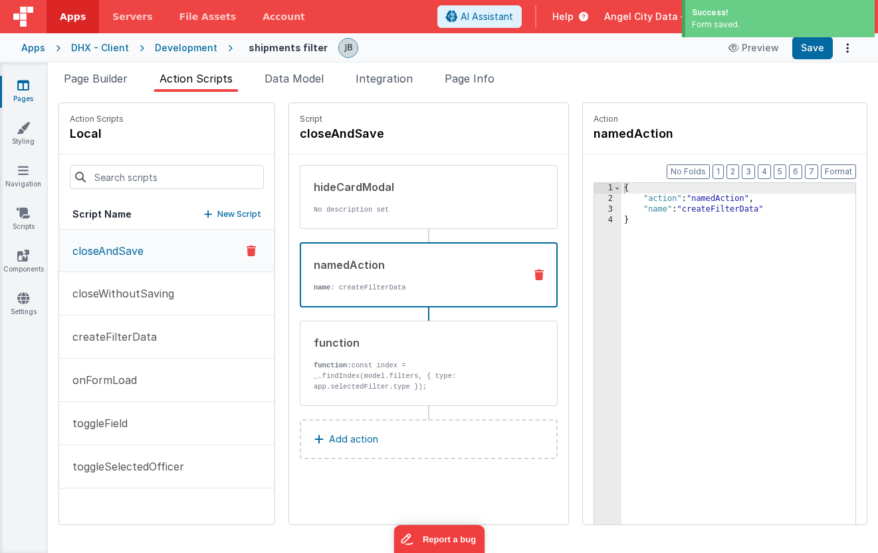
click at [170, 43] on div "Development" at bounding box center [186, 47] width 63 height 13
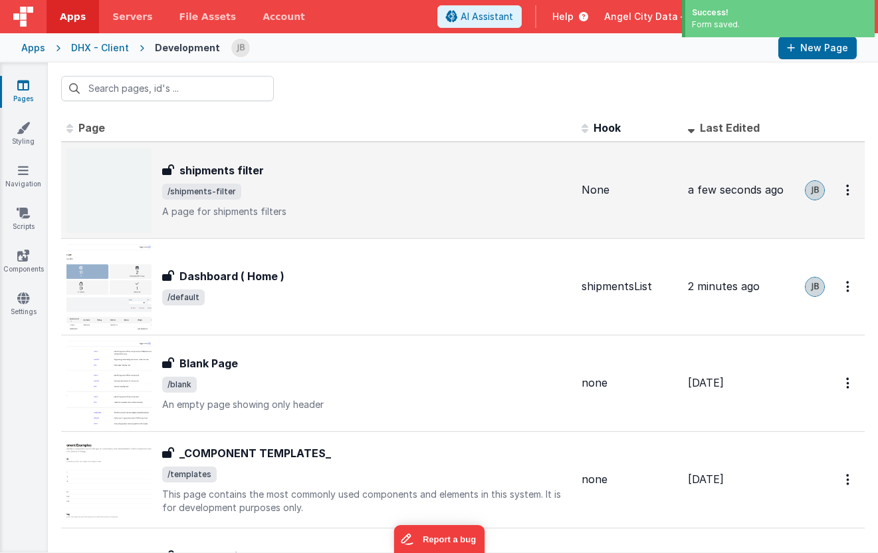
click at [213, 172] on h3 "shipments filter" at bounding box center [222, 170] width 84 height 16
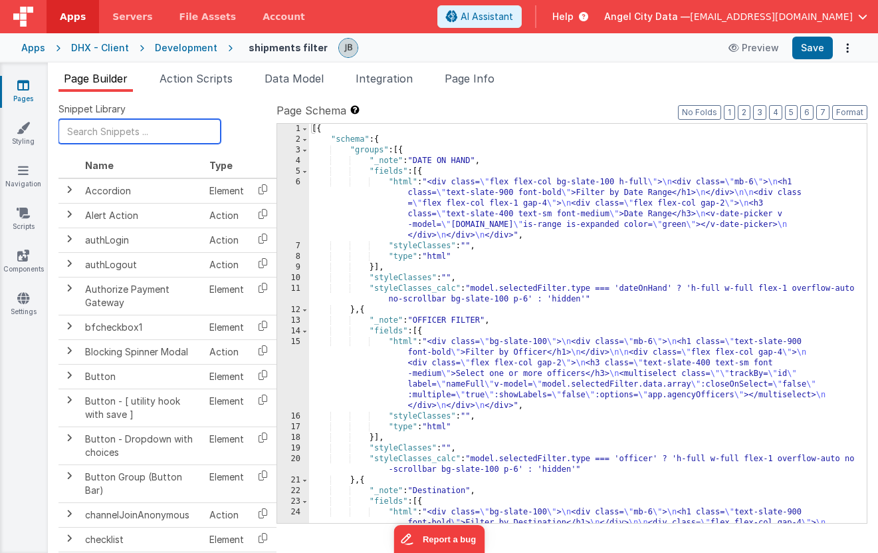
click at [150, 134] on input "text" at bounding box center [140, 131] width 162 height 25
click at [200, 84] on span "Action Scripts" at bounding box center [196, 78] width 73 height 13
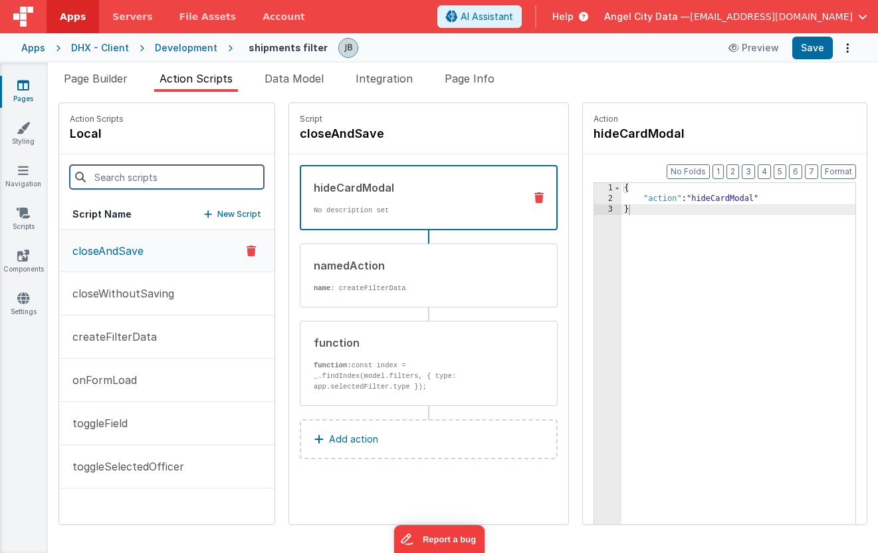
click at [174, 180] on input at bounding box center [167, 177] width 194 height 24
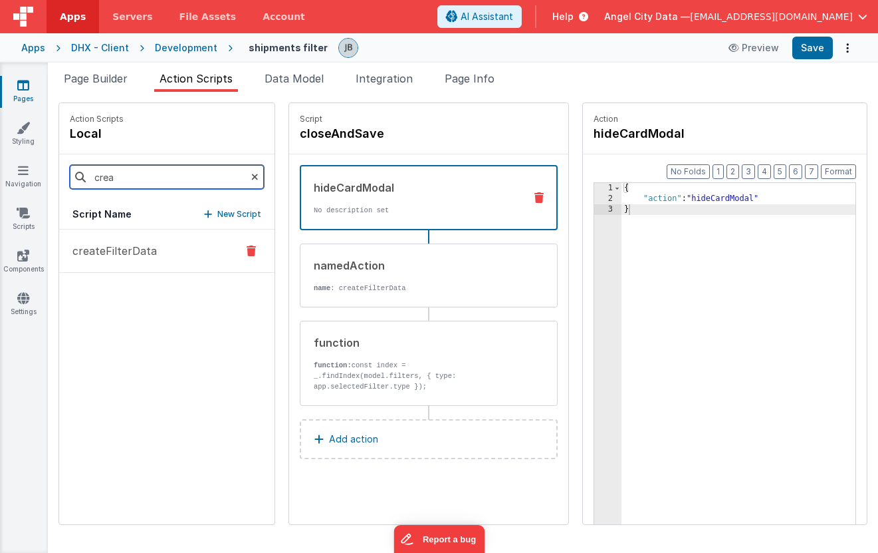
type input "crea"
click at [128, 257] on p "createFilterData" at bounding box center [110, 251] width 92 height 16
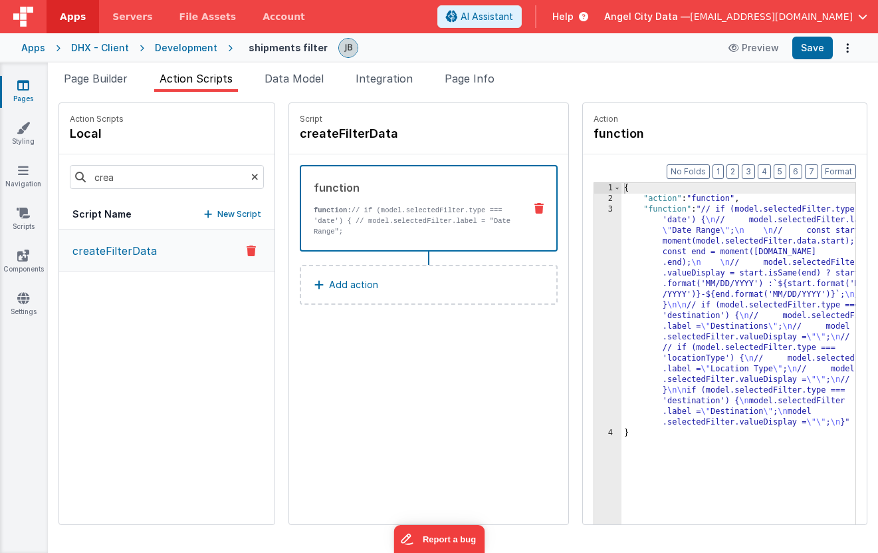
click at [594, 267] on div "3" at bounding box center [607, 315] width 27 height 223
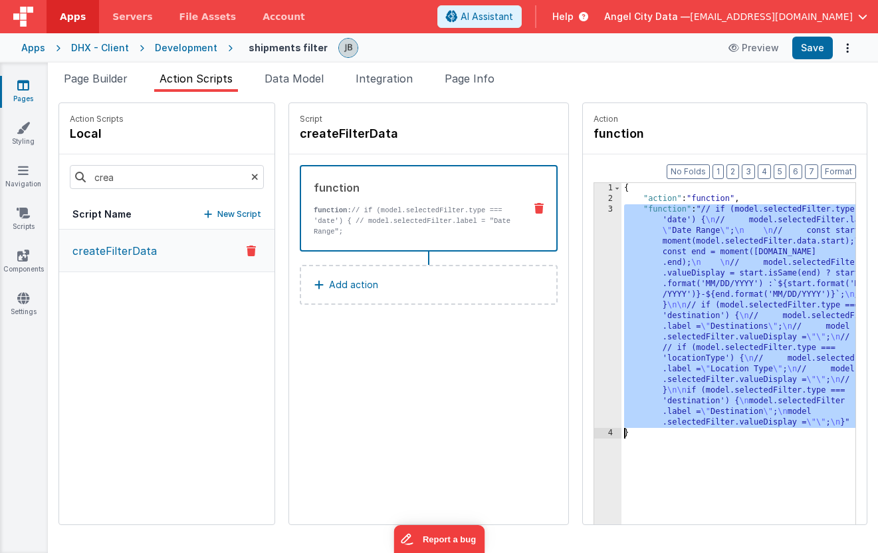
click at [594, 267] on div "3" at bounding box center [607, 315] width 27 height 223
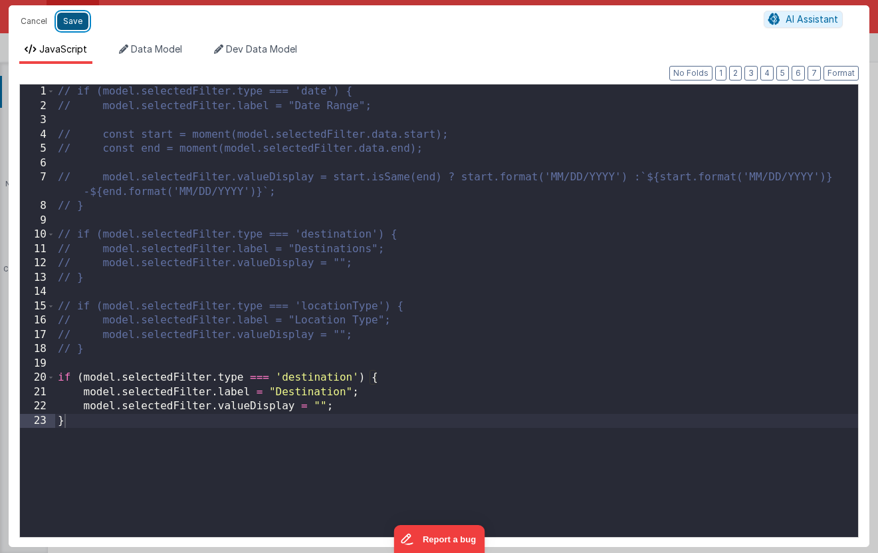
click at [77, 21] on button "Save" at bounding box center [72, 21] width 31 height 17
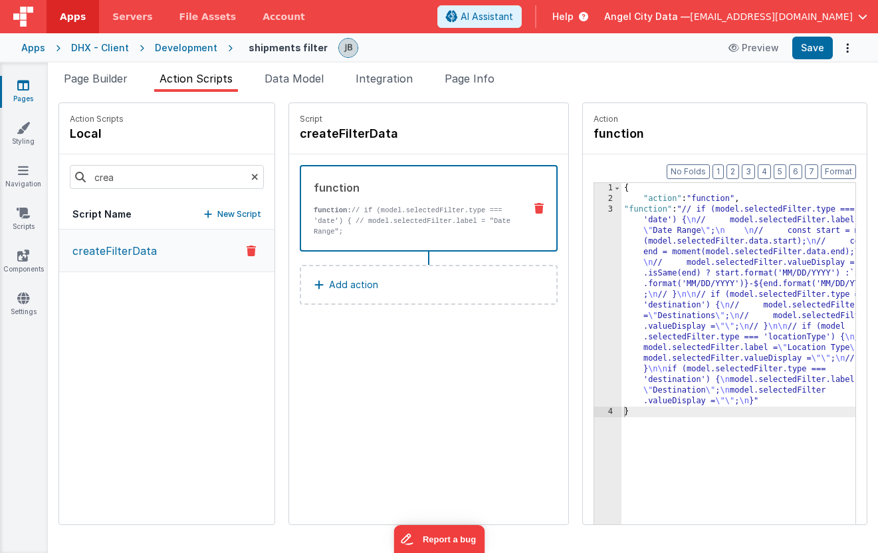
click at [251, 177] on icon at bounding box center [254, 176] width 7 height 45
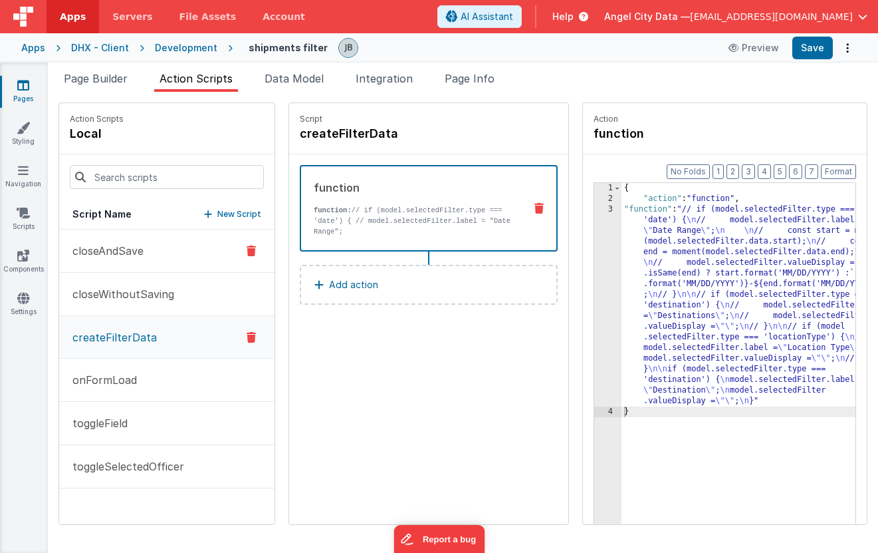
click at [114, 243] on p "closeAndSave" at bounding box center [103, 251] width 79 height 16
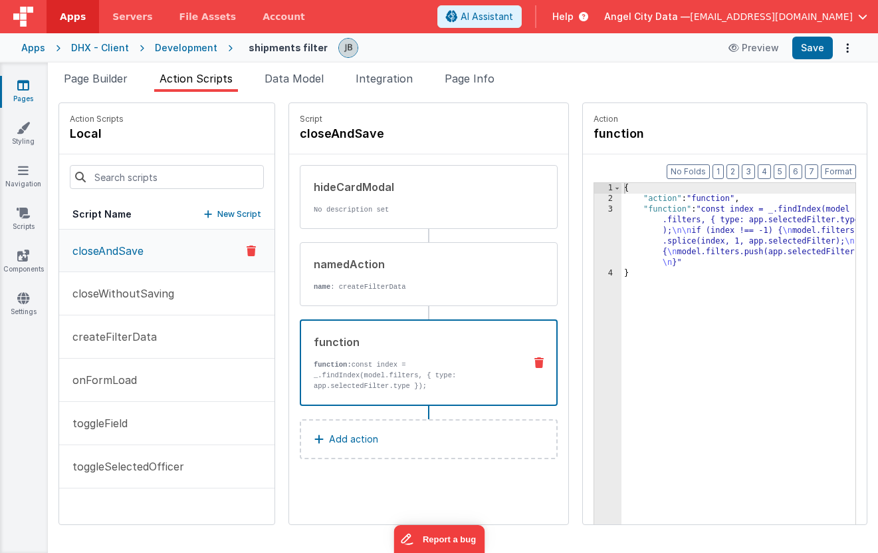
click at [314, 371] on p "function: const index = _.findIndex(model.filters, { type: app.selectedFilter.t…" at bounding box center [414, 375] width 200 height 32
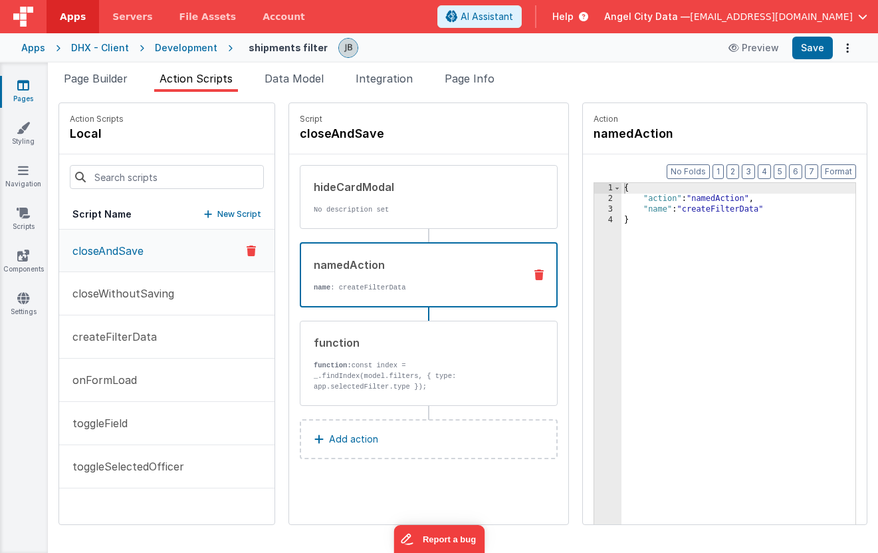
click at [314, 291] on p "name : createFilterData" at bounding box center [414, 287] width 200 height 11
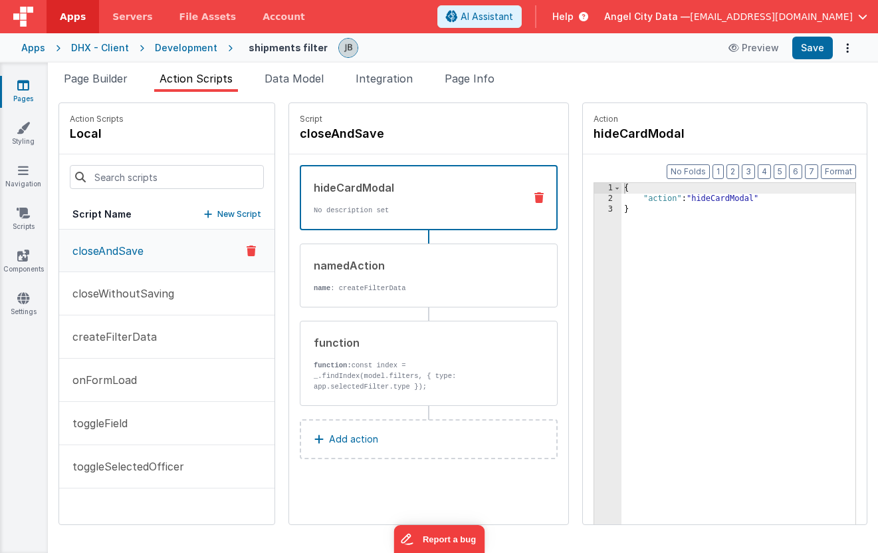
click at [314, 213] on p "No description set" at bounding box center [414, 210] width 200 height 11
click at [39, 50] on div "Apps" at bounding box center [33, 47] width 24 height 13
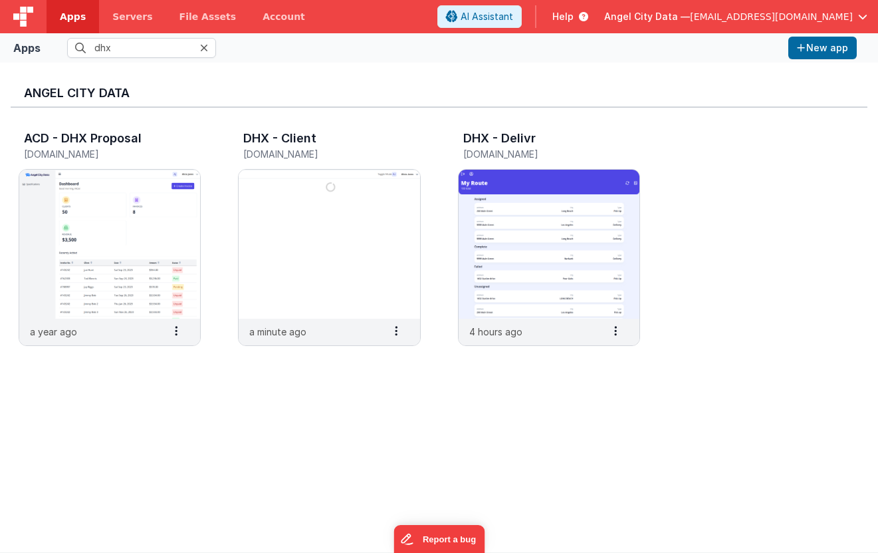
click at [129, 58] on div "Apps dhx New app" at bounding box center [439, 47] width 878 height 29
click at [120, 46] on input "dhx" at bounding box center [141, 48] width 149 height 20
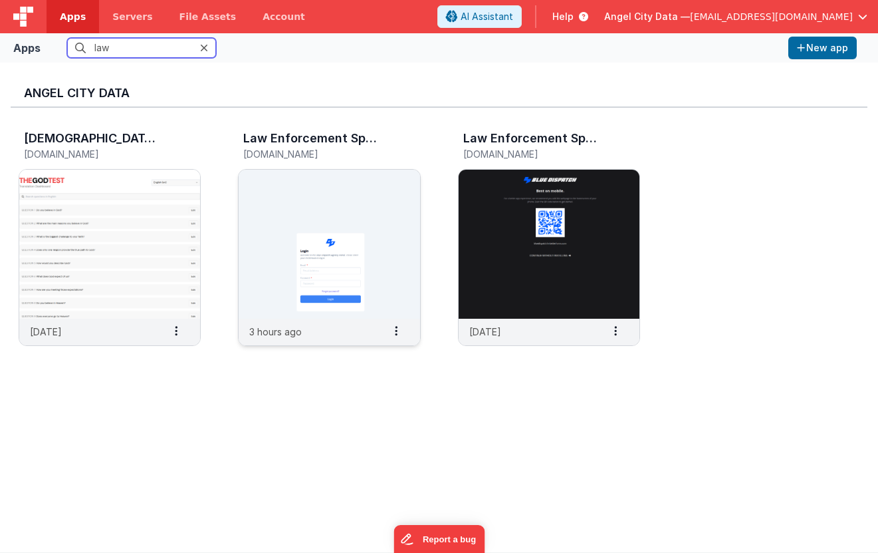
type input "law"
click at [246, 207] on img at bounding box center [329, 244] width 181 height 149
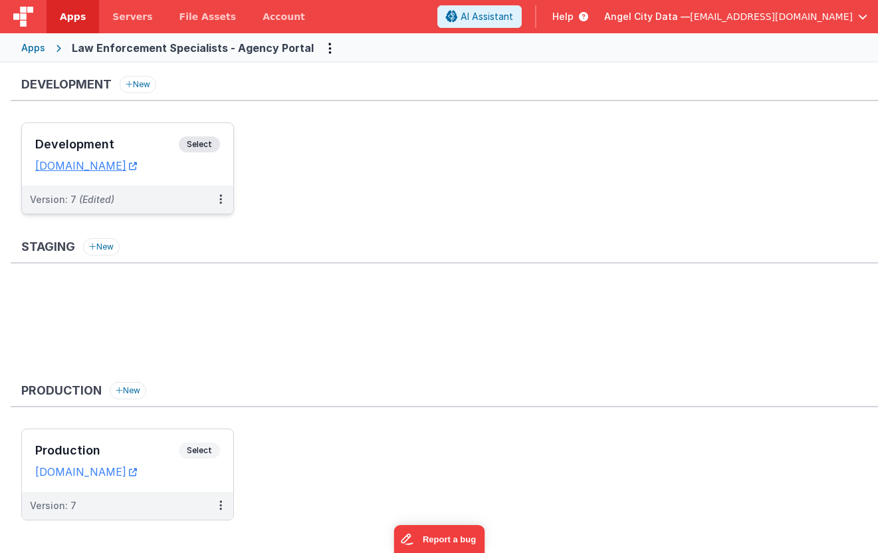
click at [146, 138] on h3 "Development" at bounding box center [107, 144] width 144 height 13
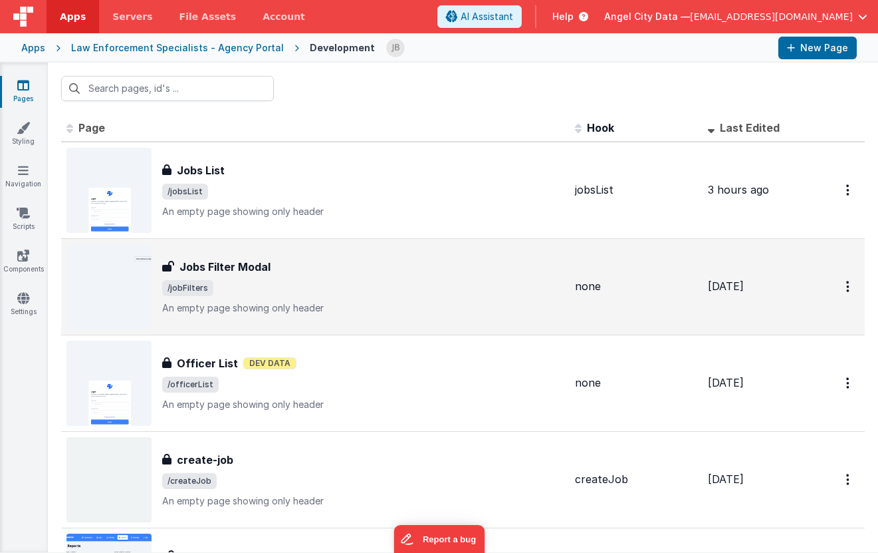
click at [219, 259] on h3 "Jobs Filter Modal" at bounding box center [225, 267] width 91 height 16
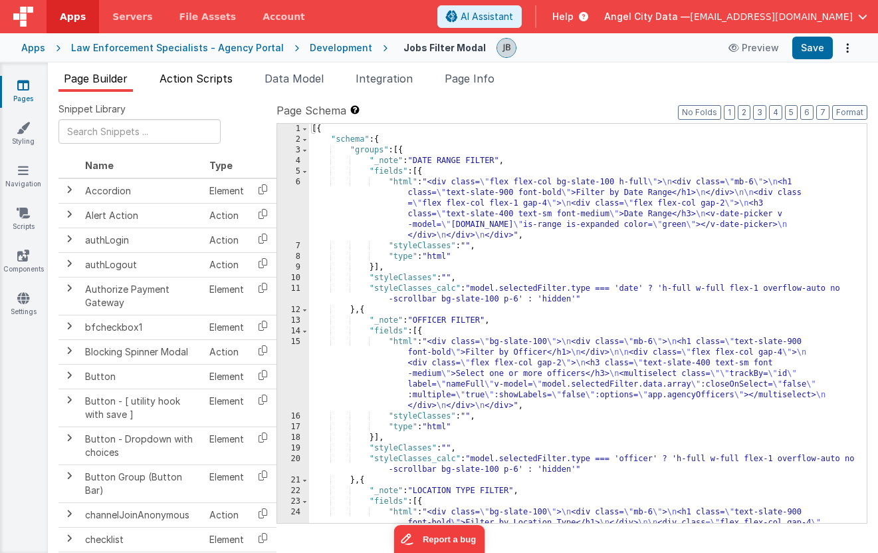
click at [213, 82] on span "Action Scripts" at bounding box center [196, 78] width 73 height 13
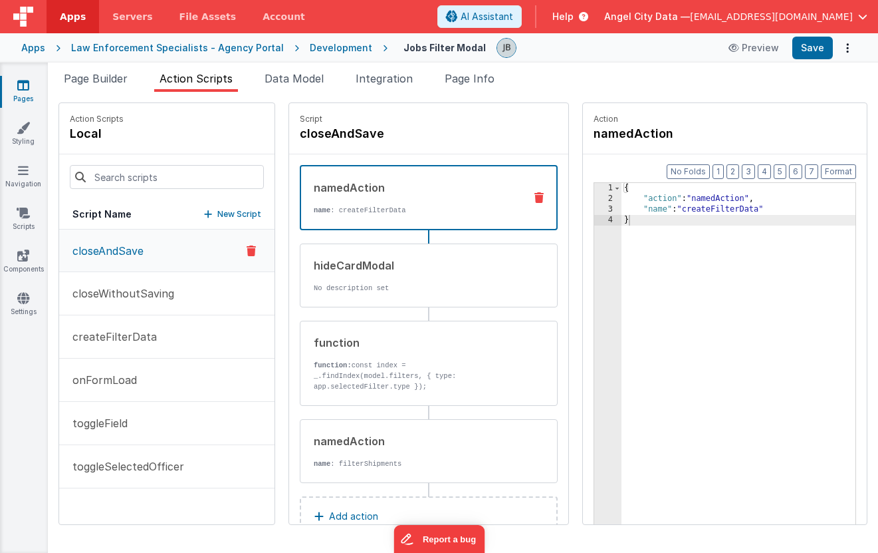
click at [142, 257] on p "closeAndSave" at bounding box center [103, 251] width 79 height 16
click at [301, 275] on div "hideCardModal No description set" at bounding box center [408, 275] width 214 height 36
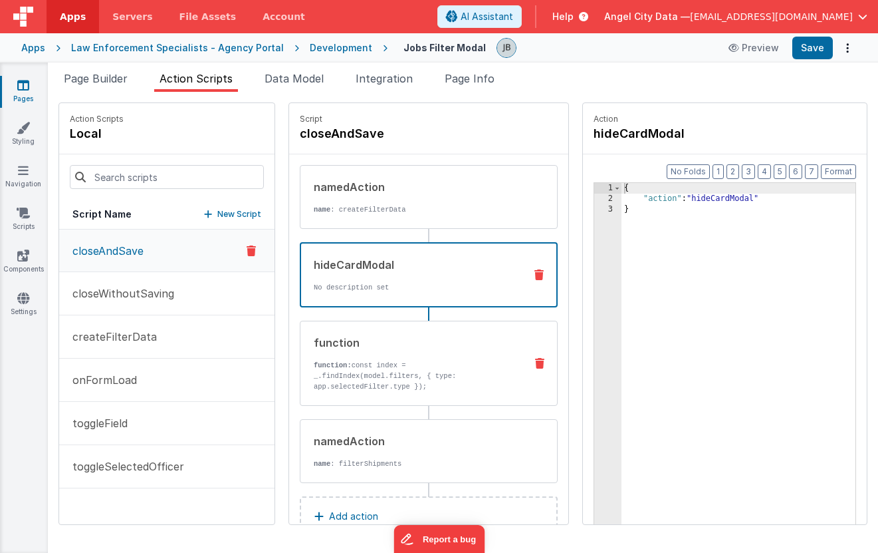
click at [301, 358] on div "function function: const index = _.findIndex(model.filters, { type: app.selecte…" at bounding box center [408, 362] width 214 height 57
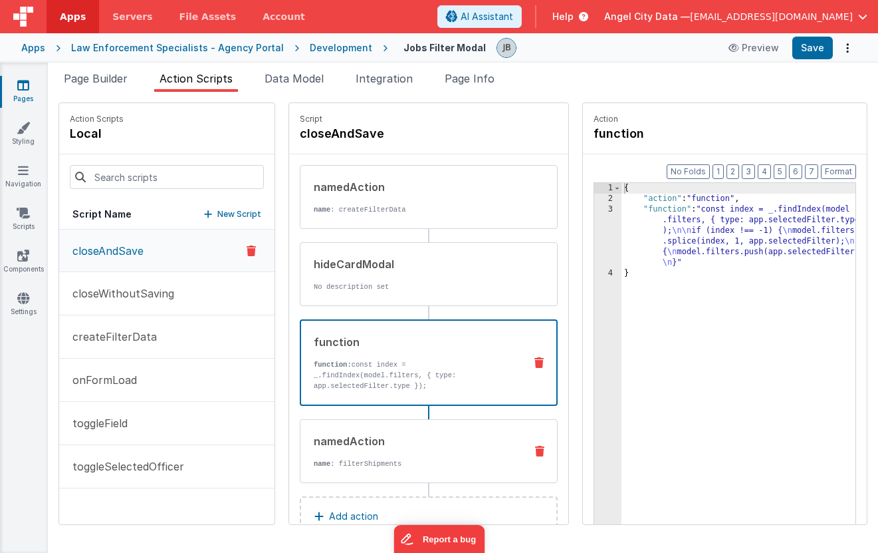
click at [314, 435] on div "namedAction" at bounding box center [414, 441] width 201 height 16
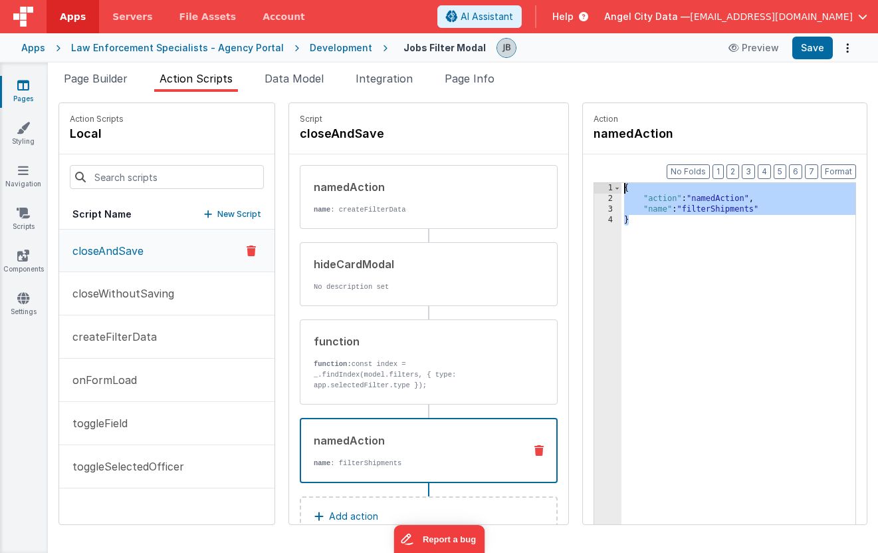
drag, startPoint x: 629, startPoint y: 266, endPoint x: 588, endPoint y: 142, distance: 130.2
click at [588, 142] on fieldset "Action namedAction Format 7 6 5 4 3 2 1 No Folds 1 2 3 4 { "action" : "namedAct…" at bounding box center [725, 313] width 284 height 421
click at [638, 201] on div "{ "action" : "namedAction" , "name" : "filterShipments" }" at bounding box center [758, 385] width 273 height 404
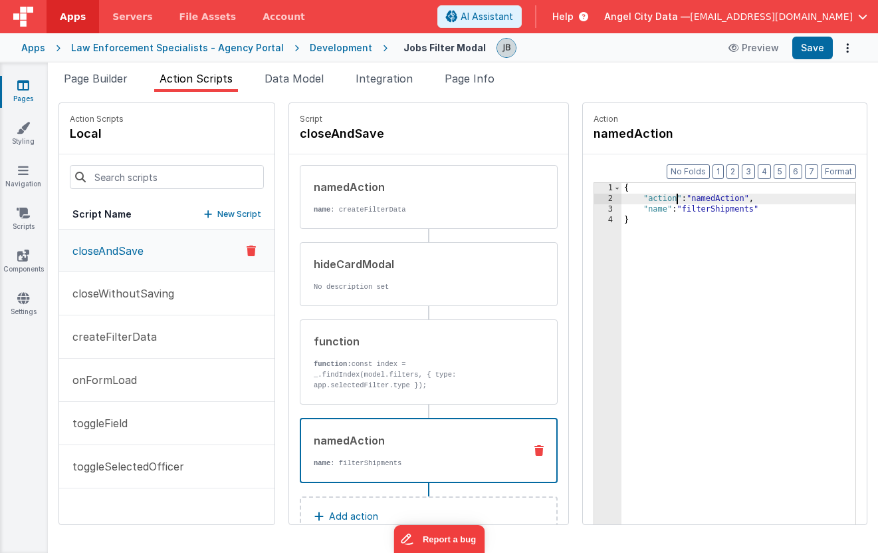
click at [671, 211] on div "{ "action" : "namedAction" , "name" : "filterShipments" }" at bounding box center [758, 385] width 273 height 404
click at [767, 50] on button "Save" at bounding box center [813, 48] width 41 height 23
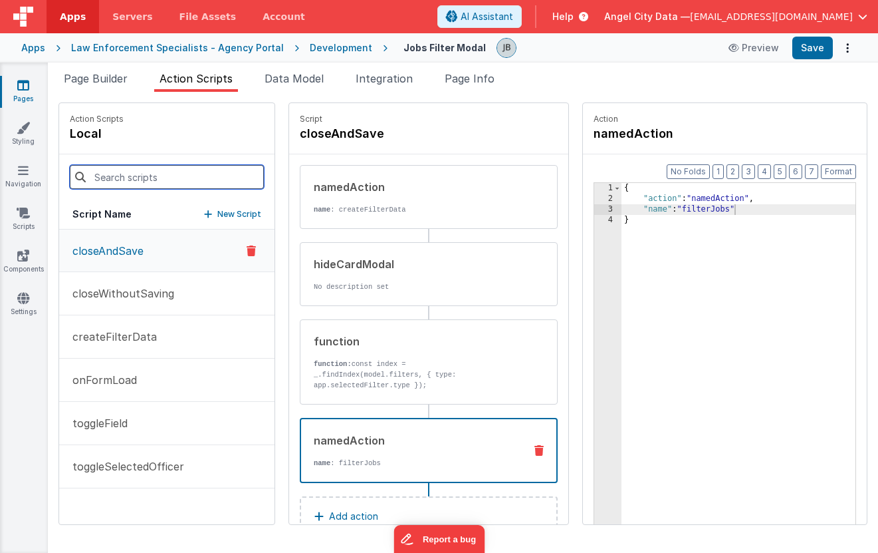
click at [156, 181] on input at bounding box center [167, 177] width 194 height 24
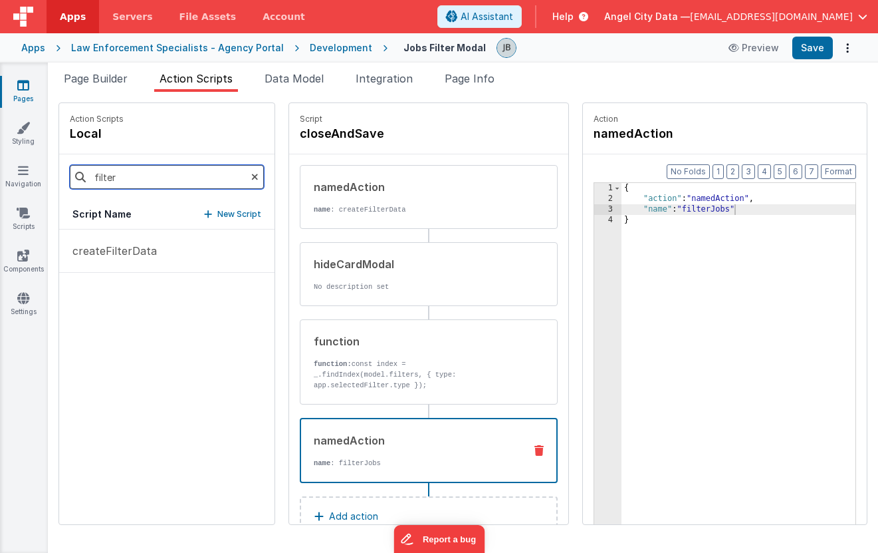
type input "filter"
click at [144, 332] on div "createFilterData" at bounding box center [166, 376] width 215 height 295
click at [33, 45] on div "Apps" at bounding box center [33, 47] width 24 height 13
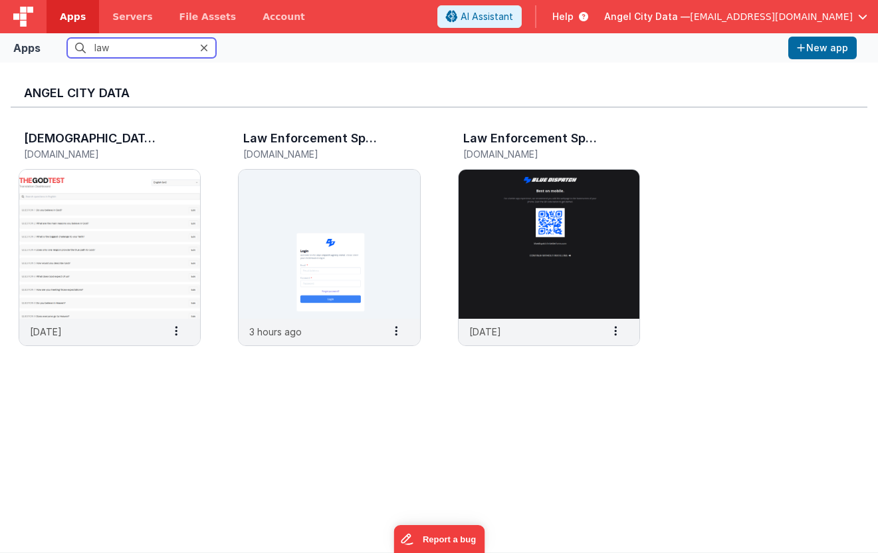
click at [108, 52] on input "law" at bounding box center [141, 48] width 149 height 20
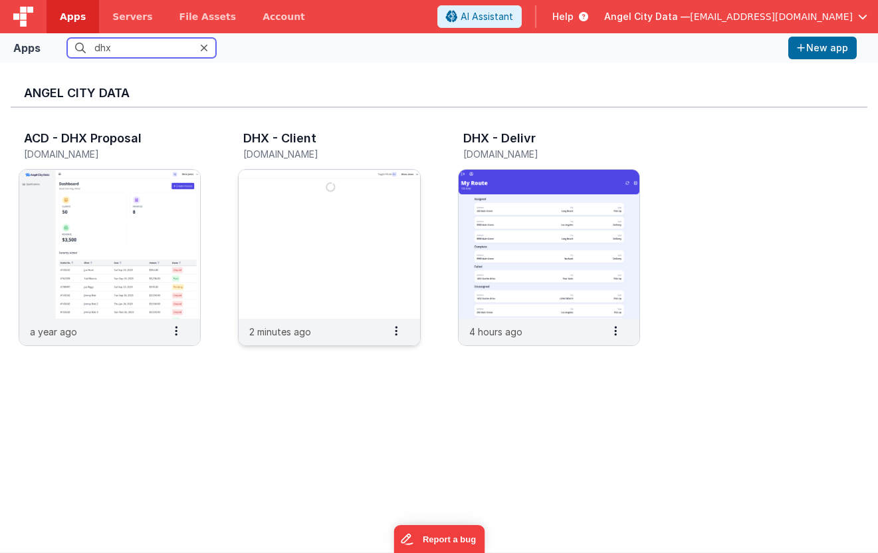
type input "dhx"
click at [313, 223] on img at bounding box center [329, 244] width 181 height 149
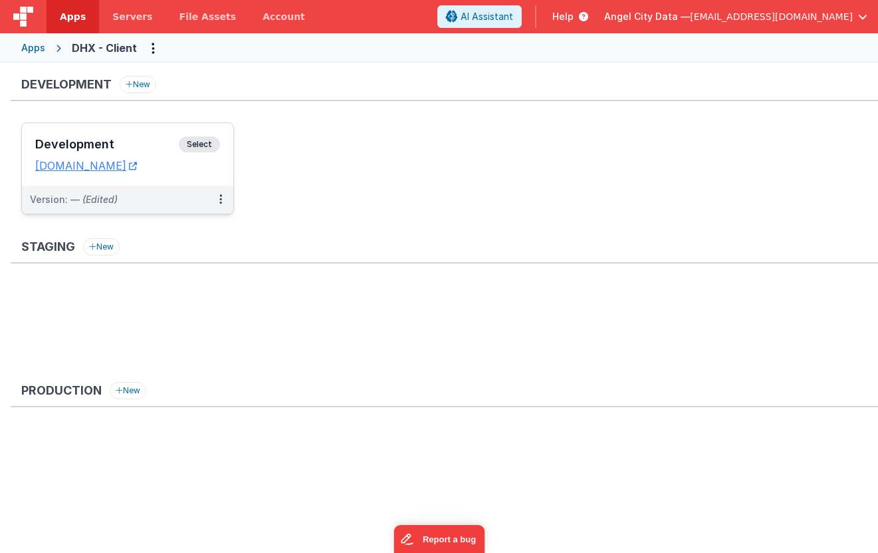
click at [152, 137] on div "Development Select" at bounding box center [127, 147] width 185 height 23
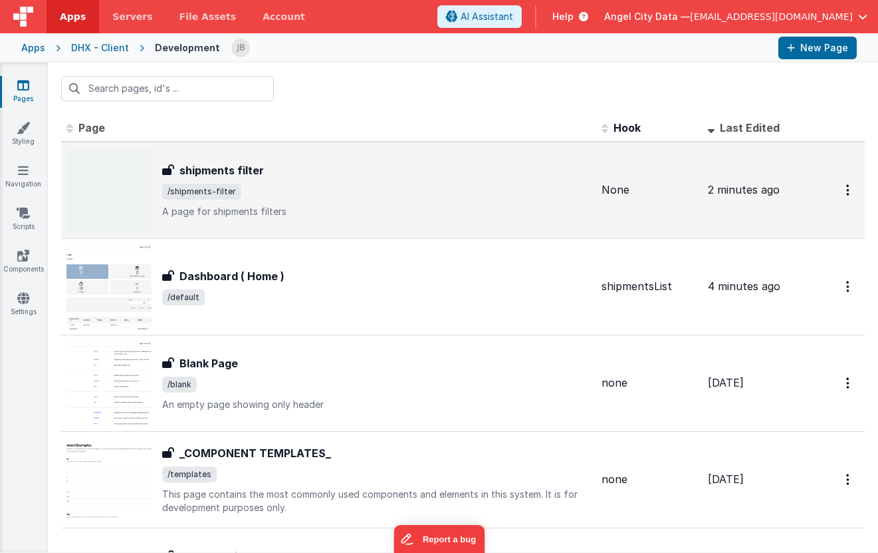
click at [211, 171] on h3 "shipments filter" at bounding box center [222, 170] width 84 height 16
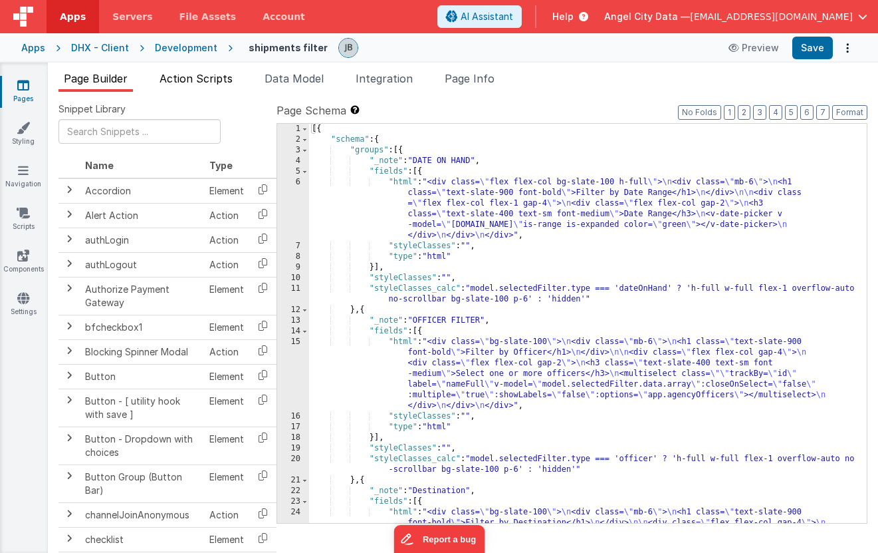
click at [203, 77] on span "Action Scripts" at bounding box center [196, 78] width 73 height 13
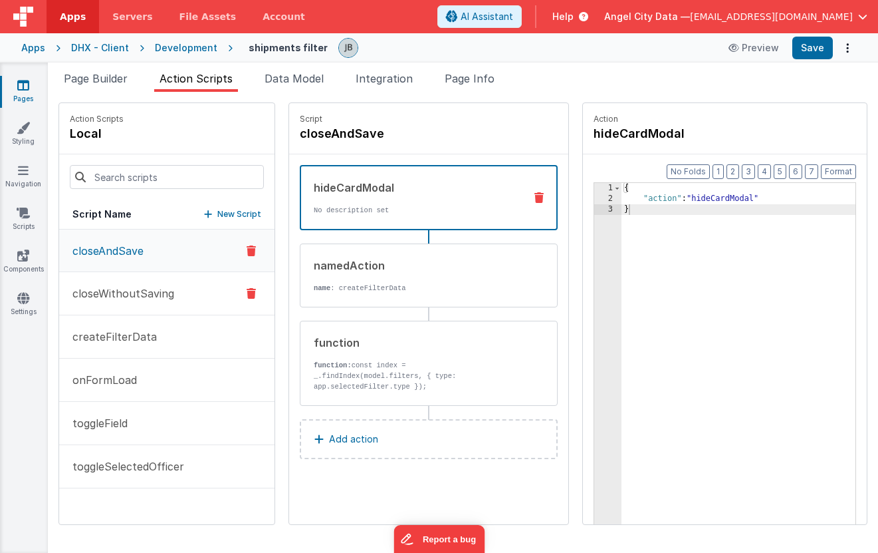
click at [139, 280] on button "closeWithoutSaving" at bounding box center [166, 293] width 215 height 43
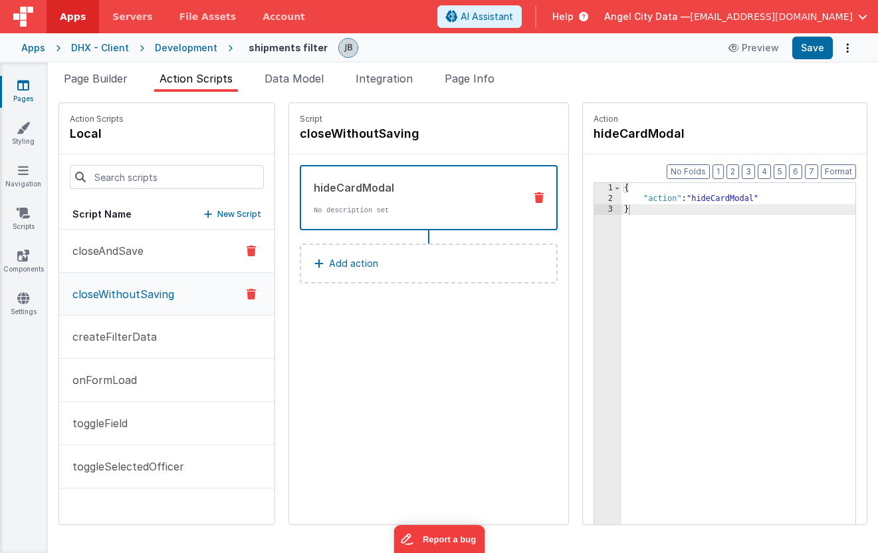
click at [138, 251] on p "closeAndSave" at bounding box center [103, 251] width 79 height 16
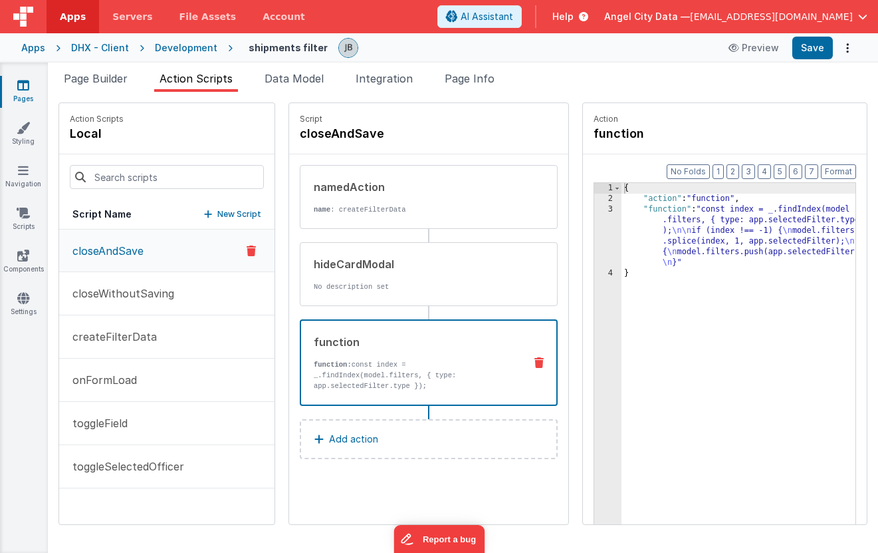
click at [329, 336] on div "function" at bounding box center [414, 342] width 200 height 16
click at [327, 426] on button "Add action" at bounding box center [429, 439] width 258 height 40
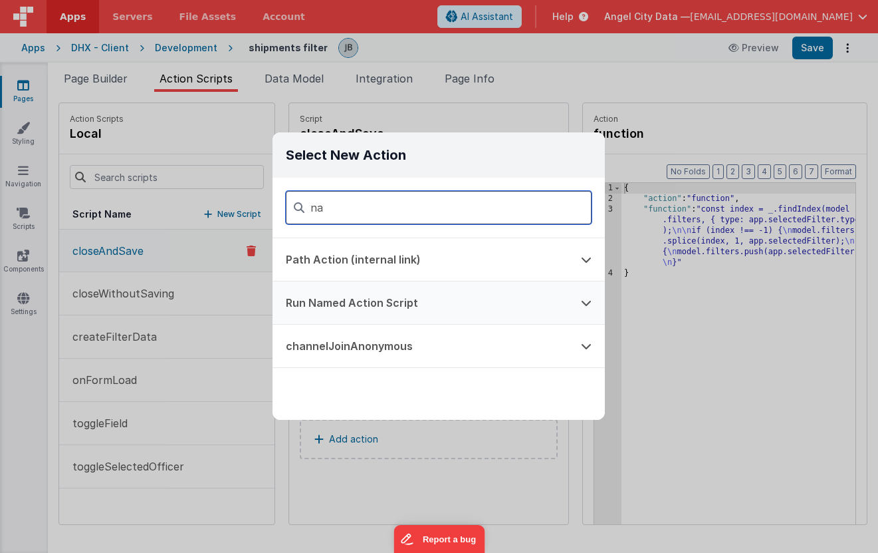
type input "na"
click at [332, 305] on button "Run Named Action Script" at bounding box center [420, 302] width 295 height 43
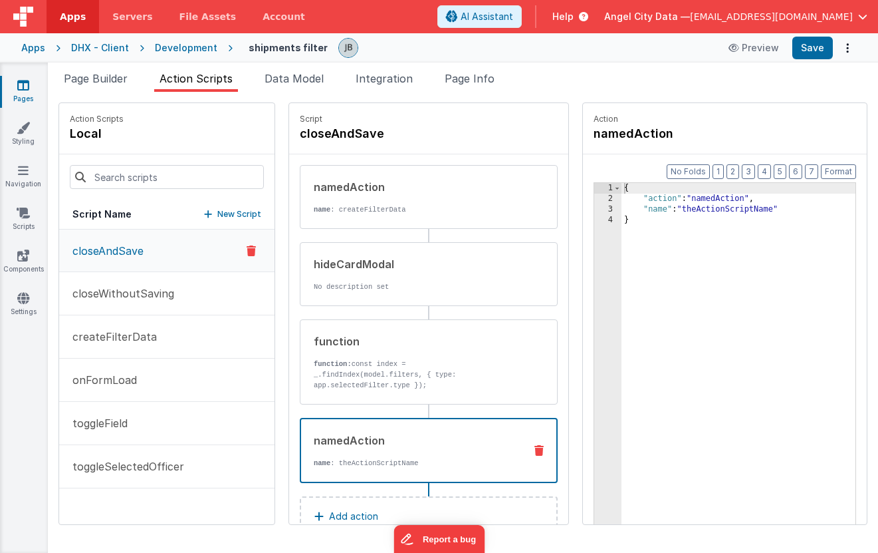
click at [670, 205] on div "{ "action" : "namedAction" , "name" : "theActionScriptName" }" at bounding box center [758, 385] width 273 height 404
click at [767, 47] on button "Save" at bounding box center [813, 48] width 41 height 23
click at [25, 80] on icon at bounding box center [23, 84] width 12 height 13
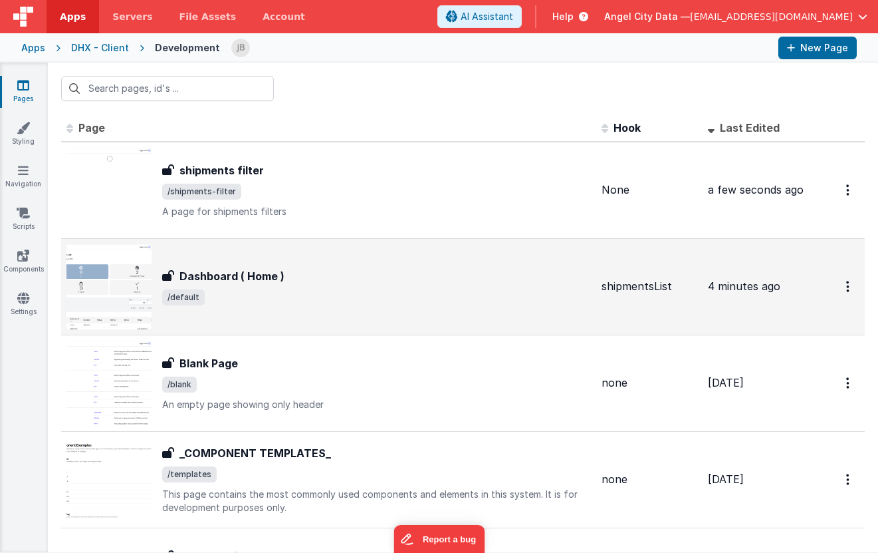
click at [230, 273] on h3 "Dashboard ( Home )" at bounding box center [232, 276] width 105 height 16
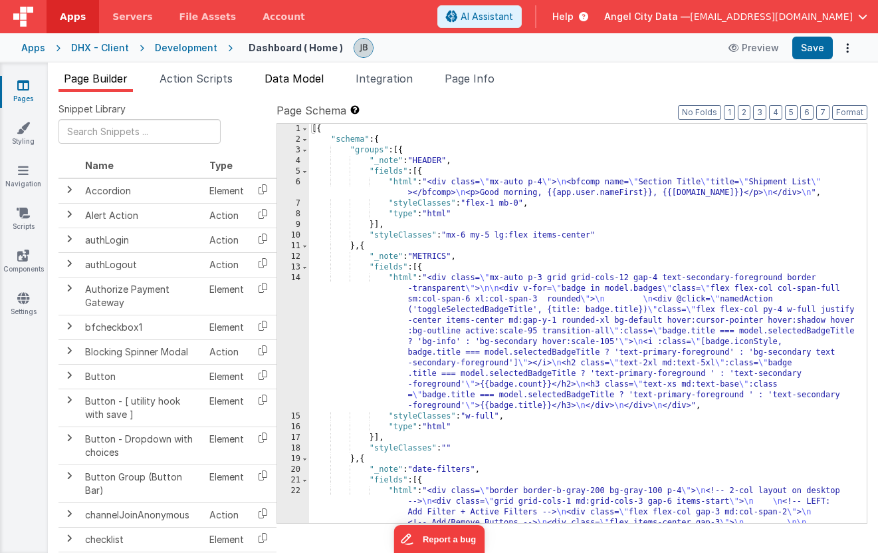
click at [273, 76] on span "Data Model" at bounding box center [294, 78] width 59 height 13
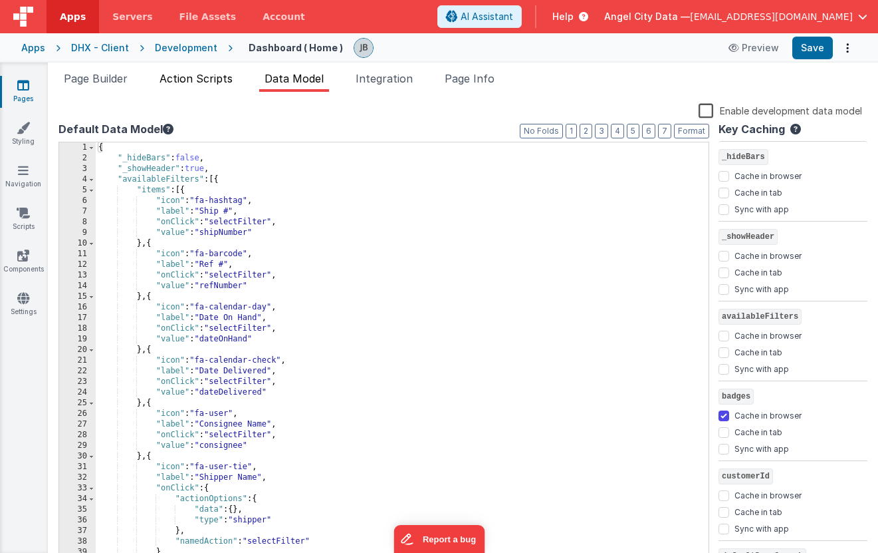
click at [201, 81] on span "Action Scripts" at bounding box center [196, 78] width 73 height 13
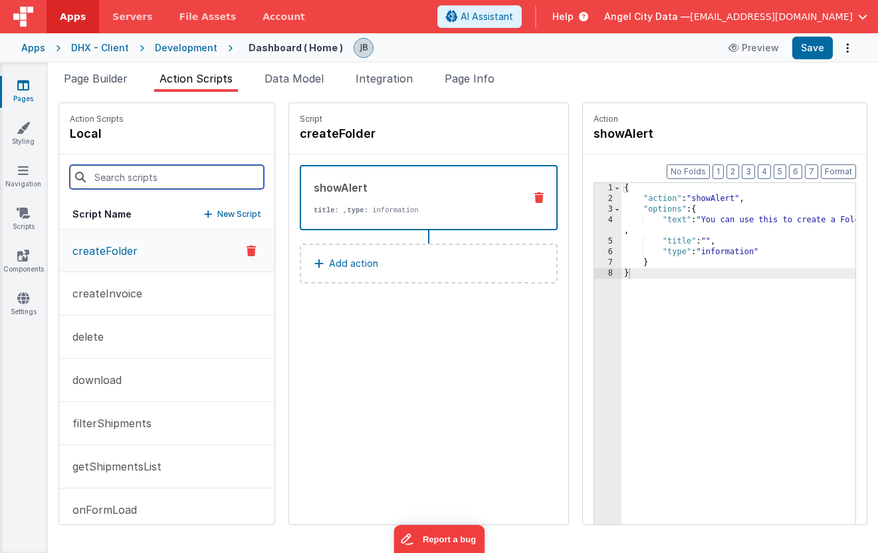
click at [176, 187] on input at bounding box center [167, 177] width 194 height 24
type input "filter"
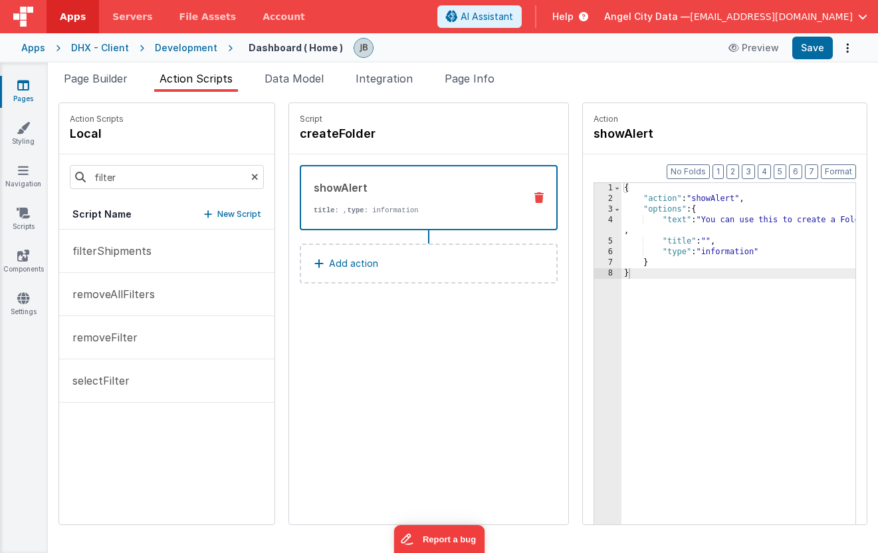
click at [104, 420] on div "filterShipments removeAllFilters removeFilter selectFilter" at bounding box center [166, 376] width 215 height 295
click at [767, 40] on button "Save" at bounding box center [813, 48] width 41 height 23
click at [33, 223] on link "Scripts" at bounding box center [23, 219] width 48 height 27
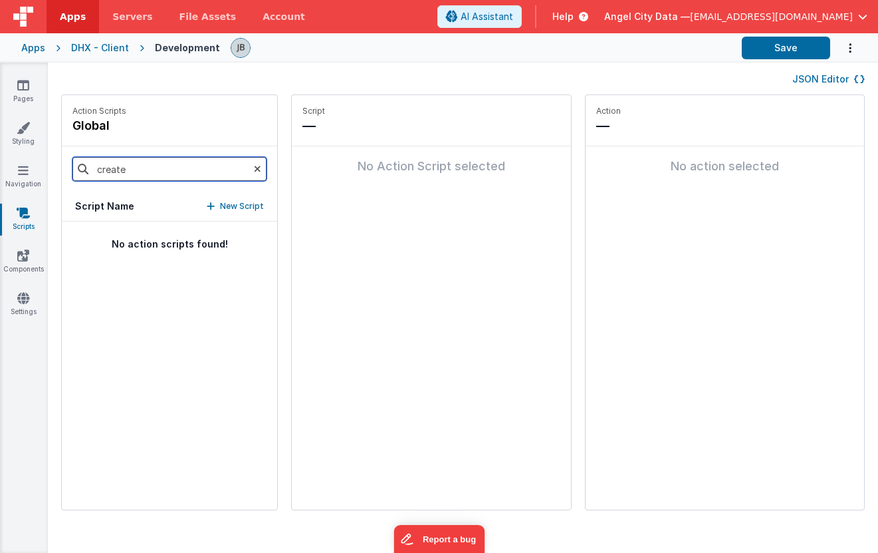
click at [126, 166] on input "create" at bounding box center [169, 169] width 194 height 24
type input "fi"
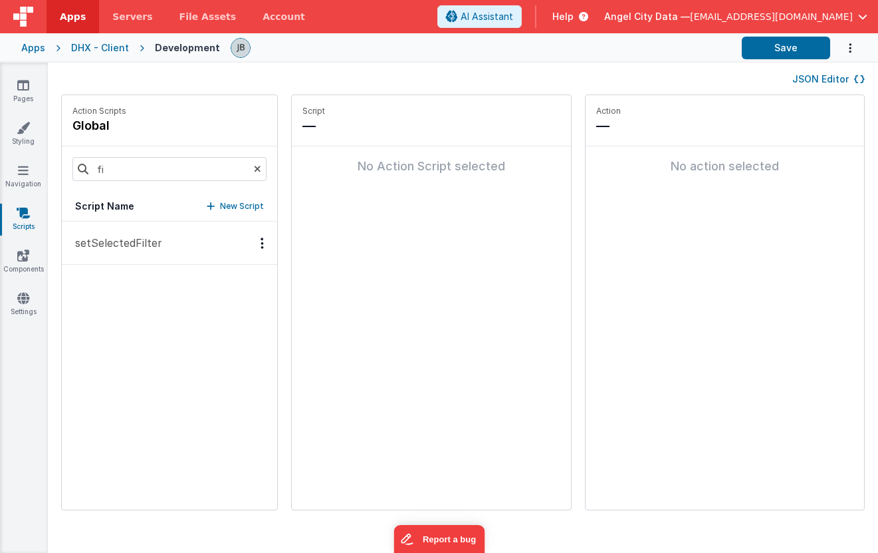
click at [111, 248] on p "setSelectedFilter" at bounding box center [114, 243] width 95 height 16
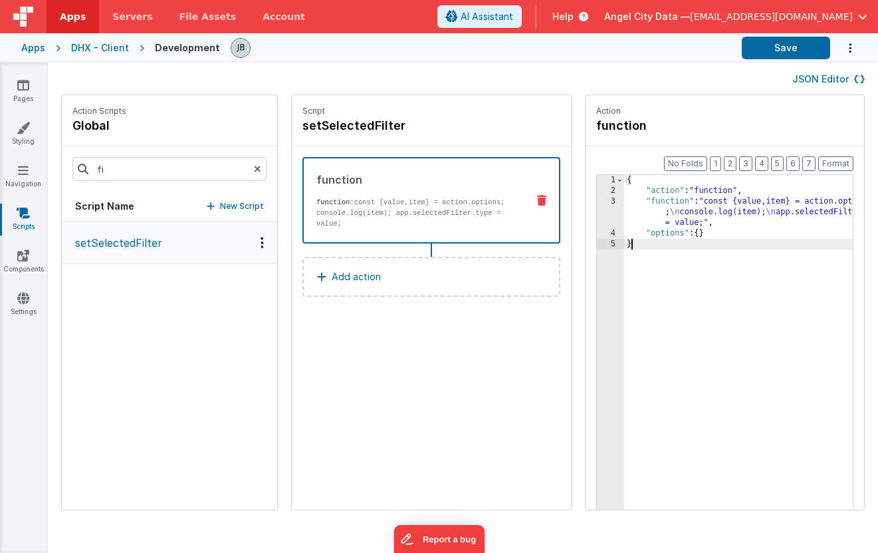
click at [597, 217] on div "3" at bounding box center [610, 212] width 27 height 32
click at [597, 212] on div "3" at bounding box center [610, 212] width 27 height 32
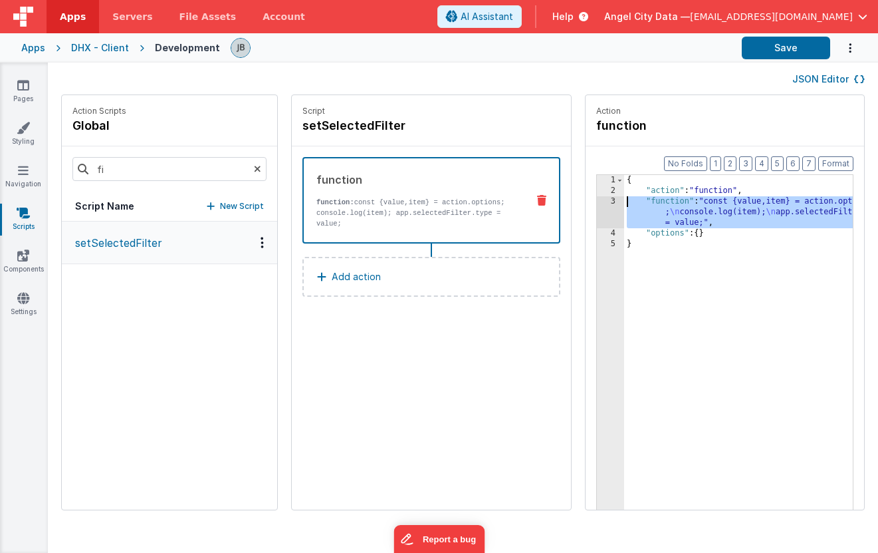
click at [597, 203] on div "3" at bounding box center [610, 212] width 27 height 32
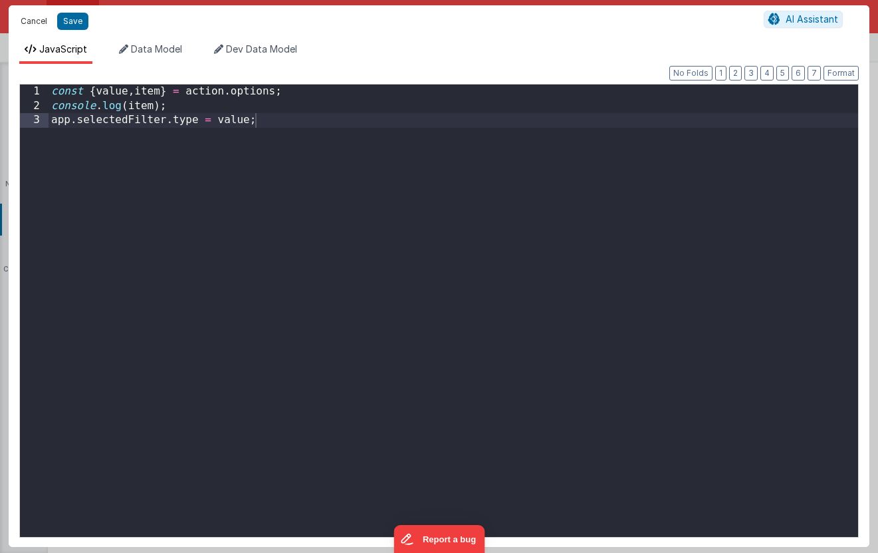
drag, startPoint x: 37, startPoint y: 17, endPoint x: 241, endPoint y: 195, distance: 271.5
click at [241, 195] on div "Cancel Save AI Assistant JavaScript Data Model Dev Data Model Format 7 6 5 4 3 …" at bounding box center [439, 275] width 861 height 541
click at [37, 26] on button "Cancel" at bounding box center [34, 21] width 40 height 19
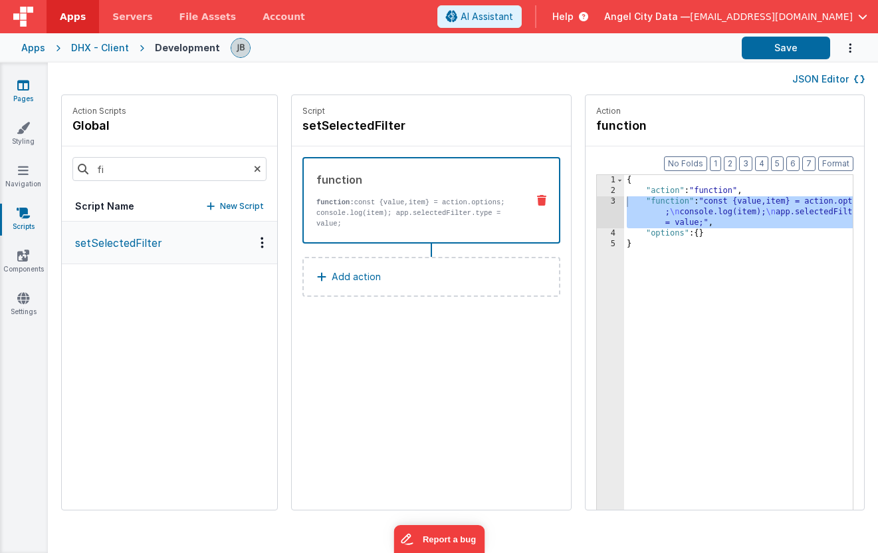
click at [21, 90] on icon at bounding box center [23, 84] width 12 height 13
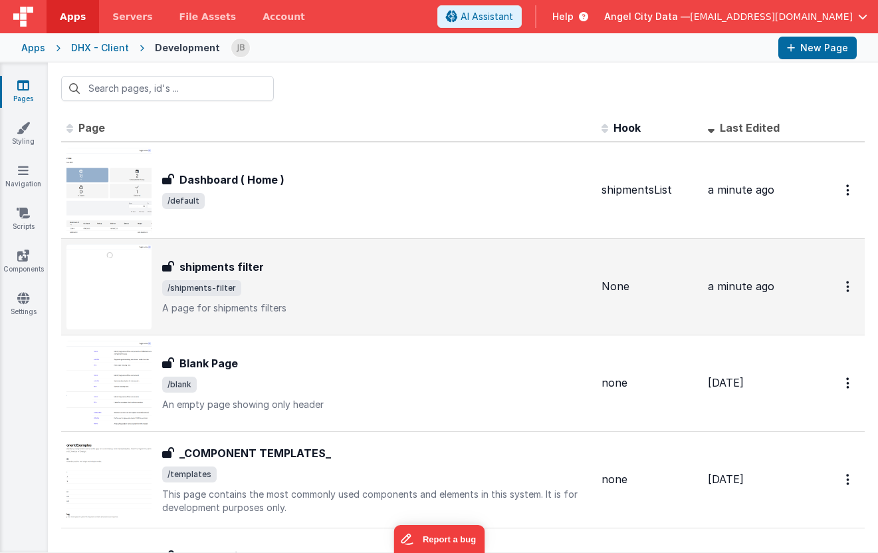
click at [227, 280] on span "/shipments-filter" at bounding box center [201, 288] width 79 height 16
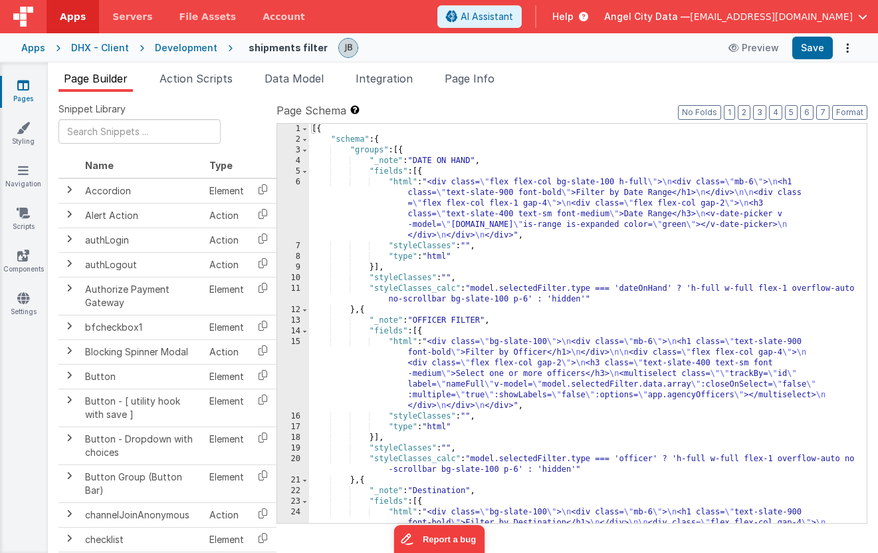
click at [21, 86] on icon at bounding box center [23, 84] width 12 height 13
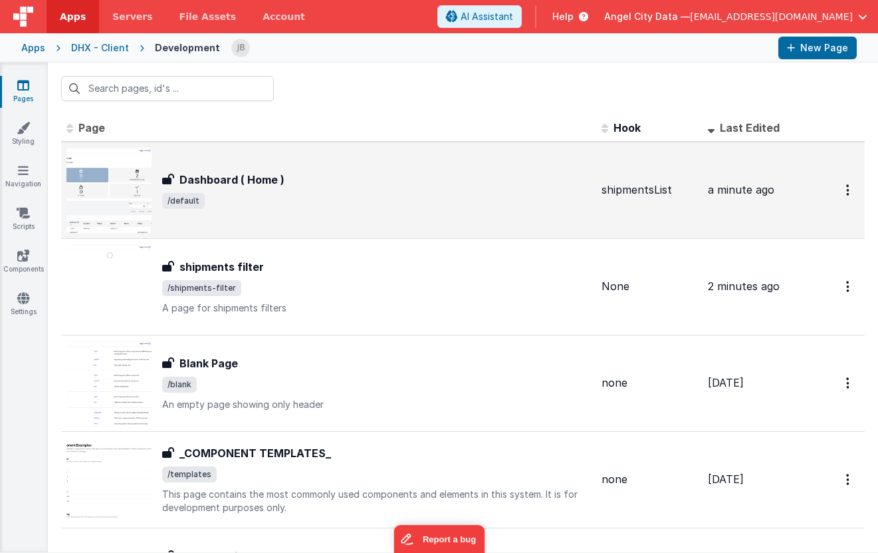
click at [192, 167] on div "Dashboard ( Home ) Dashboard ( Home ) /default" at bounding box center [328, 190] width 525 height 85
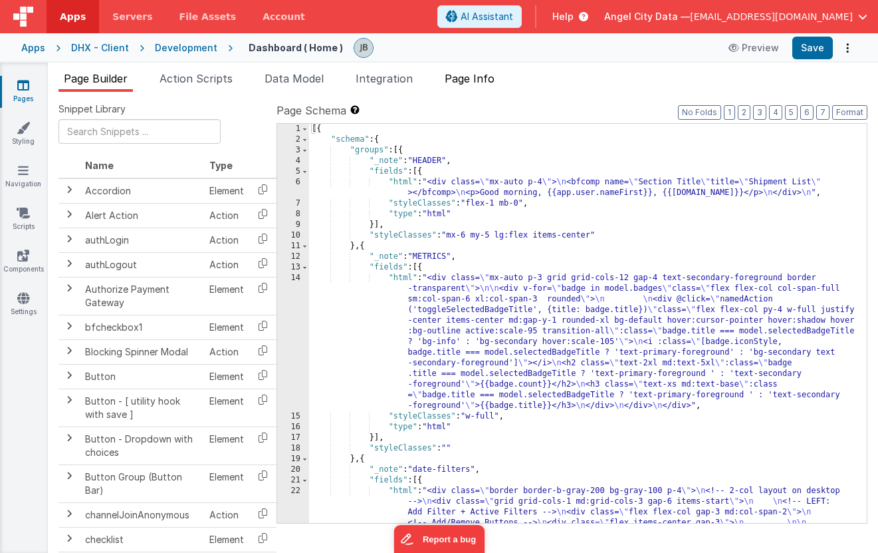
click at [483, 82] on span "Page Info" at bounding box center [470, 78] width 50 height 13
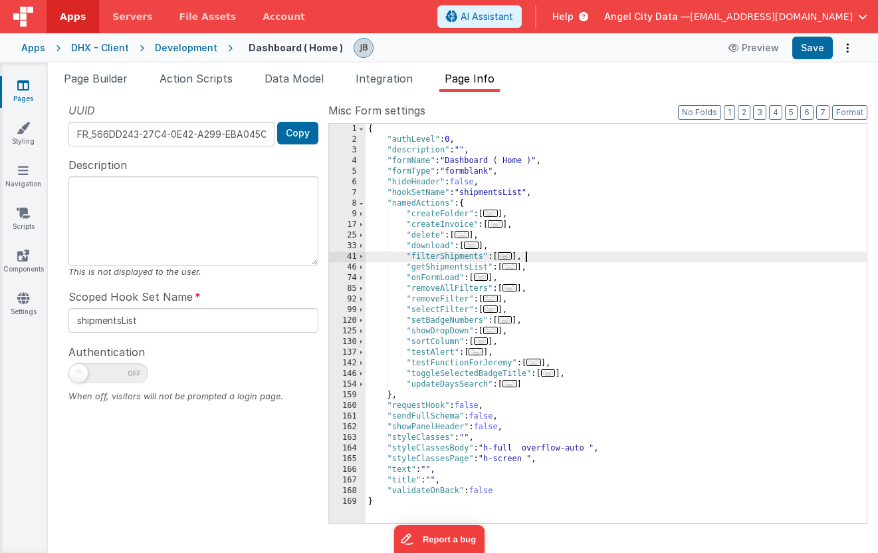
click at [535, 255] on div "{ "authLevel" : 0 , "description" : "" , "formName" : "Dashboard ( Home )" , "f…" at bounding box center [616, 334] width 501 height 420
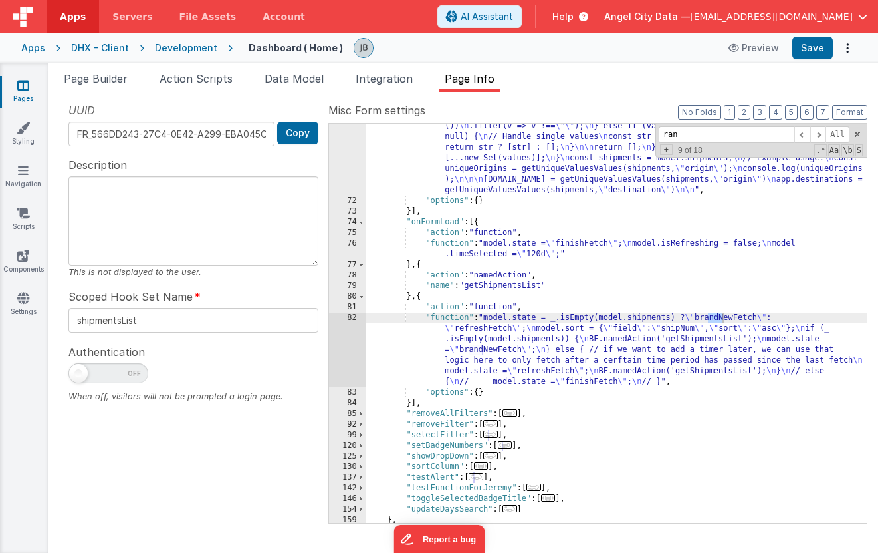
scroll to position [535, 0]
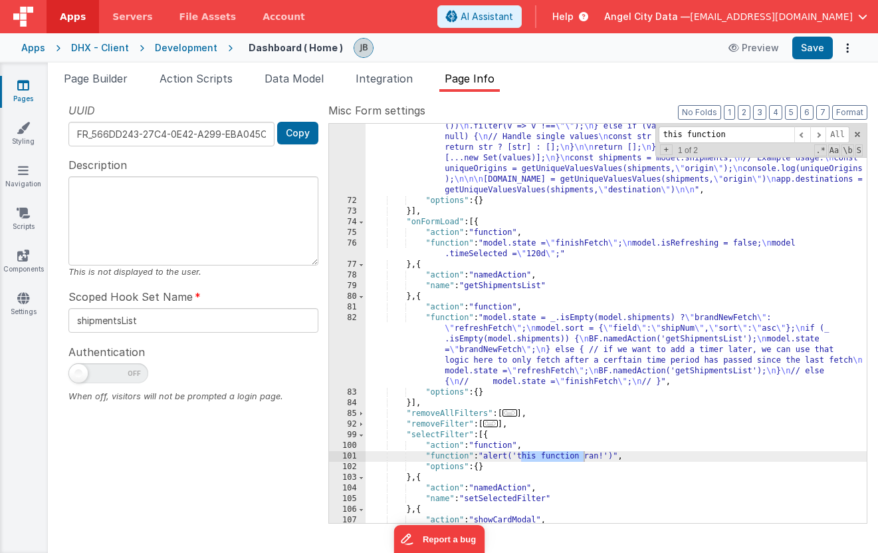
type input "this function"
click at [429, 440] on div ""function" : "function getUniqueValues(data, property) { \n const values = data…" at bounding box center [616, 299] width 501 height 612
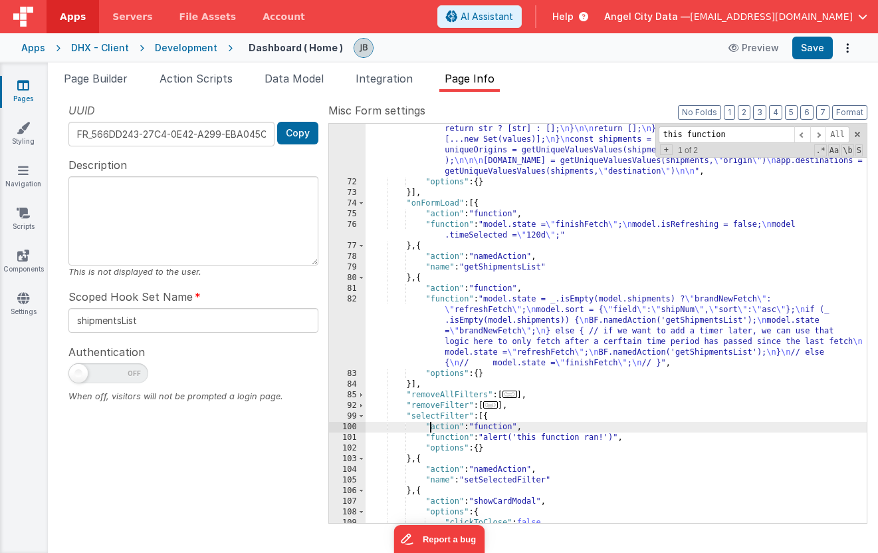
scroll to position [553, 0]
click at [485, 420] on div ""function" : "function getUniqueValues(data, property) { \n const values = data…" at bounding box center [616, 281] width 501 height 612
click at [487, 418] on div ""function" : "function getUniqueValues(data, property) { \n const values = data…" at bounding box center [616, 281] width 501 height 612
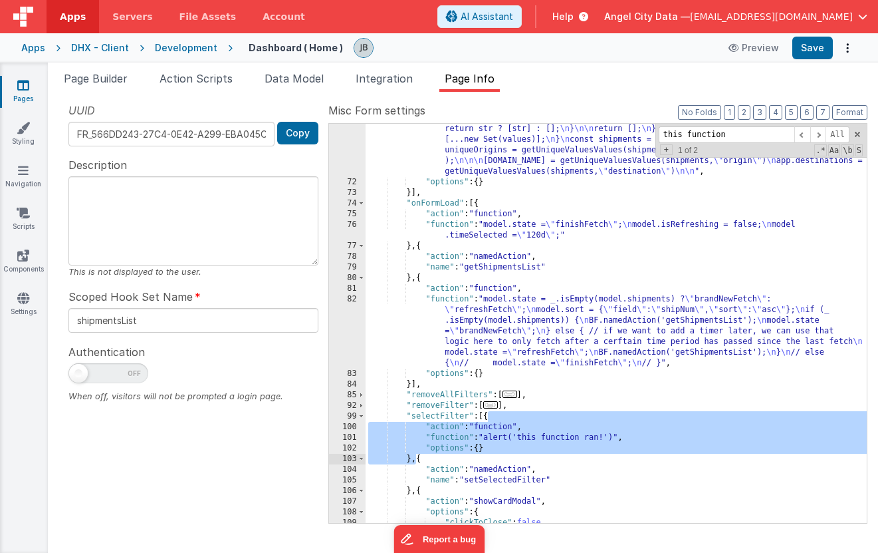
drag, startPoint x: 487, startPoint y: 418, endPoint x: 416, endPoint y: 457, distance: 81.2
click at [416, 457] on div ""function" : "function getUniqueValues(data, property) { \n const values = data…" at bounding box center [616, 281] width 501 height 612
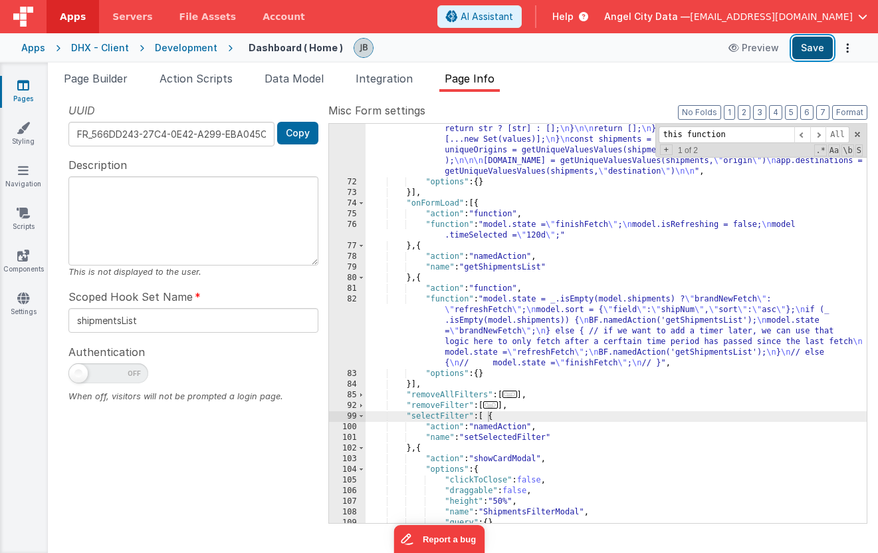
click at [767, 43] on button "Save" at bounding box center [813, 48] width 41 height 23
